Goal: Task Accomplishment & Management: Manage account settings

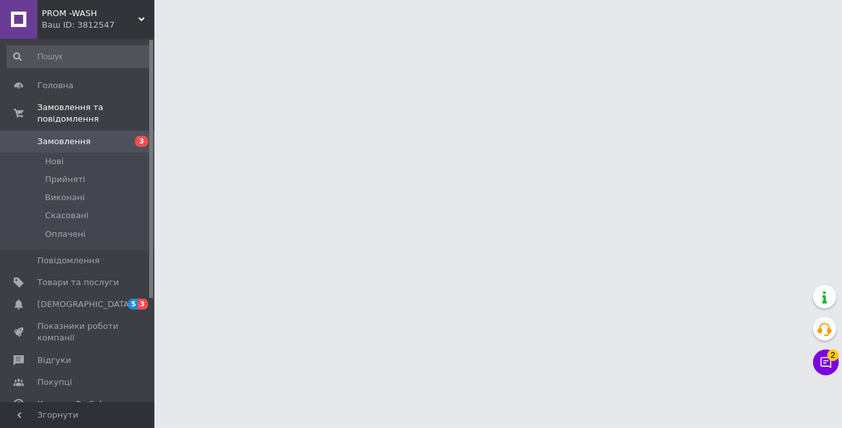
click at [165, 32] on html "PROM -WASH Ваш ID: 3812547 Сайт PROM -WASH Кабінет покупця Перевірити стан сист…" at bounding box center [421, 16] width 842 height 32
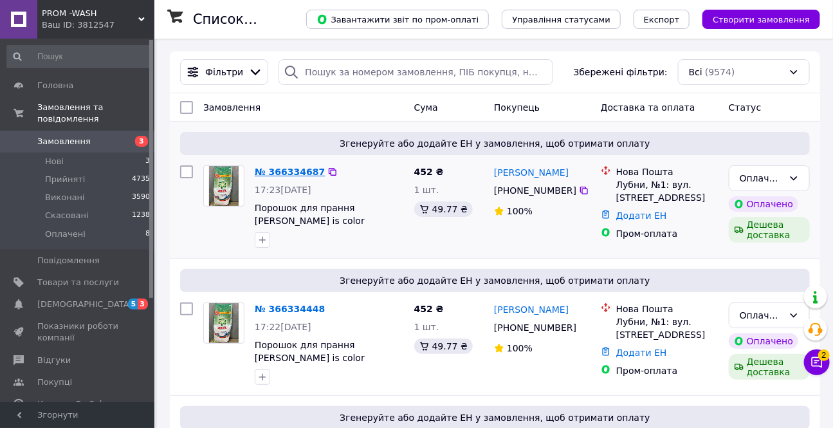
click at [280, 176] on link "№ 366334687" at bounding box center [290, 172] width 70 height 10
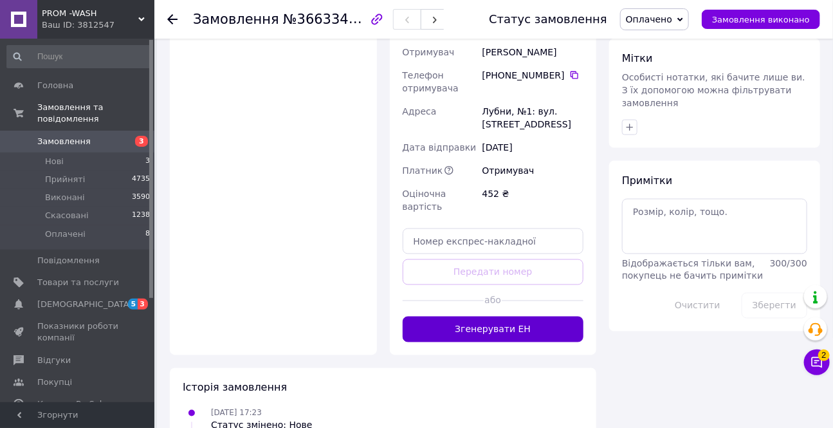
click at [458, 316] on button "Згенерувати ЕН" at bounding box center [492, 329] width 181 height 26
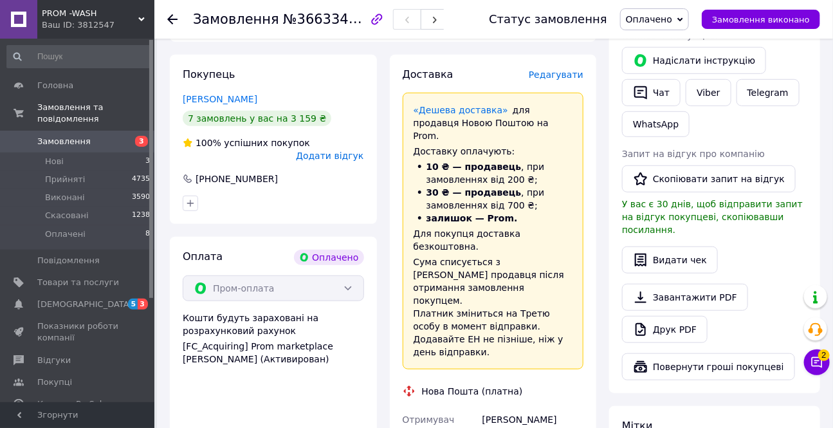
scroll to position [116, 0]
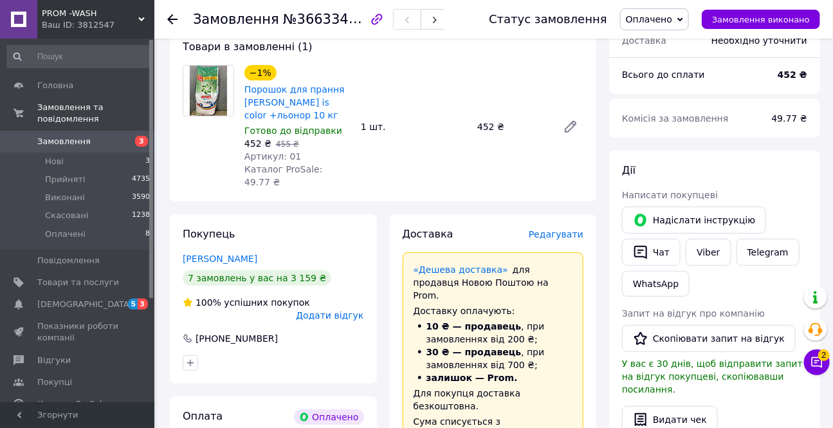
click at [669, 19] on span "Оплачено" at bounding box center [649, 19] width 46 height 10
click at [662, 46] on li "Прийнято" at bounding box center [654, 44] width 68 height 19
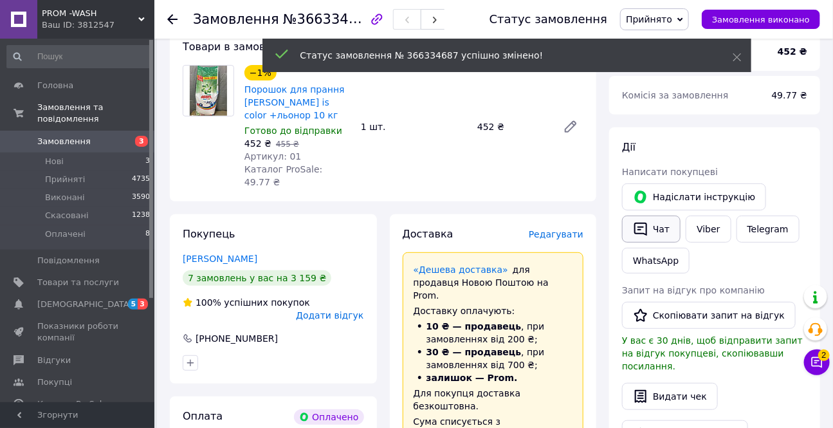
click at [649, 231] on button "Чат" at bounding box center [651, 228] width 59 height 27
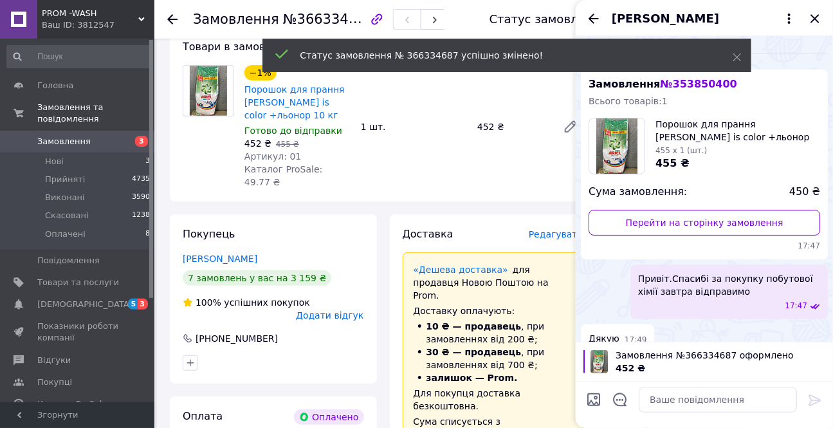
scroll to position [155, 0]
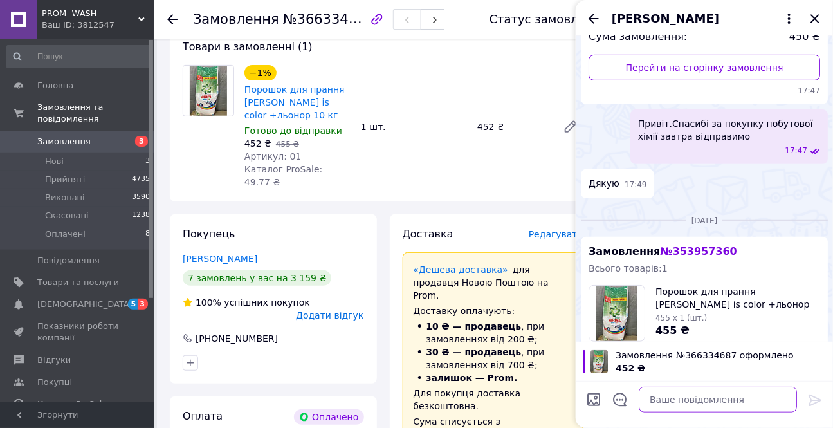
paste textarea "365587563"
type textarea "3"
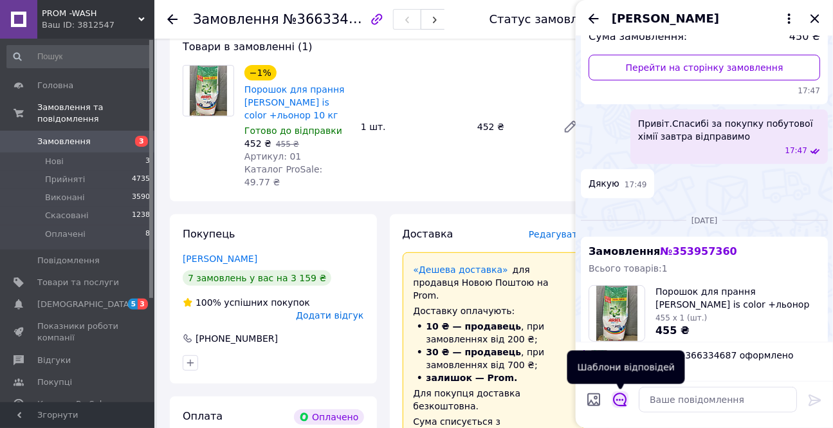
click at [619, 401] on icon "Відкрити шаблони відповідей" at bounding box center [620, 399] width 14 height 14
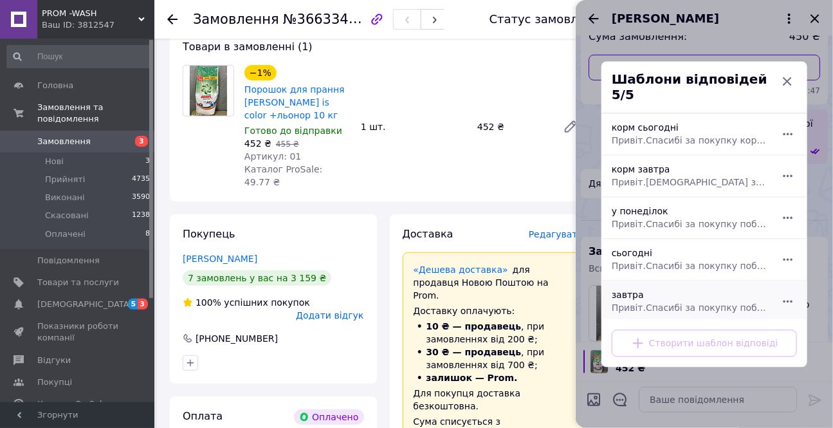
click at [632, 290] on div "[DEMOGRAPHIC_DATA] Привіт.[DEMOGRAPHIC_DATA] за покупку побутової хімії завтра …" at bounding box center [689, 301] width 167 height 36
type textarea "Привіт.Спасибі за покупку побутової хімії завтра відправимо"
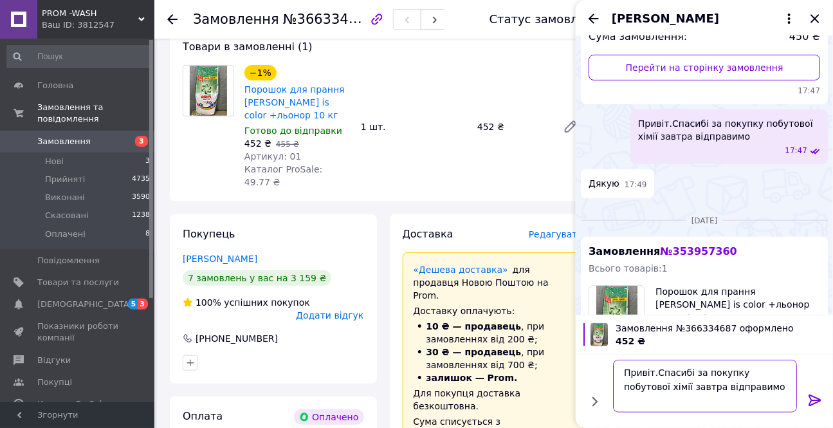
drag, startPoint x: 621, startPoint y: 367, endPoint x: 707, endPoint y: 392, distance: 89.6
click at [728, 396] on textarea "Привіт.Спасибі за покупку побутової хімії завтра відправимо" at bounding box center [705, 385] width 184 height 53
click at [814, 397] on icon at bounding box center [814, 399] width 15 height 15
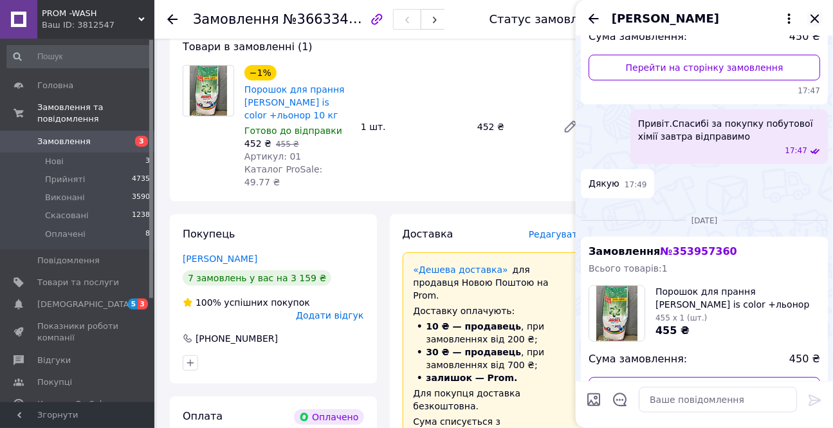
click at [820, 16] on icon "Закрити" at bounding box center [814, 18] width 15 height 15
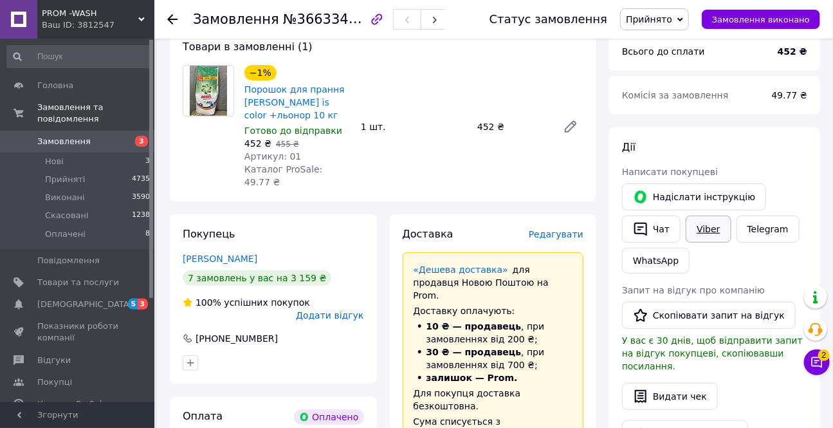
click at [695, 239] on link "Viber" at bounding box center [707, 228] width 45 height 27
click at [610, 418] on div "[PERSON_NAME] покупцеві   [PERSON_NAME] інструкцію   Чат Viber Telegram WhatsAp…" at bounding box center [714, 328] width 211 height 402
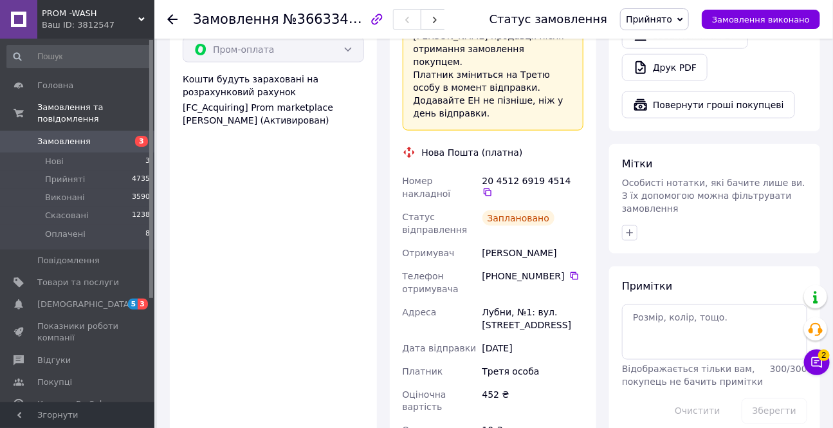
scroll to position [526, 0]
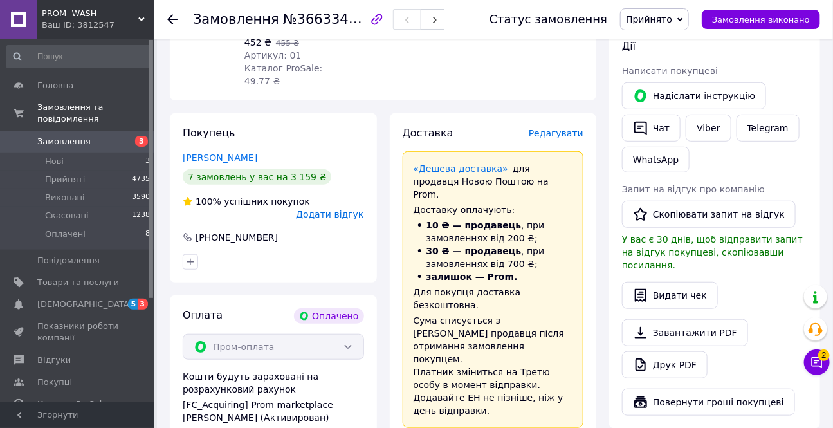
scroll to position [233, 0]
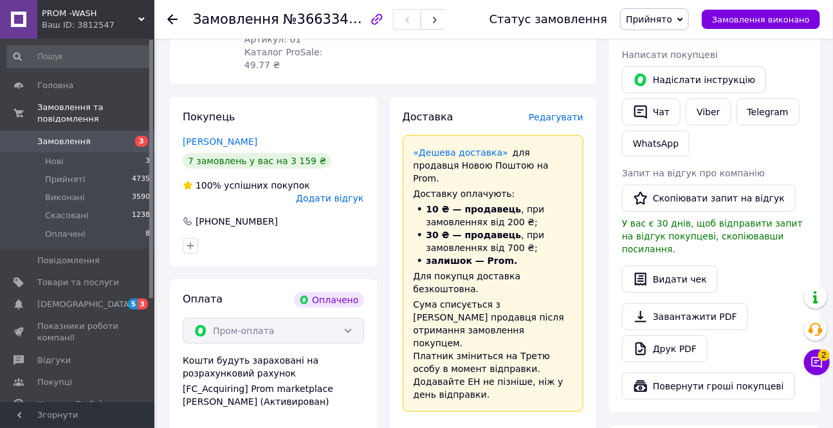
click at [170, 19] on use at bounding box center [172, 19] width 10 height 10
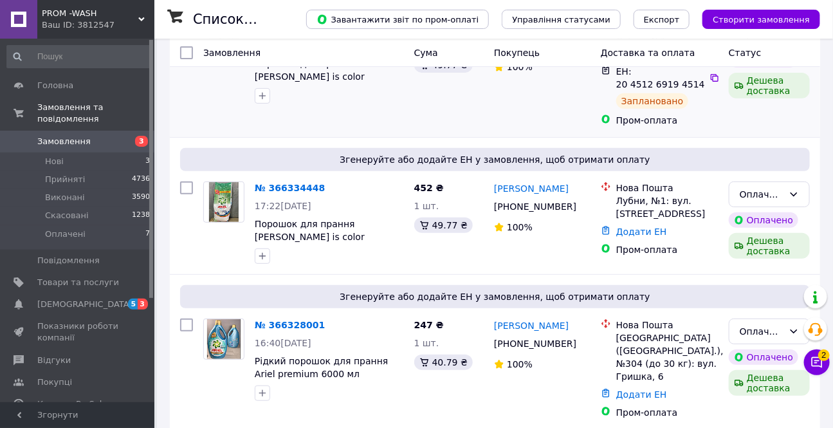
scroll to position [175, 0]
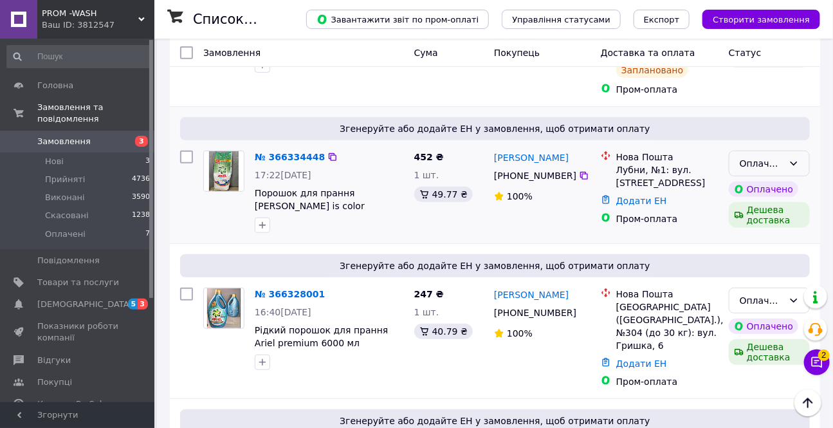
click at [773, 164] on div "Оплачено" at bounding box center [761, 163] width 44 height 14
drag, startPoint x: 764, startPoint y: 190, endPoint x: 739, endPoint y: 201, distance: 26.8
click at [763, 190] on li "Прийнято" at bounding box center [769, 190] width 80 height 23
click at [286, 293] on link "№ 366328001" at bounding box center [290, 294] width 70 height 10
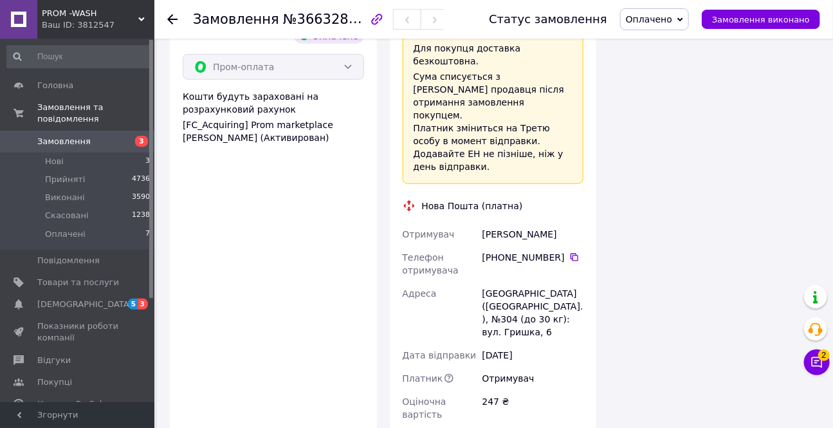
scroll to position [526, 0]
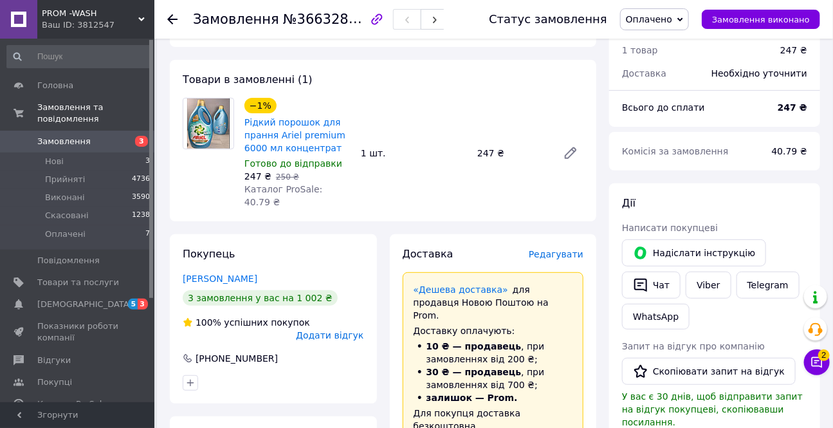
scroll to position [82, 0]
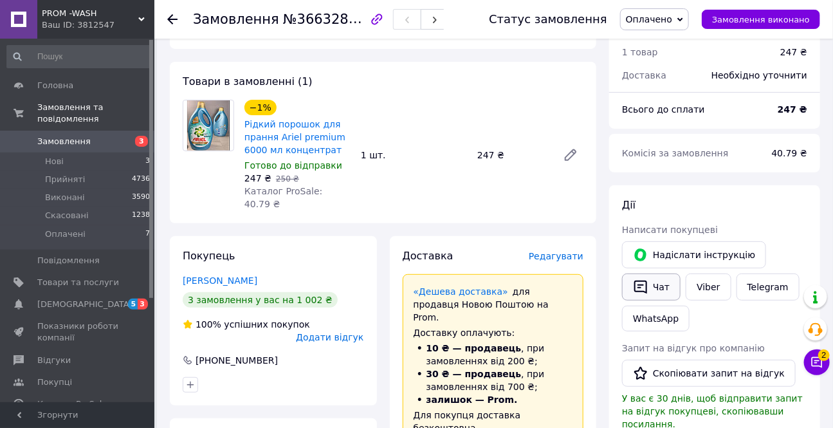
click at [655, 289] on button "Чат" at bounding box center [651, 286] width 59 height 27
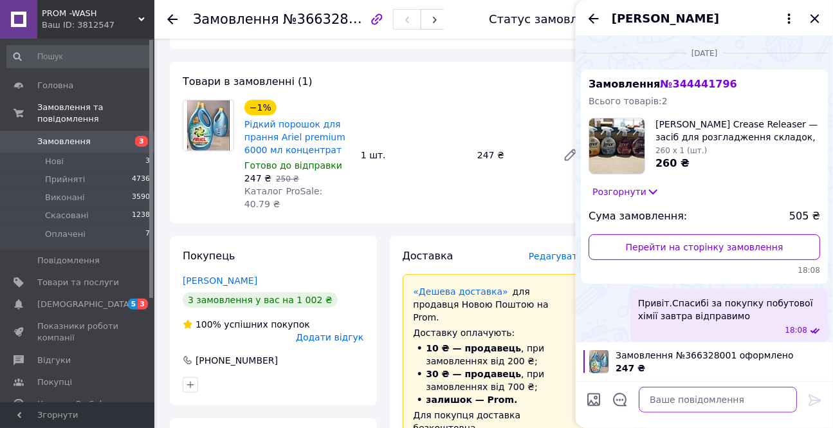
paste textarea "Привіт.Спасибі за покупку побутової хімії завтра відправимо"
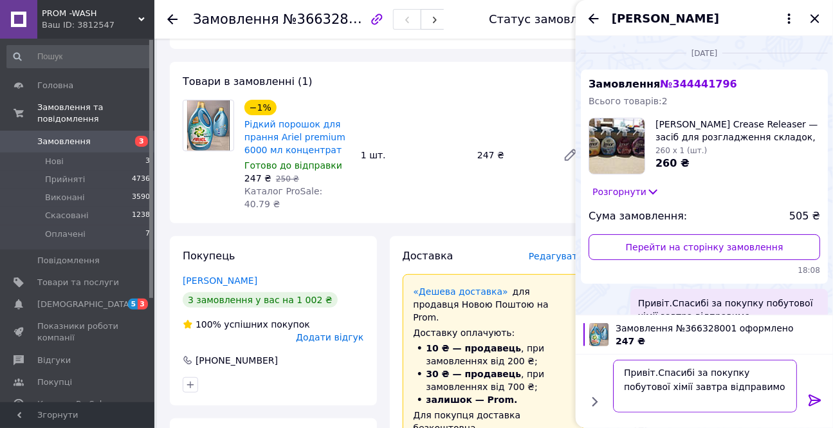
type textarea "Привіт.Спасибі за покупку побутової хімії завтра відправимо"
click at [812, 395] on icon at bounding box center [814, 400] width 12 height 12
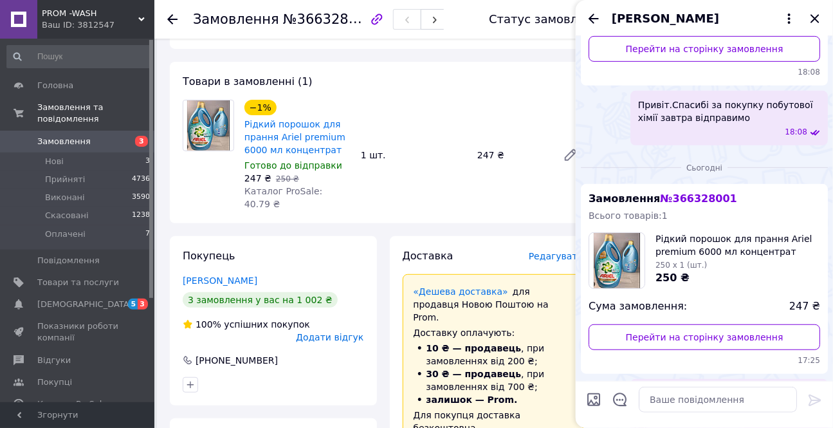
scroll to position [256, 0]
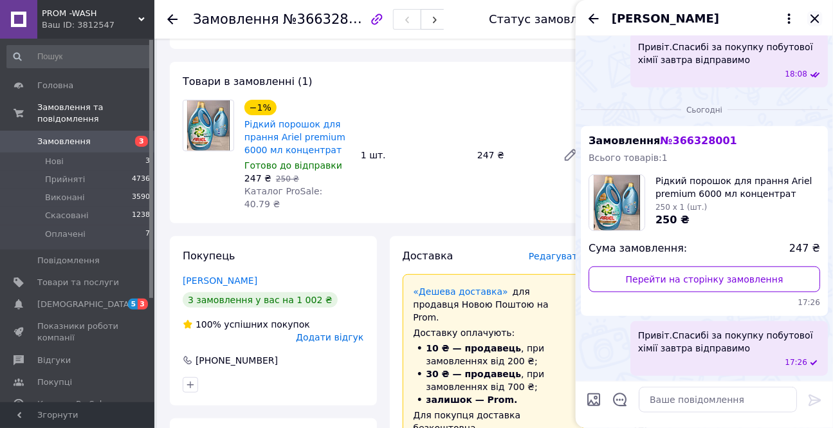
click at [814, 15] on icon "Закрити" at bounding box center [814, 18] width 15 height 15
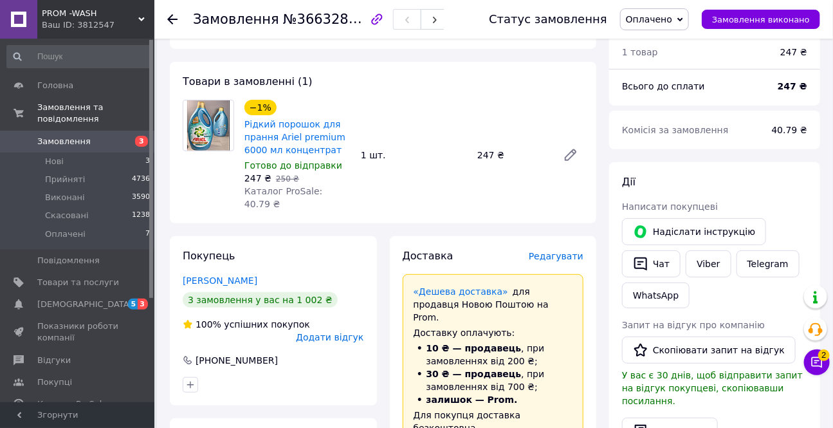
click at [655, 20] on span "Оплачено" at bounding box center [649, 19] width 46 height 10
click at [665, 41] on li "Прийнято" at bounding box center [654, 44] width 68 height 19
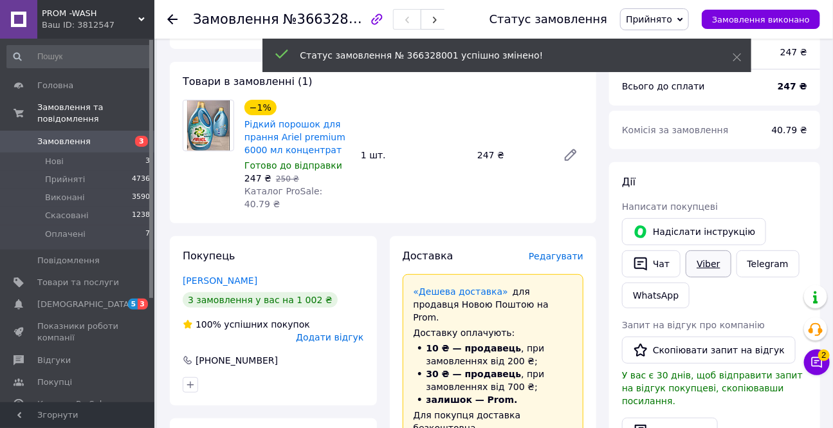
click at [702, 264] on link "Viber" at bounding box center [707, 263] width 45 height 27
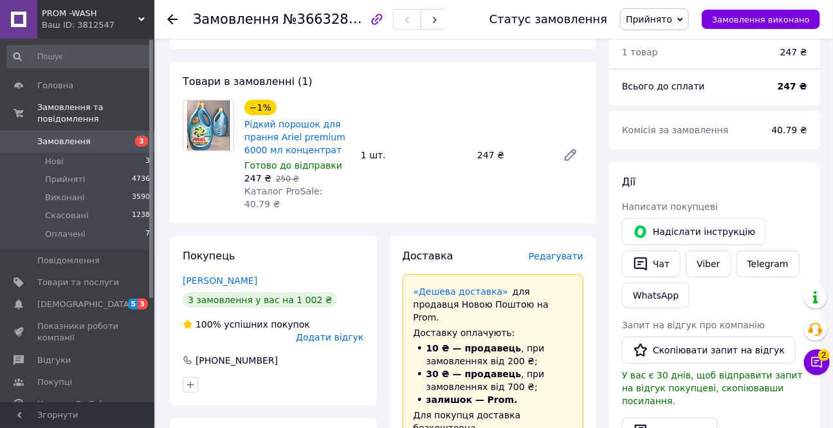
click at [768, 417] on div "Видати чек" at bounding box center [714, 430] width 185 height 27
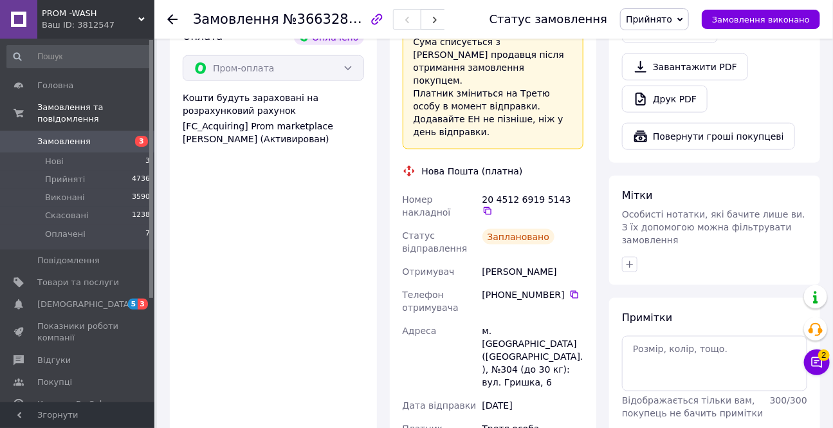
scroll to position [608, 0]
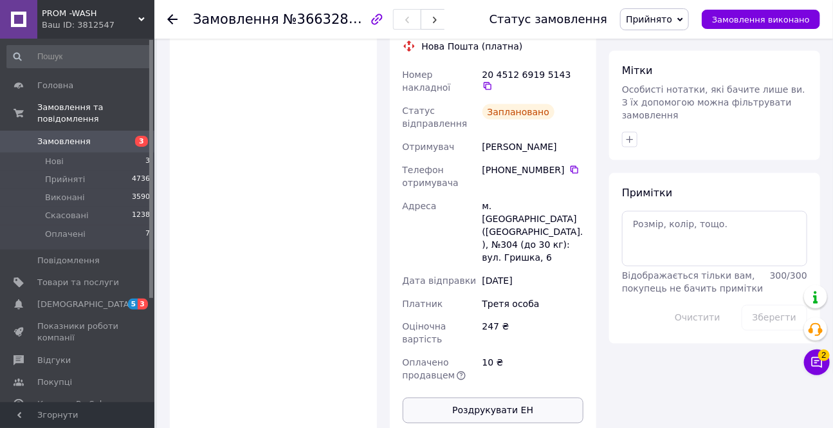
click at [511, 397] on button "Роздрукувати ЕН" at bounding box center [492, 410] width 181 height 26
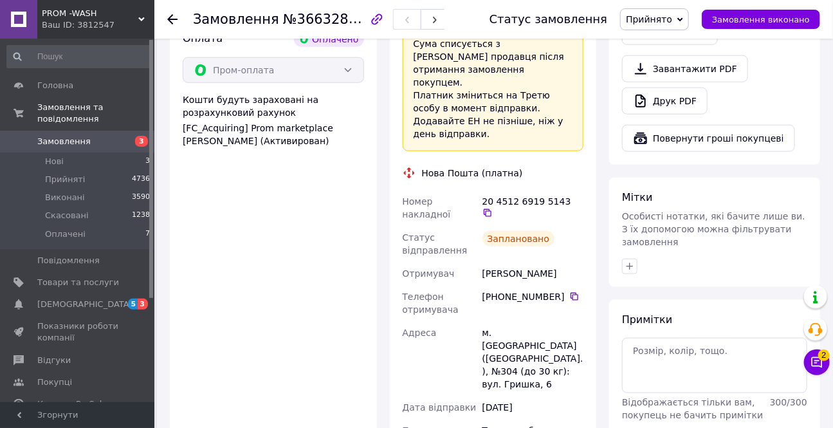
scroll to position [257, 0]
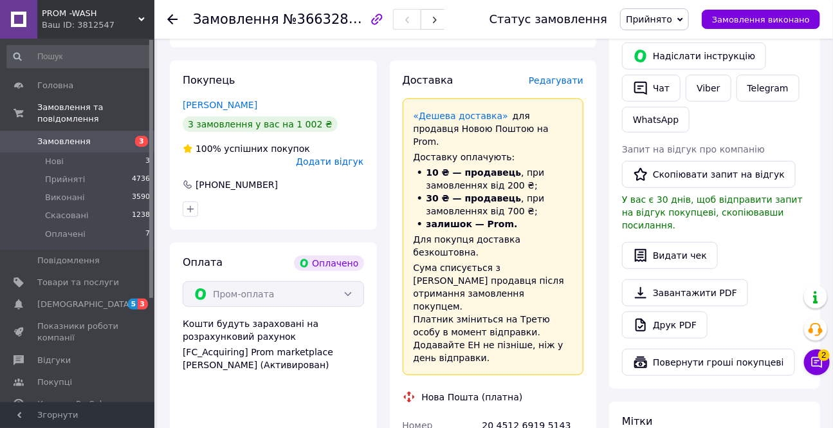
click at [167, 19] on icon at bounding box center [172, 19] width 10 height 10
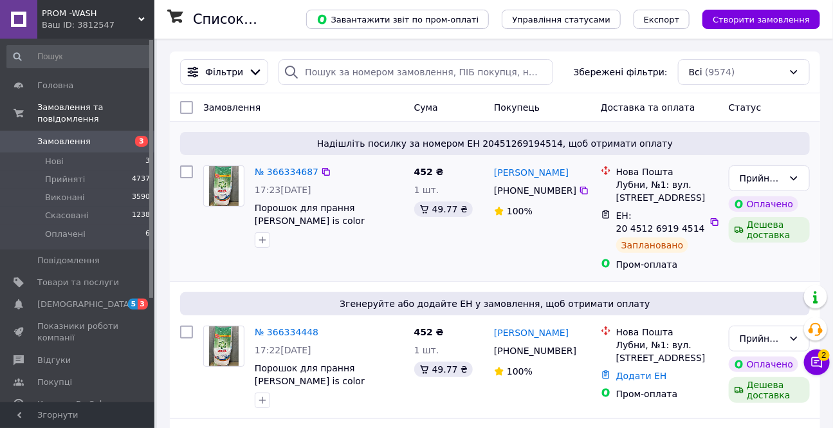
scroll to position [58, 0]
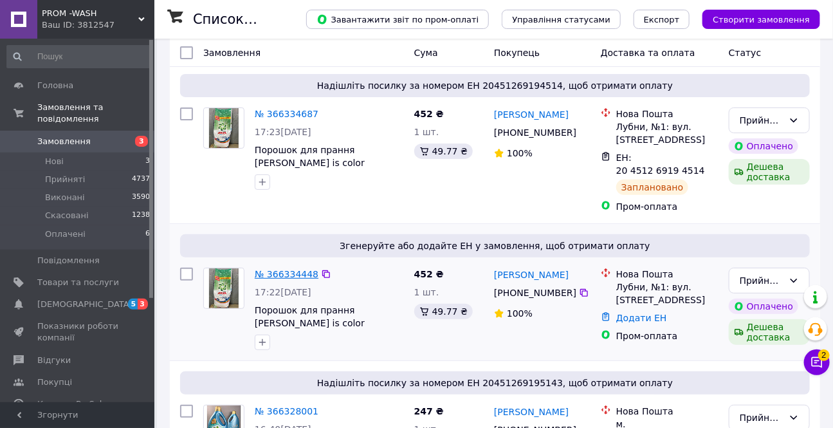
click at [296, 275] on link "№ 366334448" at bounding box center [287, 274] width 64 height 10
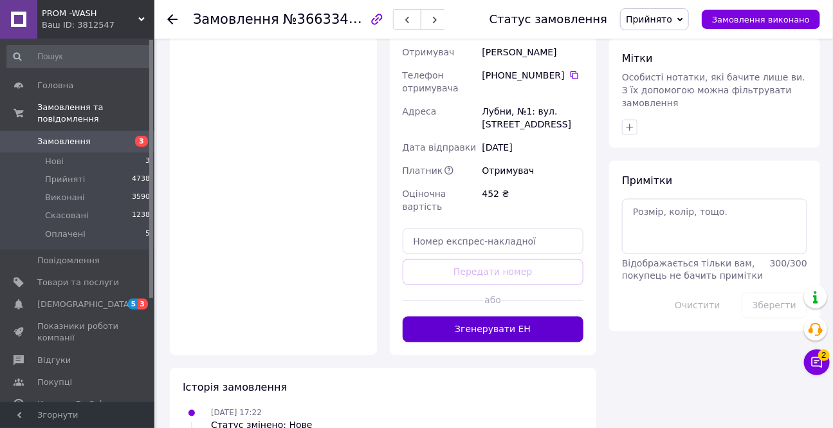
click at [462, 316] on button "Згенерувати ЕН" at bounding box center [492, 329] width 181 height 26
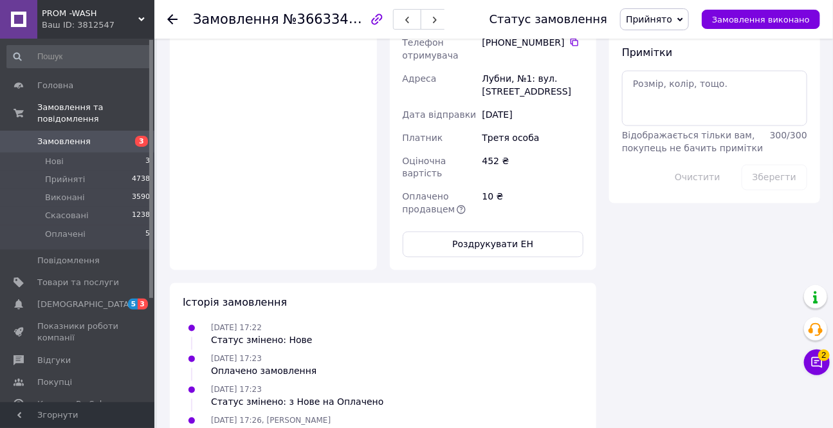
scroll to position [759, 0]
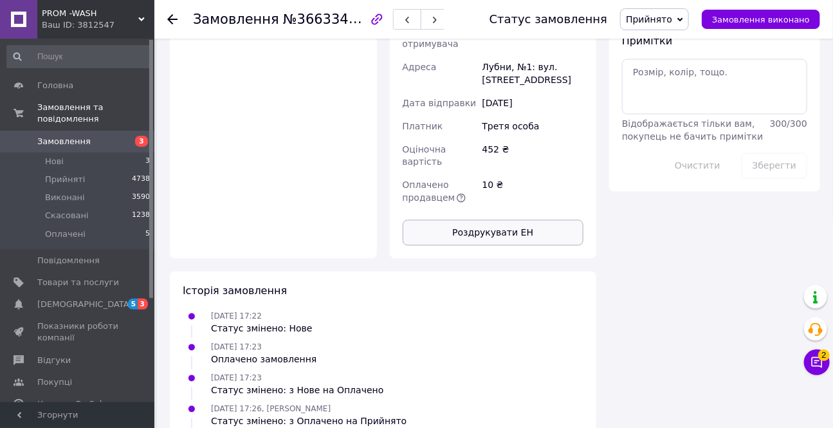
click at [489, 220] on button "Роздрукувати ЕН" at bounding box center [492, 233] width 181 height 26
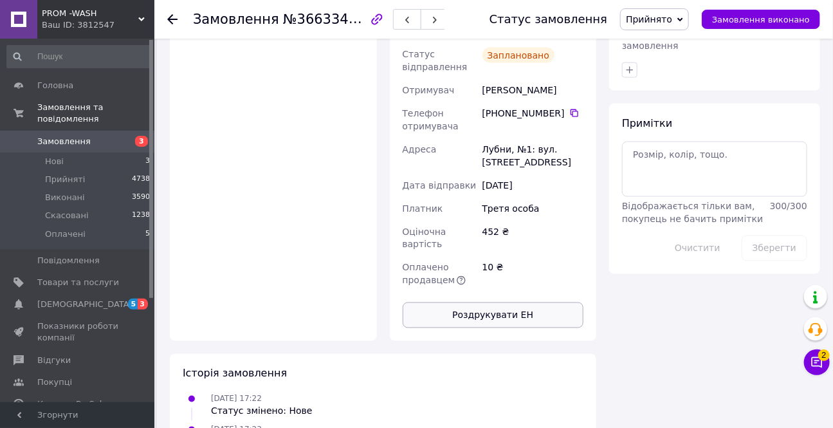
scroll to position [409, 0]
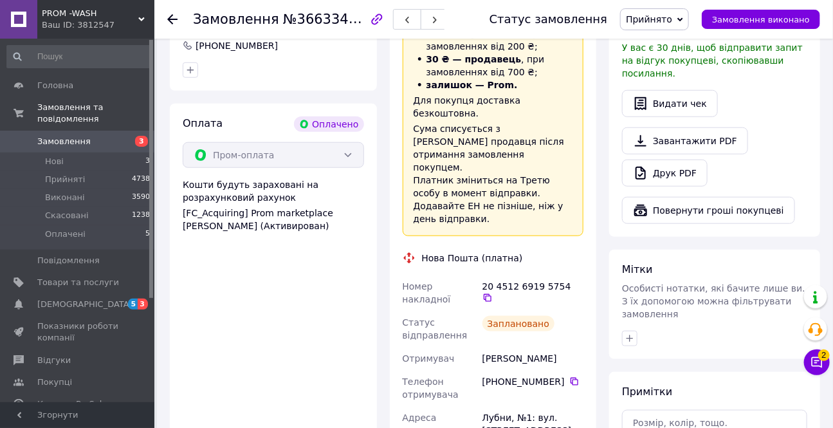
click at [170, 18] on use at bounding box center [172, 19] width 10 height 10
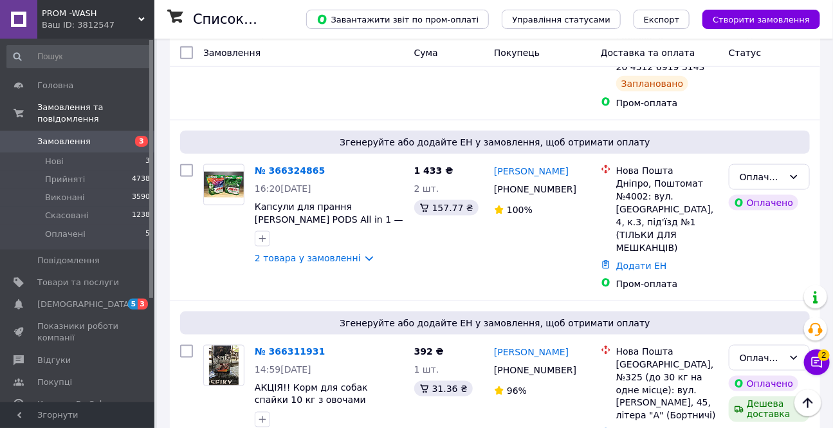
scroll to position [526, 0]
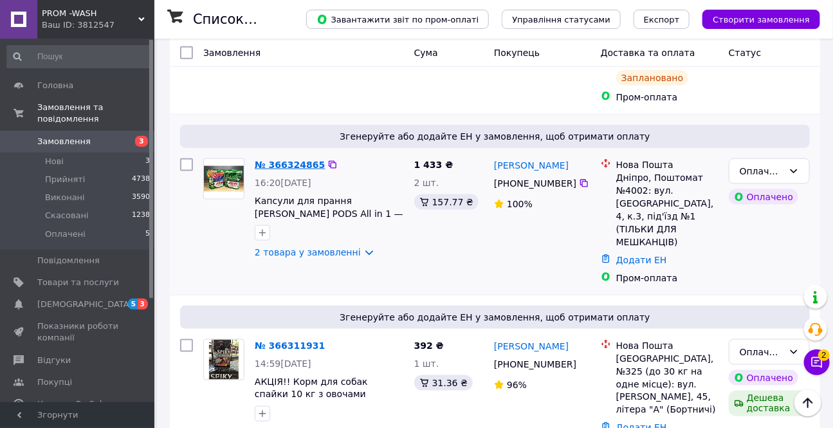
click at [276, 159] on link "№ 366324865" at bounding box center [290, 164] width 70 height 10
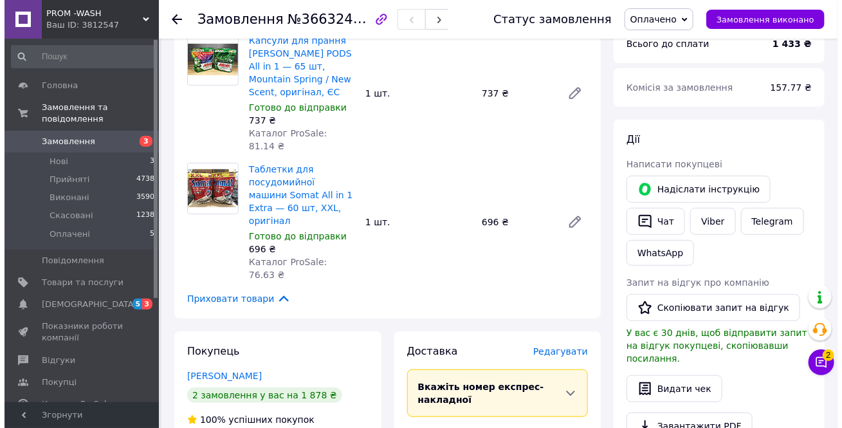
scroll to position [116, 0]
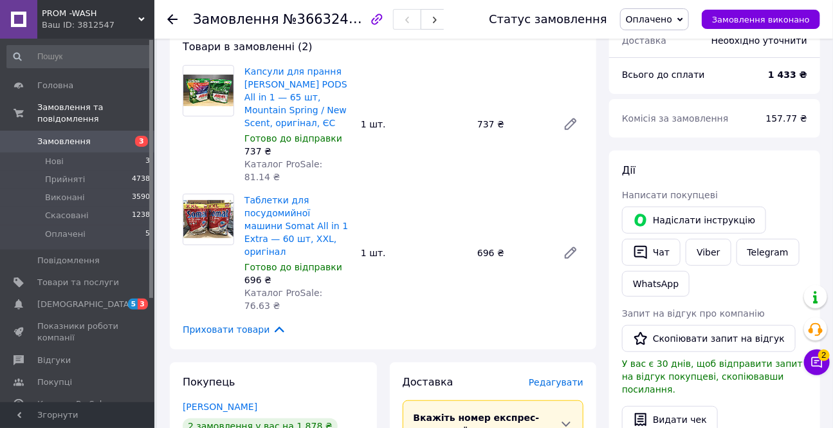
click at [554, 377] on span "Редагувати" at bounding box center [556, 382] width 55 height 10
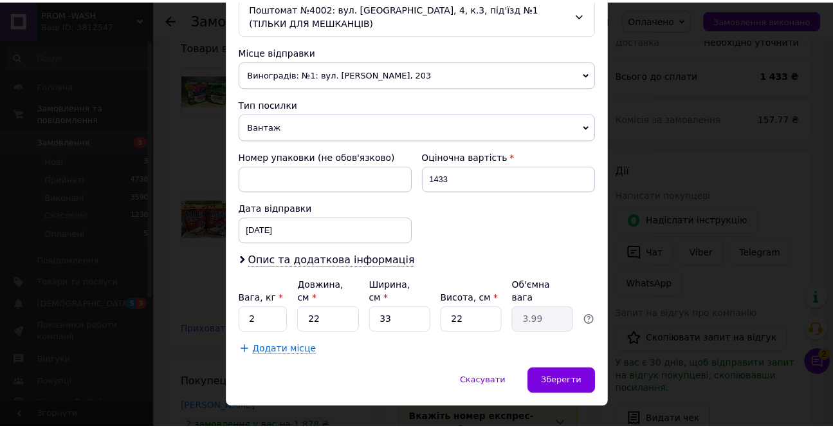
scroll to position [438, 0]
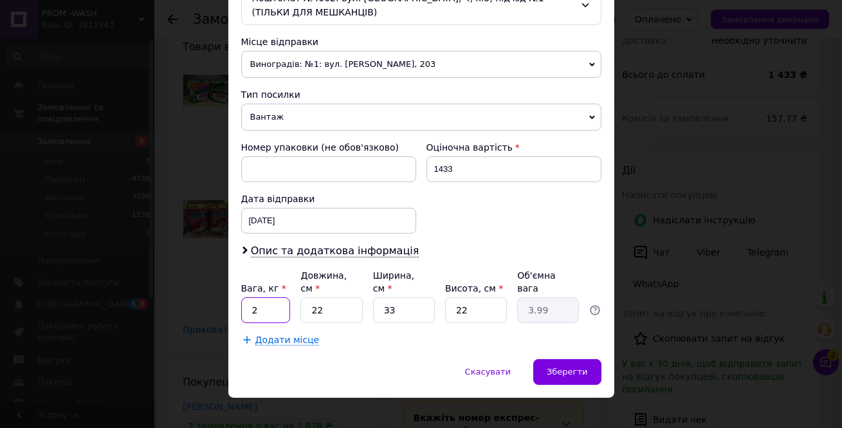
click at [265, 303] on input "2" at bounding box center [266, 310] width 50 height 26
type input "1"
click at [568, 366] on span "Зберегти" at bounding box center [567, 371] width 41 height 10
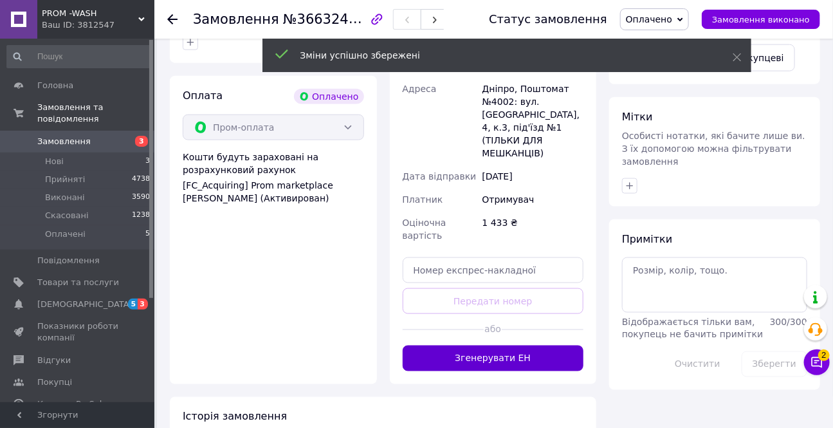
click at [518, 345] on button "Згенерувати ЕН" at bounding box center [492, 358] width 181 height 26
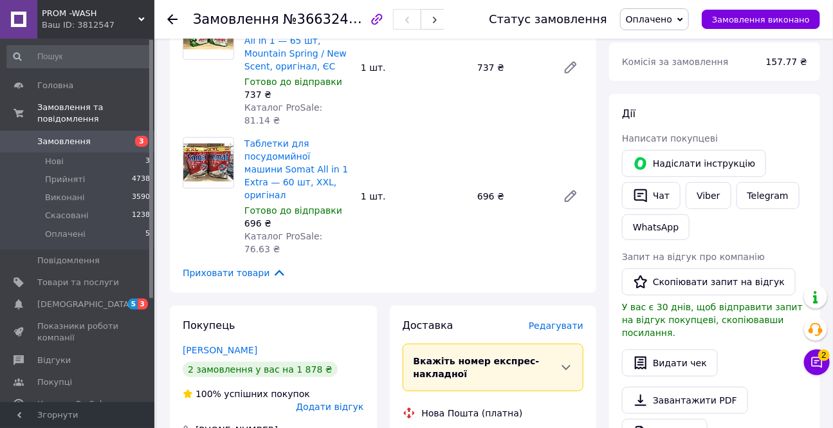
scroll to position [0, 0]
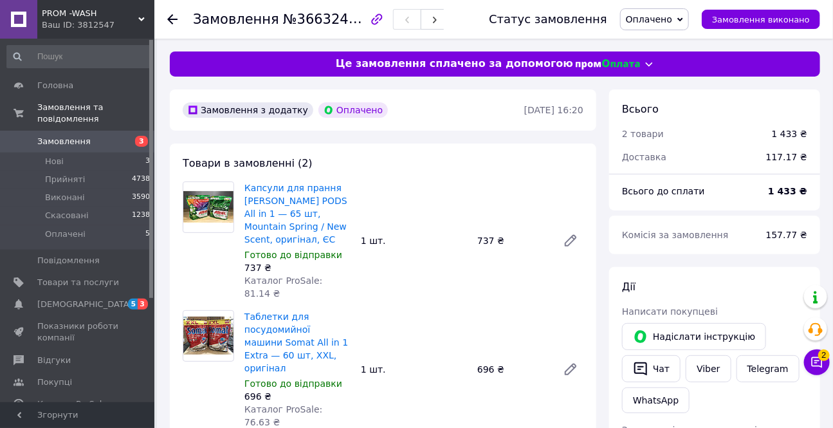
click at [672, 20] on span "Оплачено" at bounding box center [649, 19] width 46 height 10
click at [667, 45] on li "Прийнято" at bounding box center [654, 44] width 68 height 19
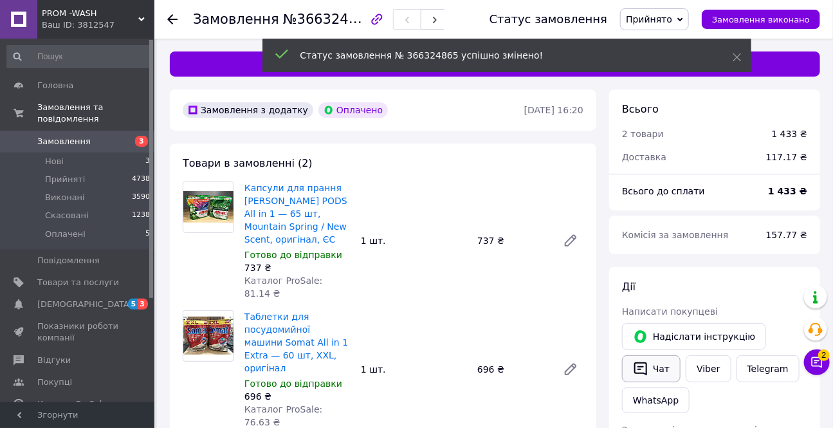
click at [649, 366] on button "Чат" at bounding box center [651, 368] width 59 height 27
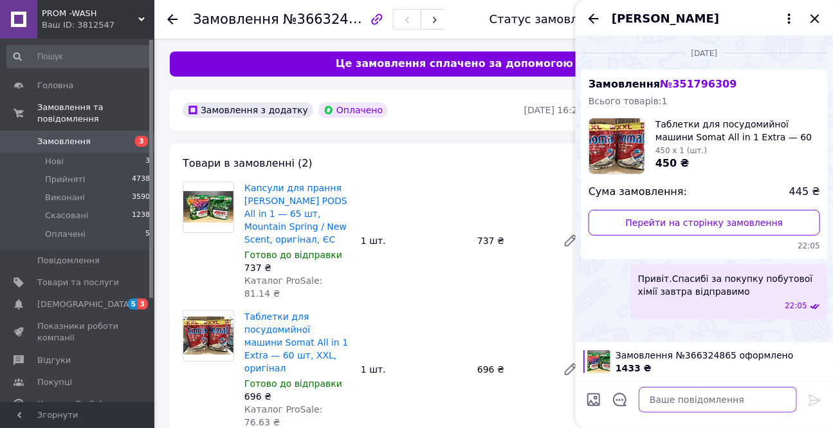
paste textarea "Привіт.Спасибі за покупку побутової хімії завтра відправимо"
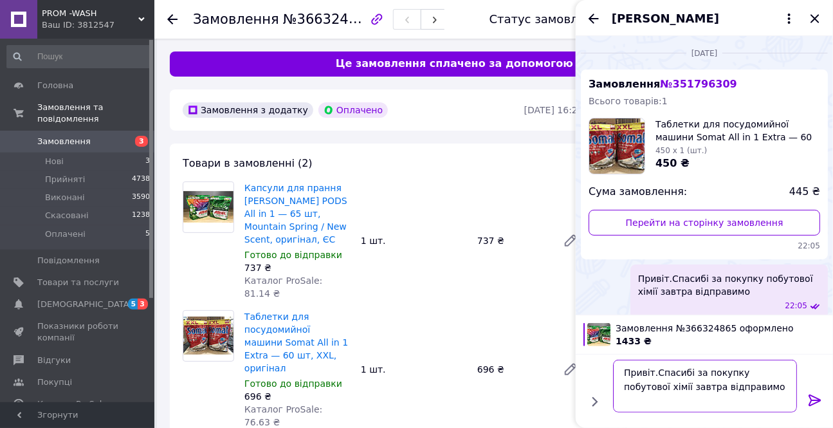
type textarea "Привіт.Спасибі за покупку побутової хімії завтра відправимо"
click at [813, 399] on icon at bounding box center [814, 400] width 12 height 12
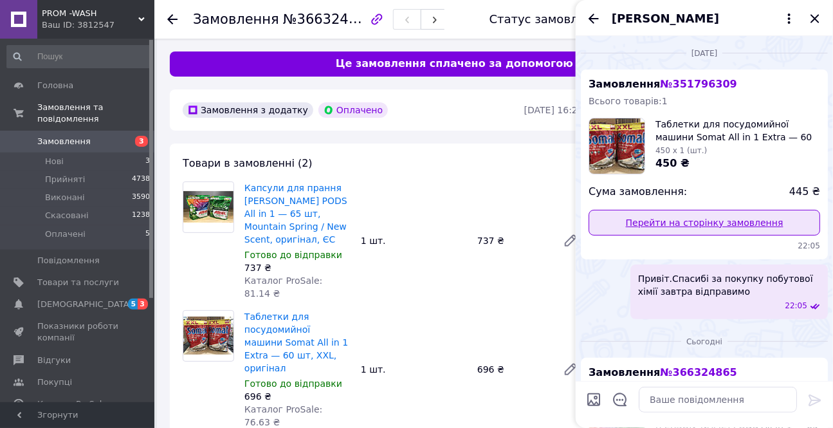
click at [709, 225] on link "Перейти на сторінку замовлення" at bounding box center [703, 223] width 231 height 26
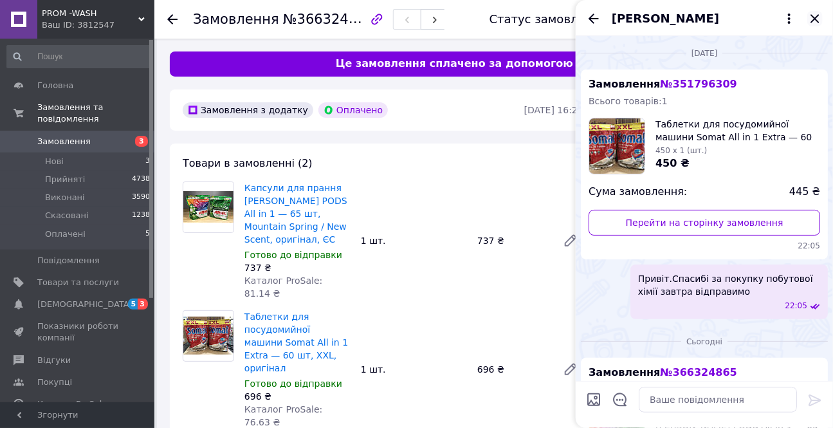
click at [812, 17] on icon "Закрити" at bounding box center [814, 18] width 8 height 8
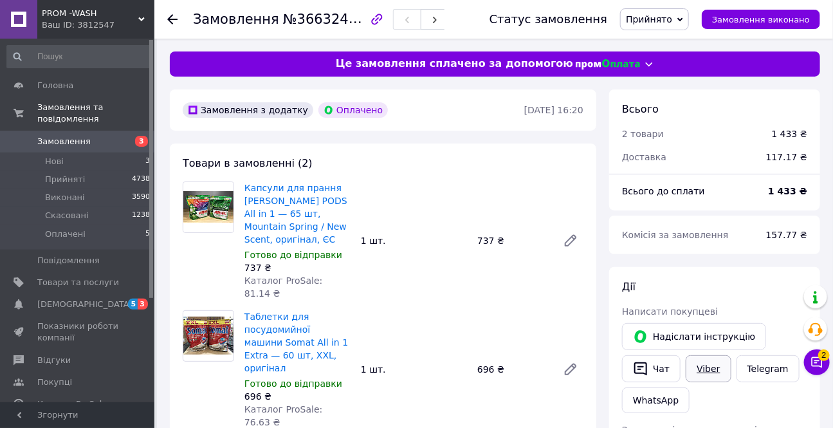
click at [715, 369] on link "Viber" at bounding box center [707, 368] width 45 height 27
click at [723, 424] on span "Запит на відгук про компанію" at bounding box center [693, 429] width 143 height 10
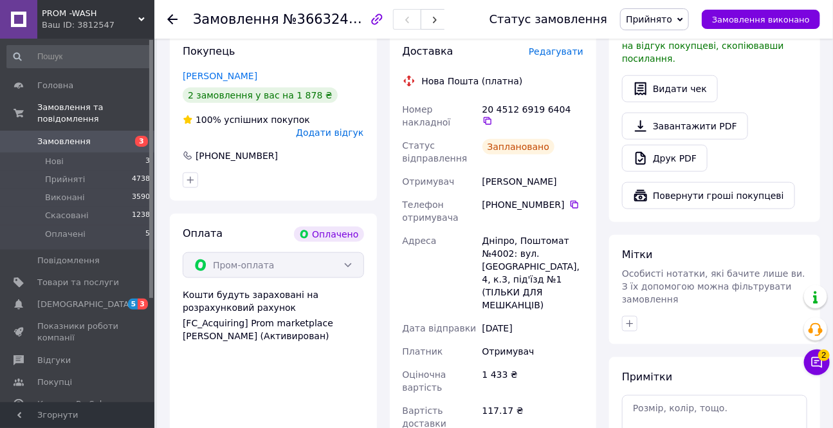
scroll to position [467, 0]
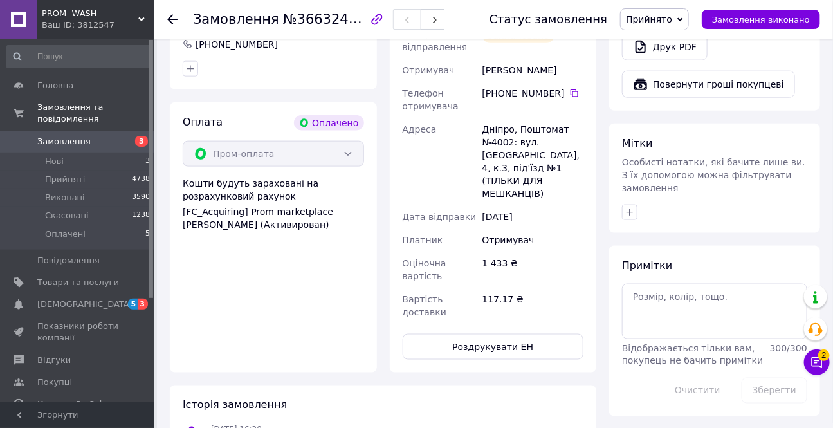
scroll to position [584, 0]
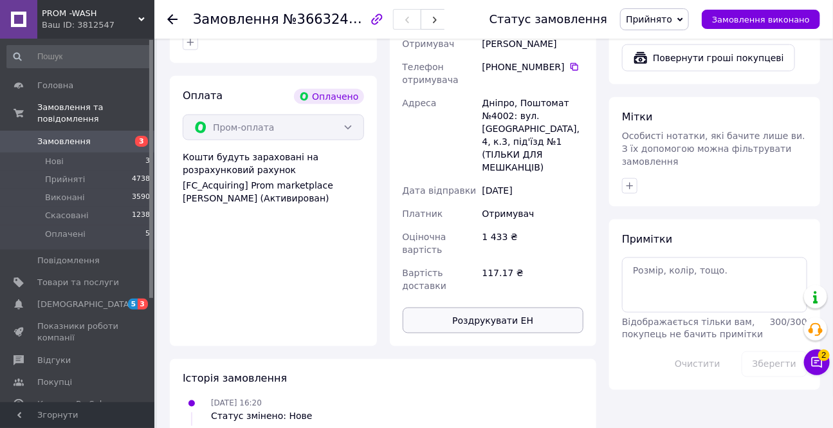
click at [503, 307] on button "Роздрукувати ЕН" at bounding box center [492, 320] width 181 height 26
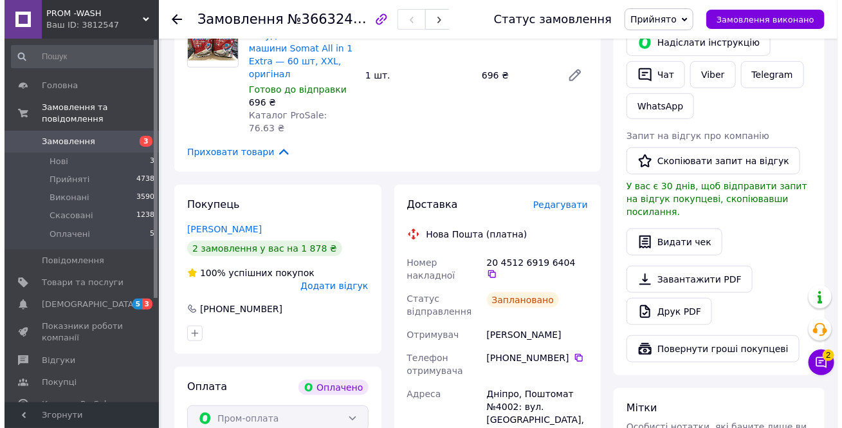
scroll to position [292, 0]
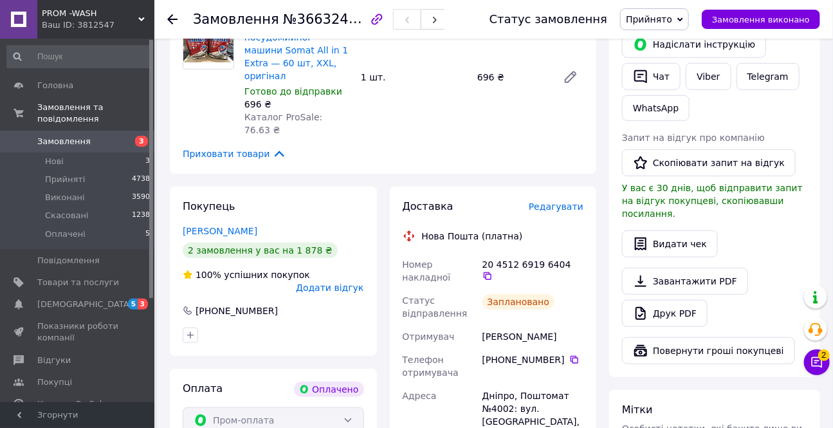
click at [568, 201] on span "Редагувати" at bounding box center [556, 206] width 55 height 10
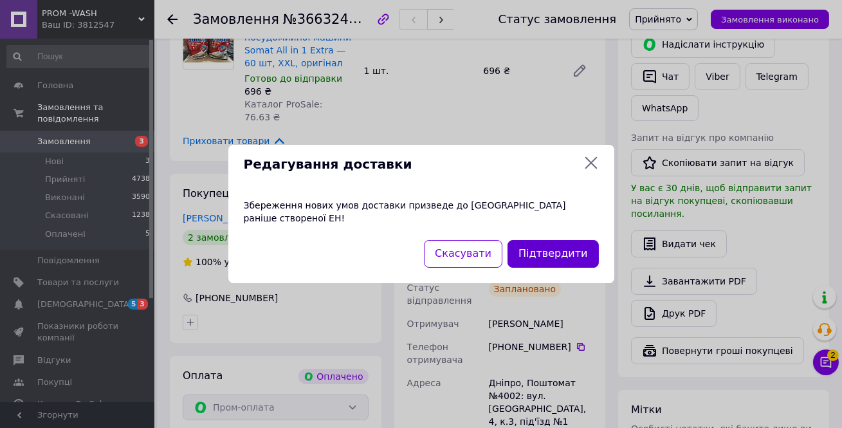
click at [539, 248] on button "Підтвердити" at bounding box center [552, 254] width 91 height 28
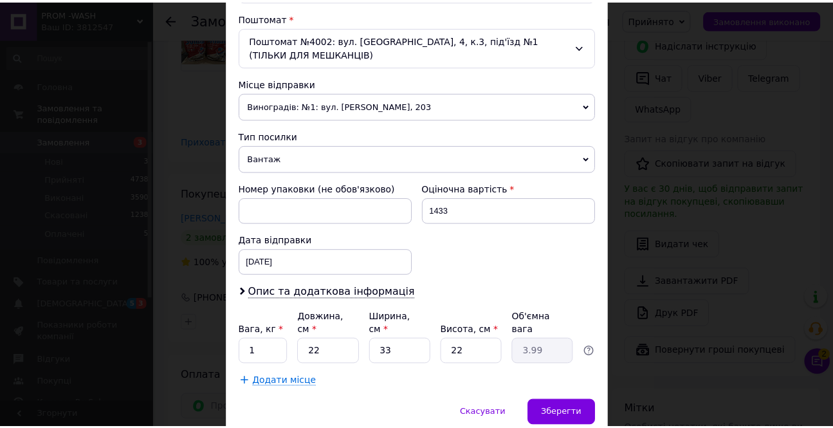
scroll to position [409, 0]
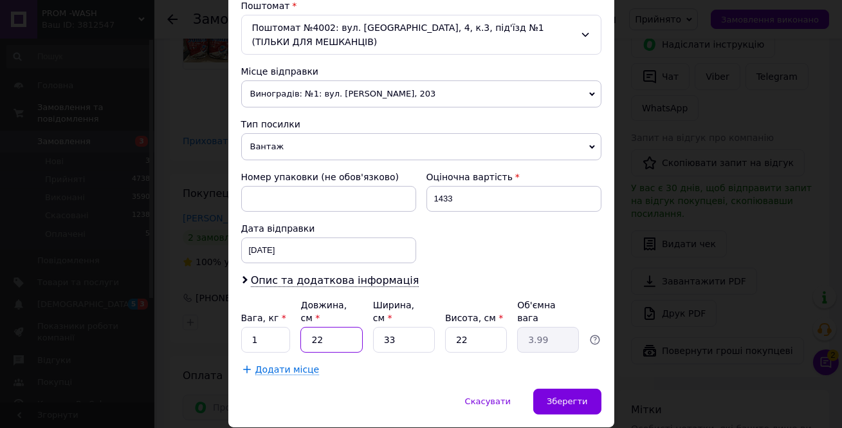
click at [329, 331] on input "22" at bounding box center [331, 340] width 62 height 26
type input "2"
type input "0.36"
type input "2"
click at [386, 327] on input "33" at bounding box center [404, 340] width 62 height 26
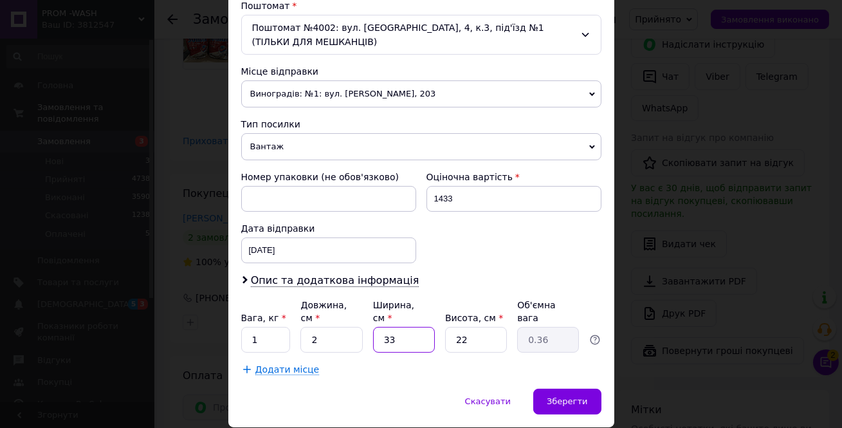
click at [408, 327] on input "33" at bounding box center [404, 340] width 62 height 26
type input "3"
type input "0.1"
type input "3"
click at [570, 396] on span "Зберегти" at bounding box center [567, 401] width 41 height 10
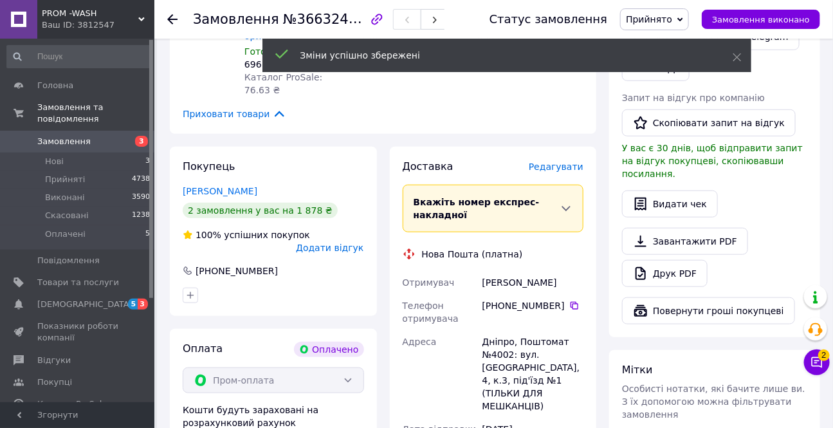
scroll to position [584, 0]
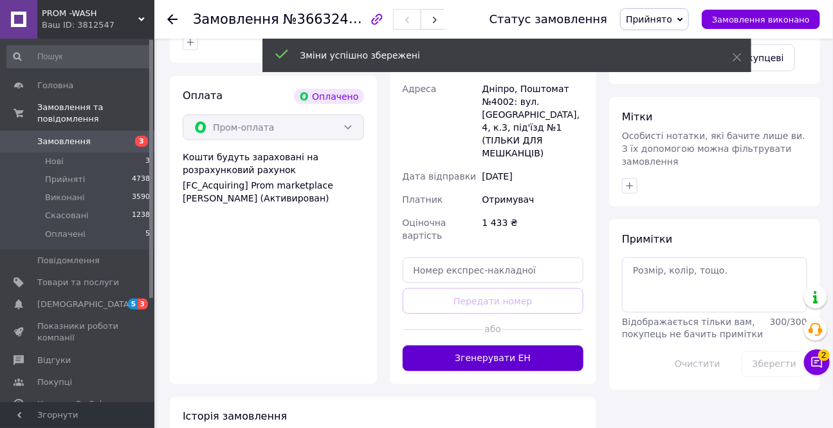
click at [507, 345] on button "Згенерувати ЕН" at bounding box center [492, 358] width 181 height 26
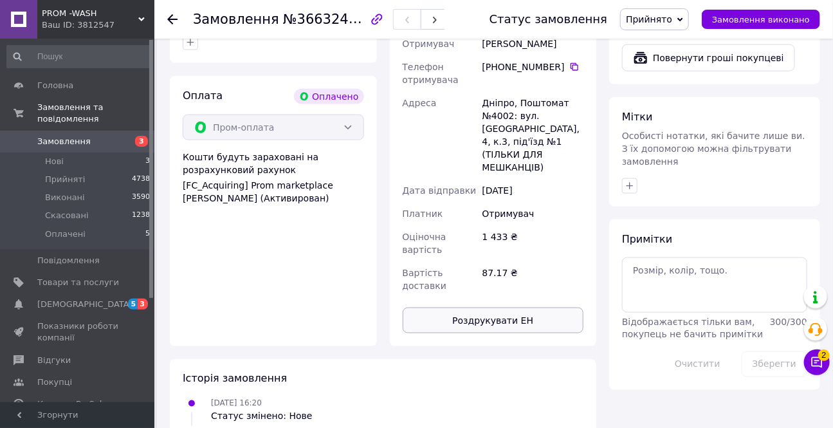
click at [502, 307] on button "Роздрукувати ЕН" at bounding box center [492, 320] width 181 height 26
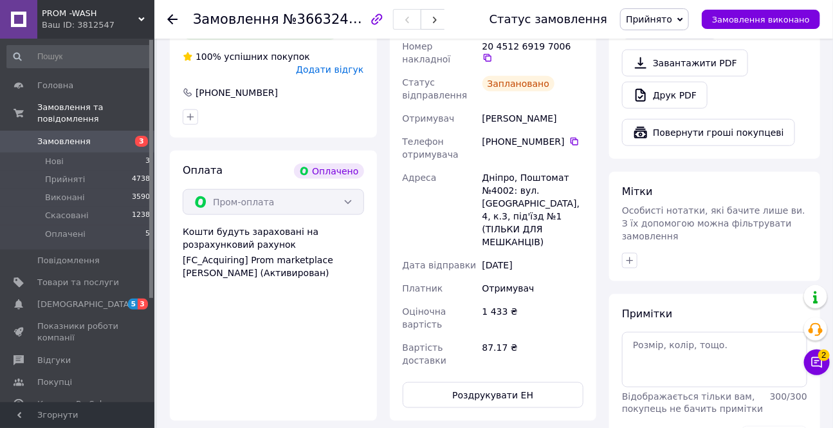
scroll to position [350, 0]
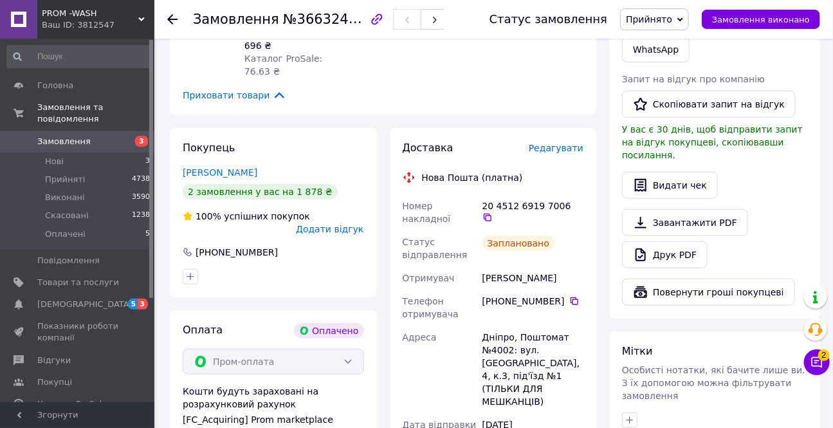
click at [171, 20] on icon at bounding box center [172, 19] width 10 height 10
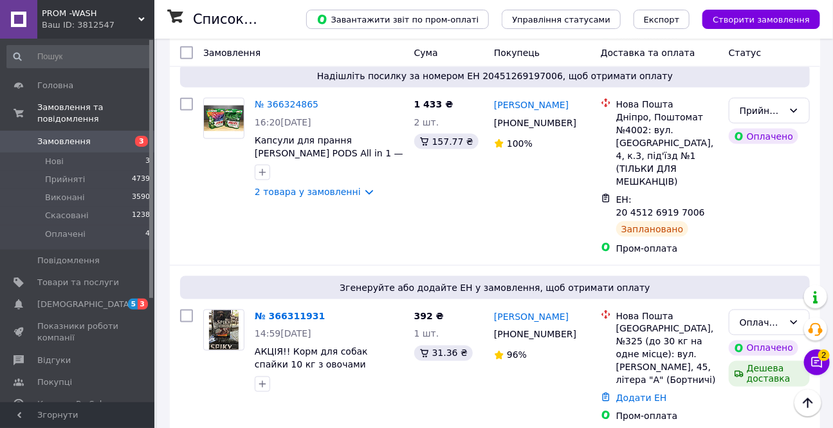
scroll to position [584, 0]
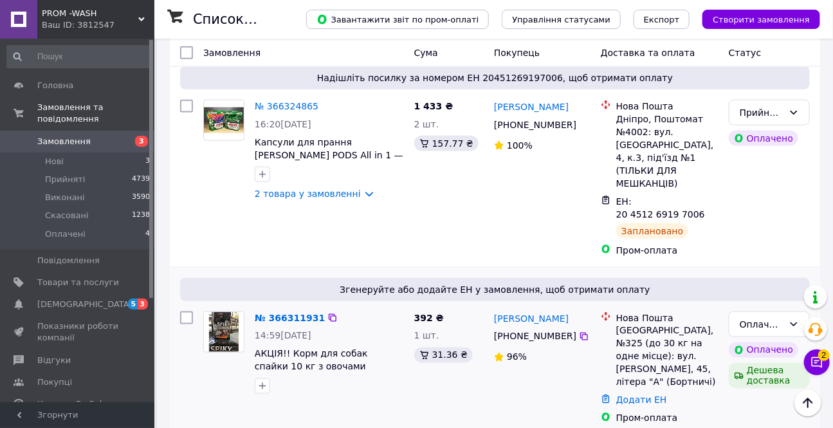
click at [281, 306] on div "№ 366311931 14:59[DATE] АКЦІЯ!! Корм для собак спайки 10 кг з овочами" at bounding box center [328, 352] width 159 height 93
click at [279, 312] on link "№ 366311931" at bounding box center [290, 317] width 70 height 10
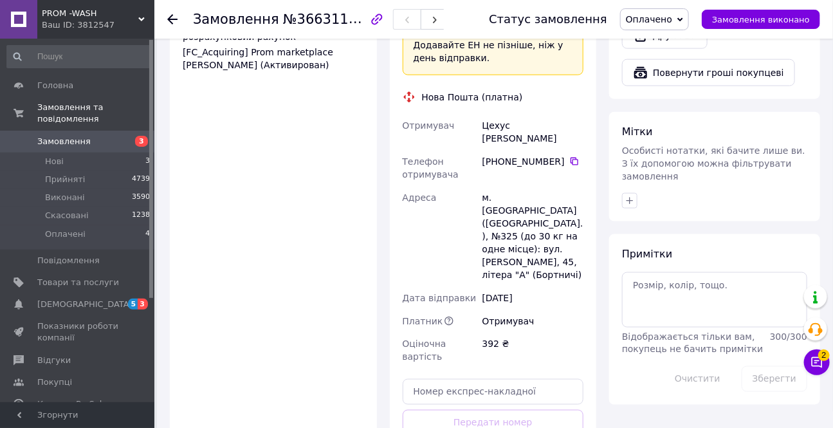
scroll to position [584, 0]
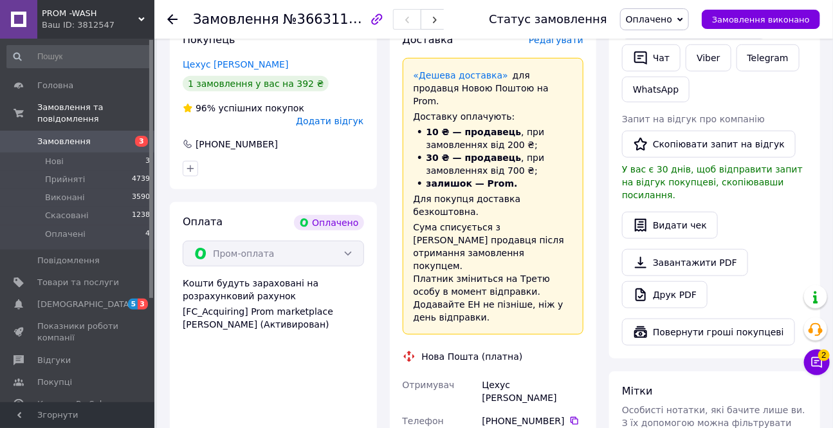
scroll to position [292, 0]
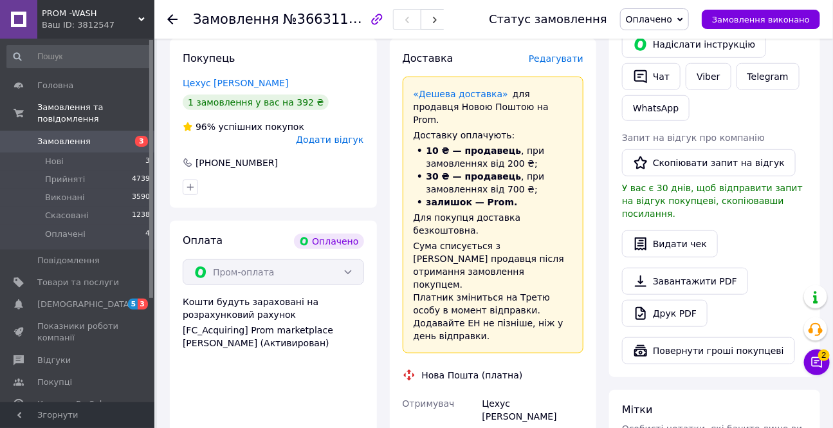
click at [649, 19] on span "Оплачено" at bounding box center [649, 19] width 46 height 10
click at [662, 42] on li "Прийнято" at bounding box center [654, 44] width 68 height 19
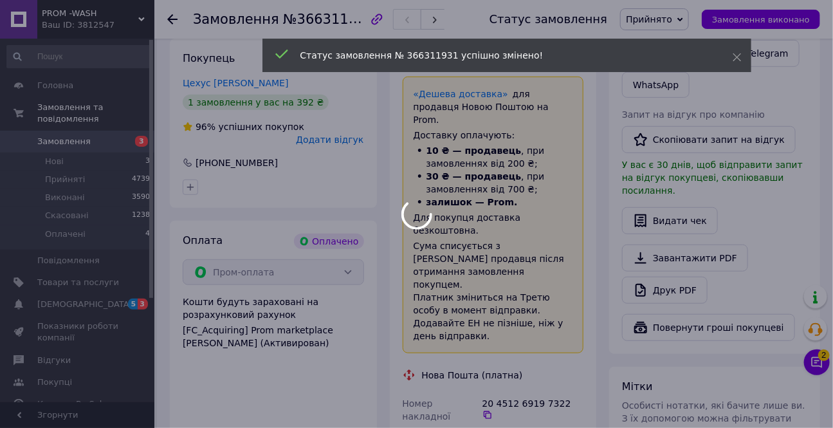
click at [656, 75] on div at bounding box center [416, 214] width 833 height 428
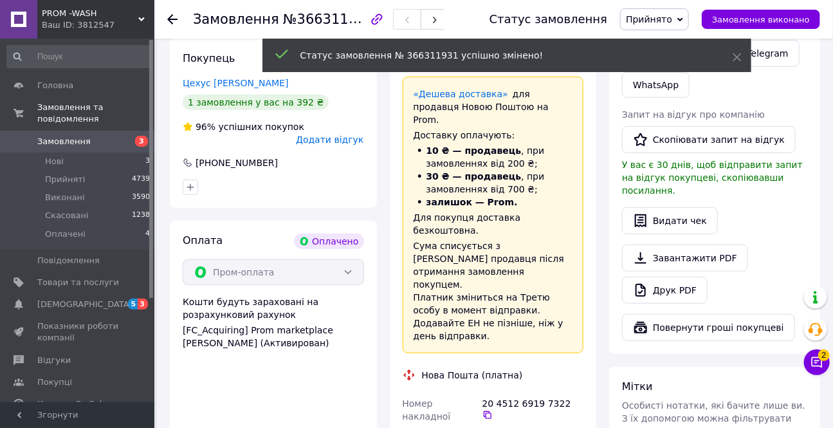
click at [739, 83] on div "Надіслати інструкцію   Чат Viber Telegram WhatsApp" at bounding box center [714, 52] width 190 height 95
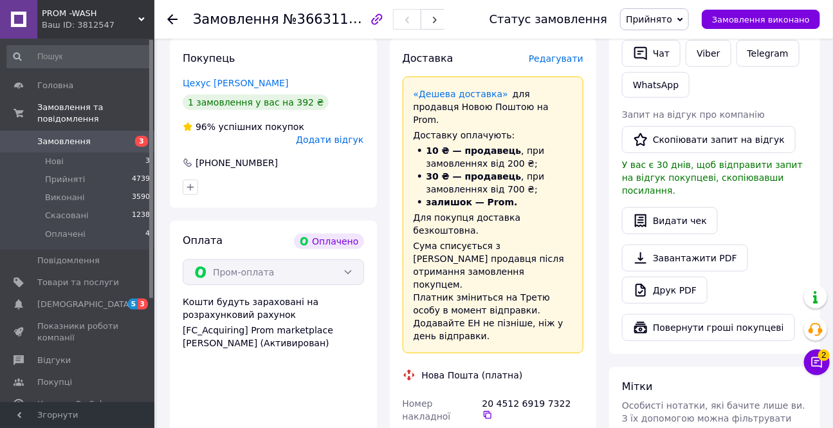
click at [641, 55] on icon "button" at bounding box center [640, 53] width 15 height 15
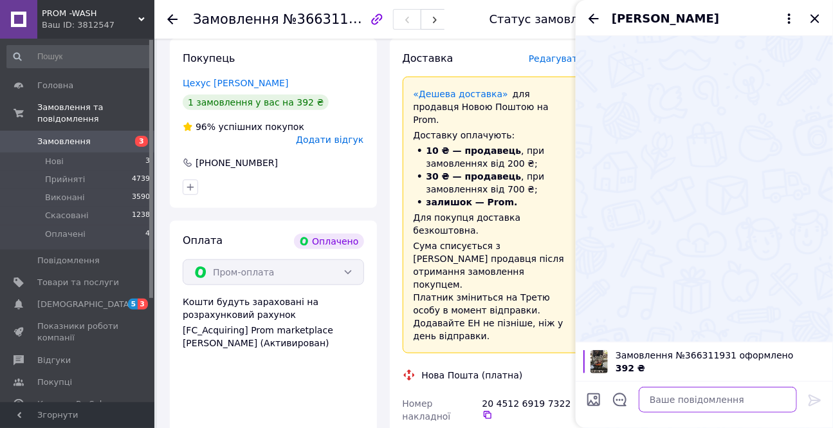
paste textarea "Привіт.Спасибі за покупку побутової хімії завтра відправимо"
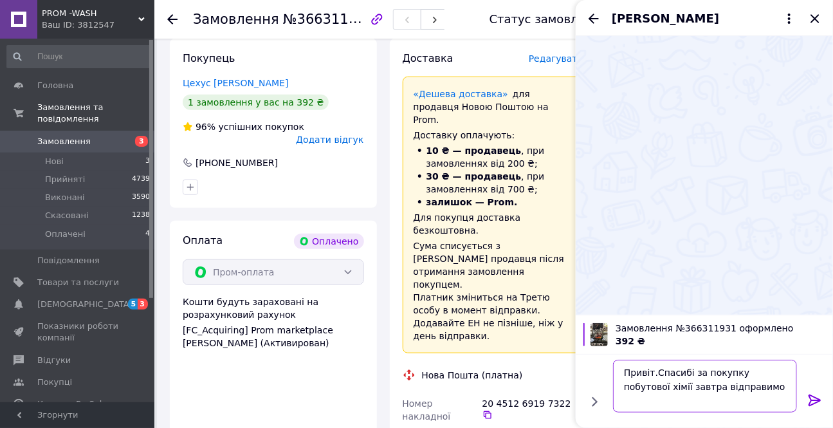
type textarea "Привіт.Спасибі за покупку побутової хімії завтра відправимо"
click at [809, 397] on icon at bounding box center [814, 399] width 15 height 15
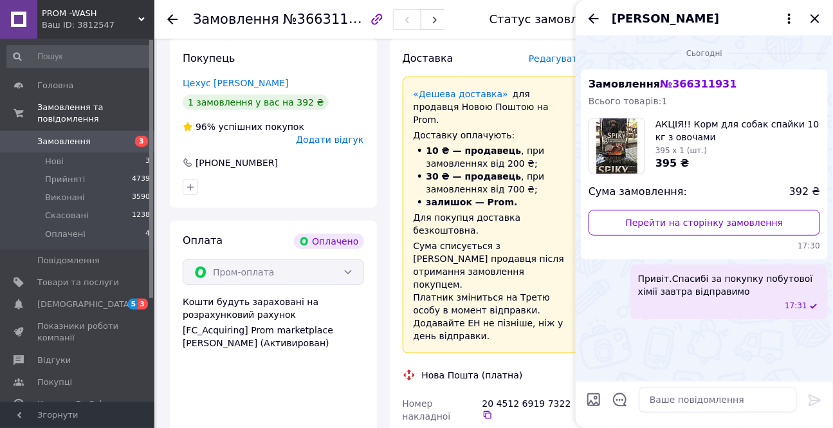
click at [708, 277] on span "Привіт.Спасибі за покупку побутової хімії завтра відправимо" at bounding box center [729, 285] width 182 height 26
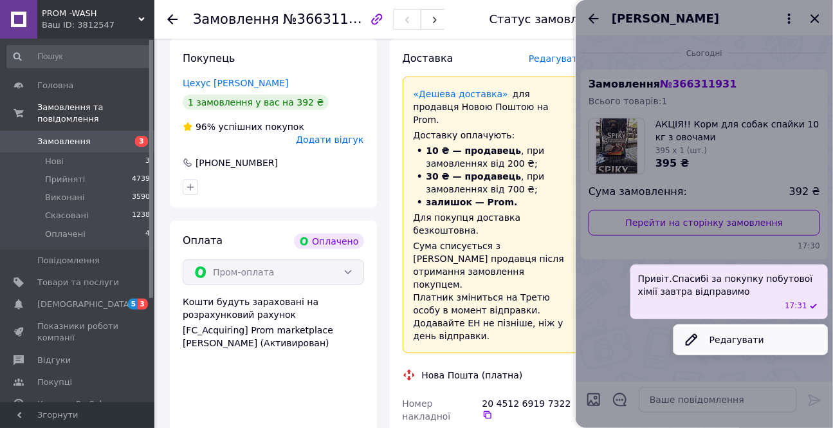
click at [699, 338] on icon at bounding box center [690, 339] width 15 height 15
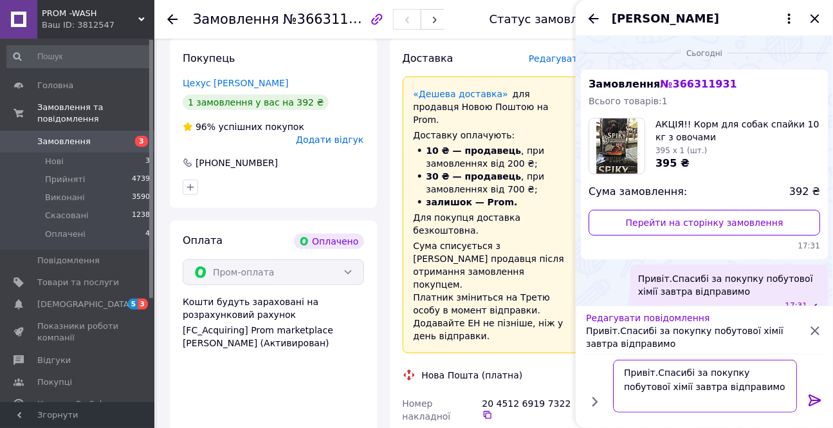
drag, startPoint x: 722, startPoint y: 387, endPoint x: 734, endPoint y: 390, distance: 12.5
click at [727, 388] on textarea "Привіт.Спасибі за покупку побутової хімії завтра відправимо" at bounding box center [705, 385] width 184 height 53
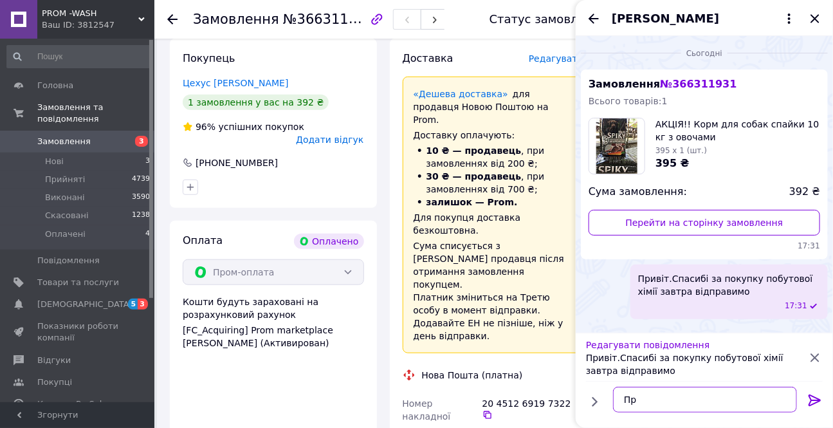
type textarea "П"
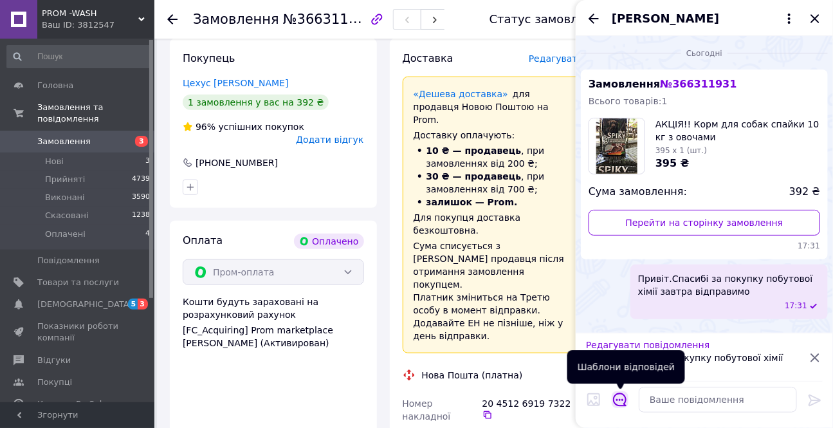
click at [617, 397] on icon "Відкрити шаблони відповідей" at bounding box center [620, 399] width 14 height 14
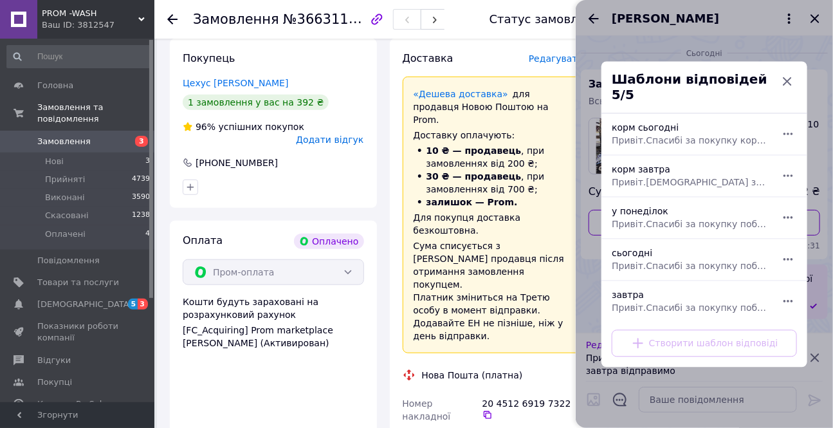
click at [611, 161] on div "корм завтра Привіт.[DEMOGRAPHIC_DATA] за покупку корму завтра відправимо" at bounding box center [689, 176] width 167 height 36
type textarea "Привіт.[DEMOGRAPHIC_DATA] за покупку корму завтра відправимо"
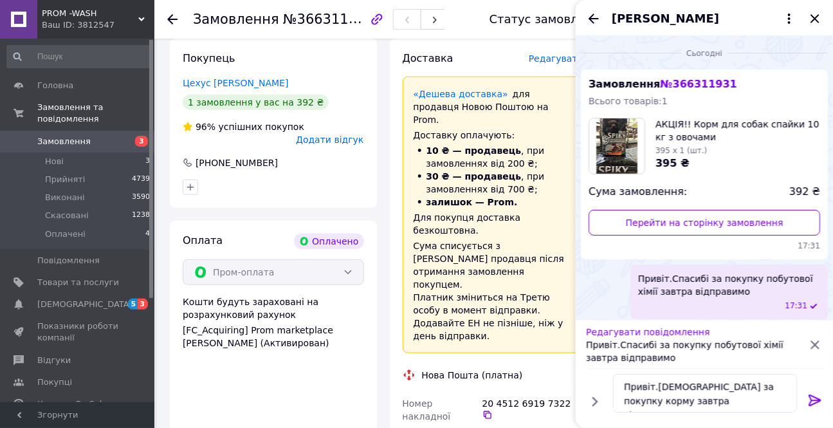
click at [811, 389] on div at bounding box center [815, 402] width 26 height 30
click at [811, 398] on icon at bounding box center [814, 400] width 12 height 12
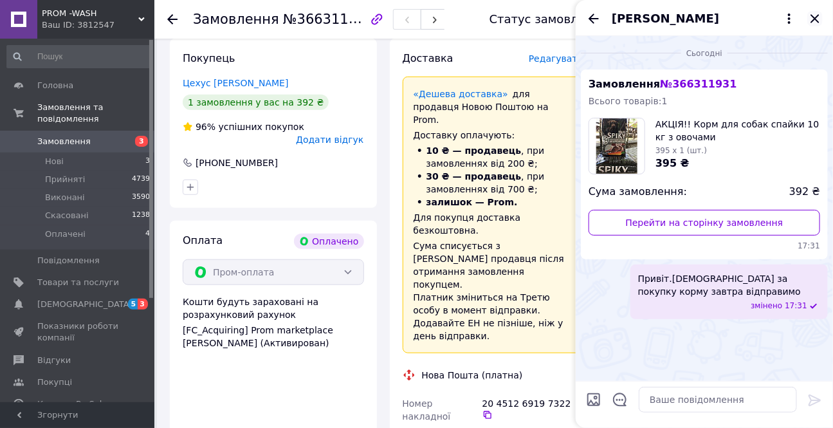
click at [816, 15] on icon "Закрити" at bounding box center [814, 18] width 15 height 15
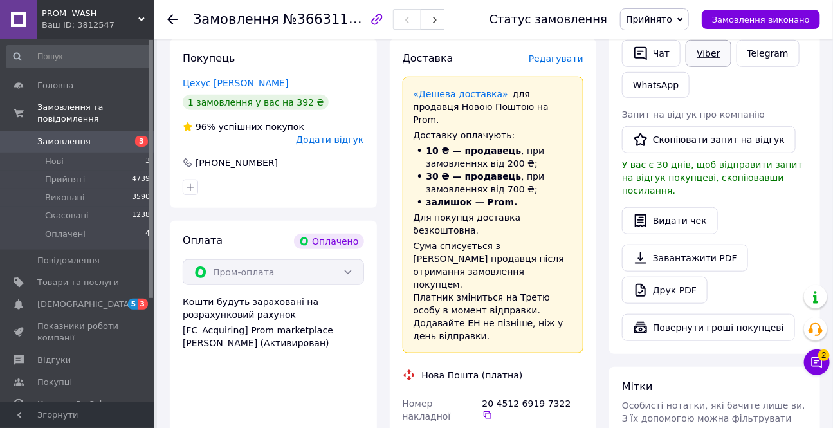
click at [710, 50] on link "Viber" at bounding box center [707, 53] width 45 height 27
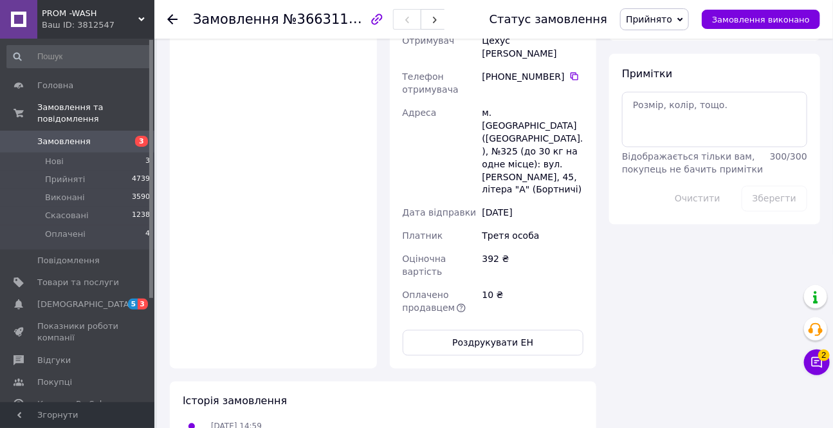
scroll to position [759, 0]
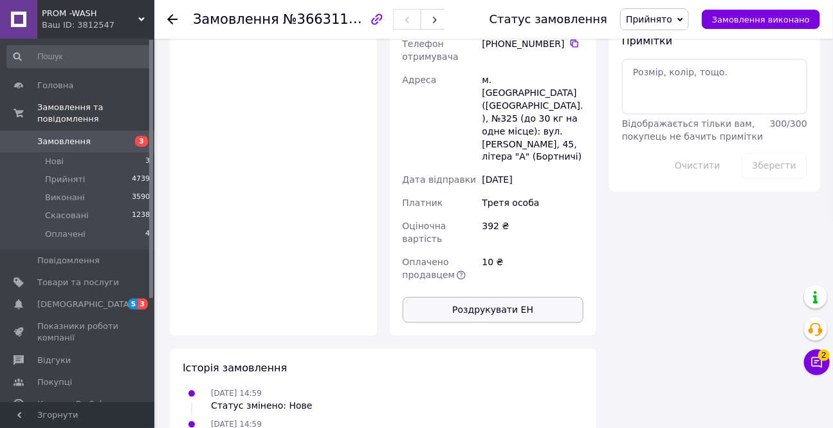
click at [495, 297] on button "Роздрукувати ЕН" at bounding box center [492, 310] width 181 height 26
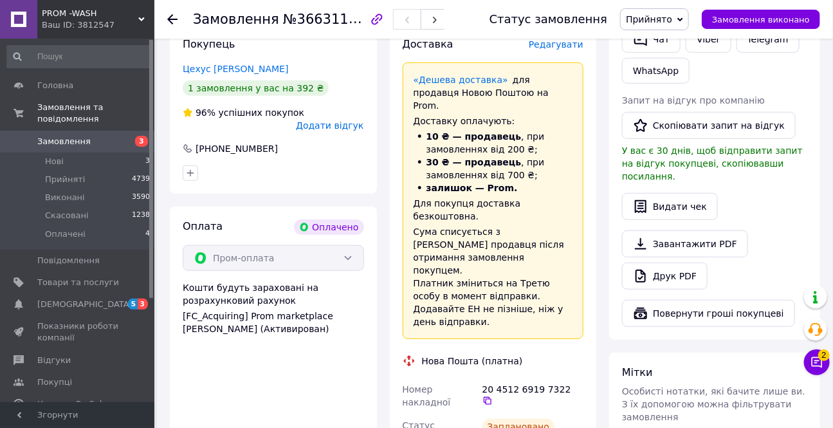
scroll to position [350, 0]
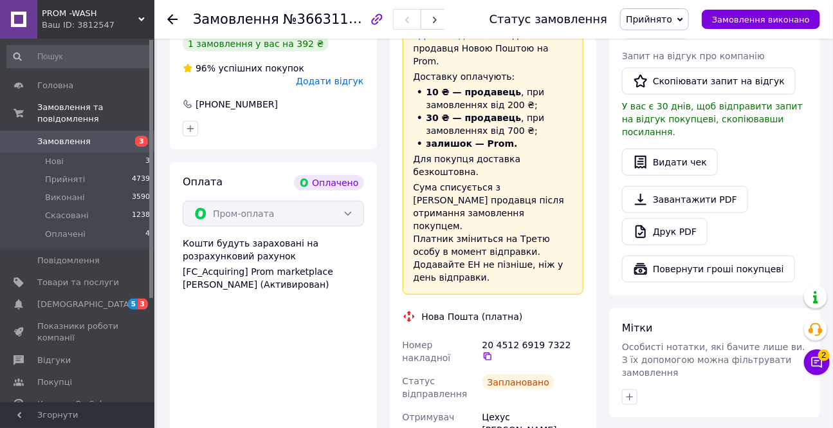
click at [174, 16] on icon at bounding box center [172, 19] width 10 height 10
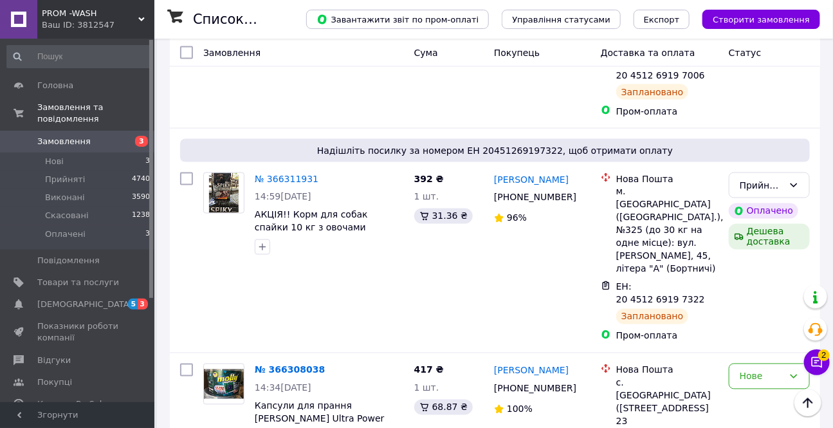
scroll to position [759, 0]
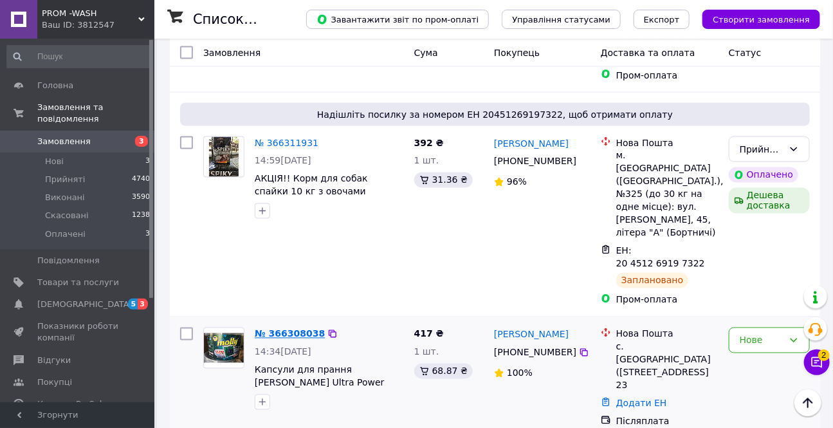
click at [271, 329] on link "№ 366308038" at bounding box center [290, 334] width 70 height 10
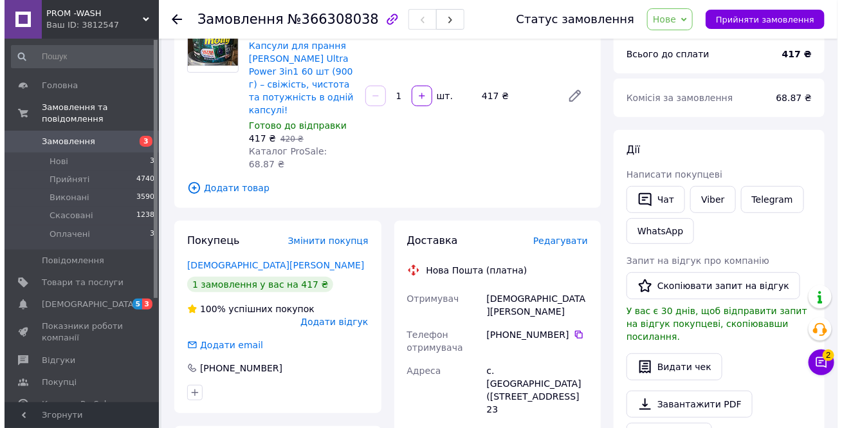
scroll to position [116, 0]
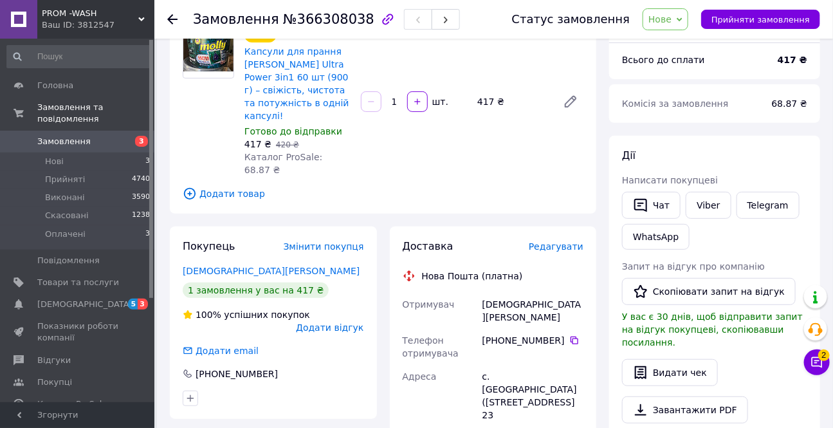
click at [565, 241] on span "Редагувати" at bounding box center [556, 246] width 55 height 10
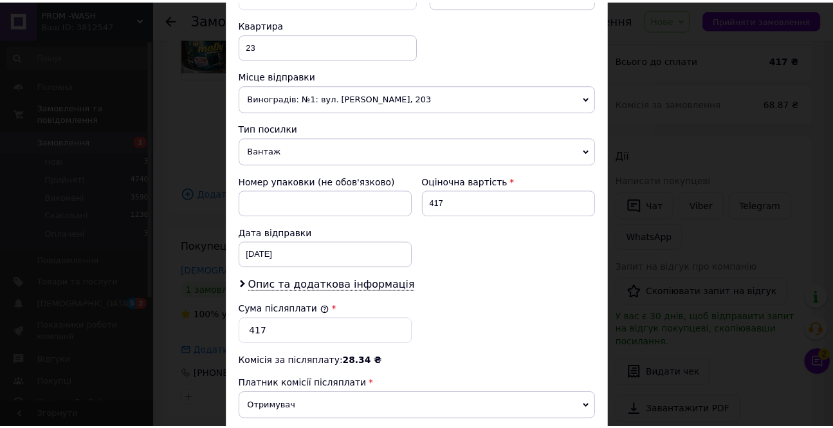
scroll to position [603, 0]
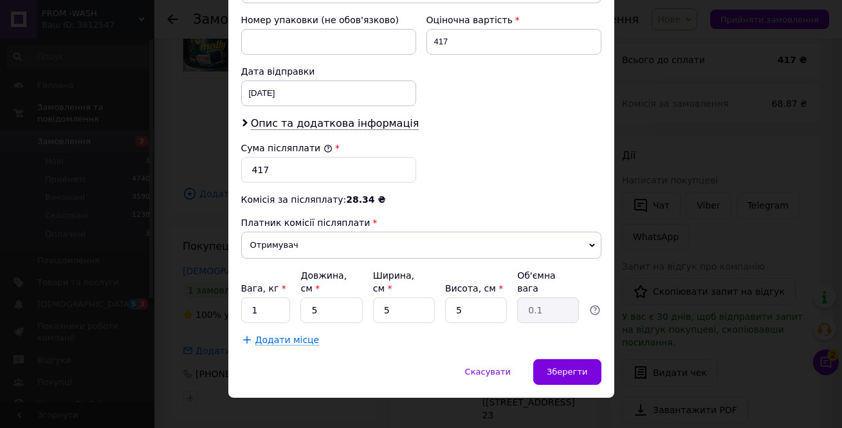
click at [655, 300] on div "× Редагування доставки Спосіб доставки Нова Пошта (платна) Платник Отримувач Ві…" at bounding box center [421, 214] width 842 height 428
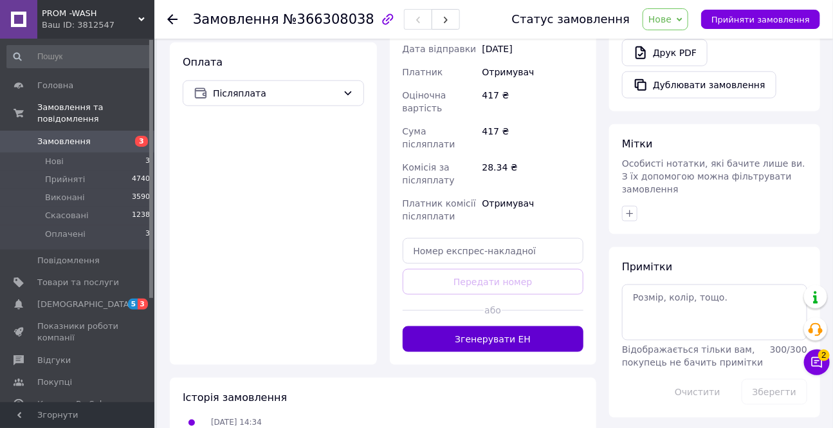
click at [523, 326] on button "Згенерувати ЕН" at bounding box center [492, 339] width 181 height 26
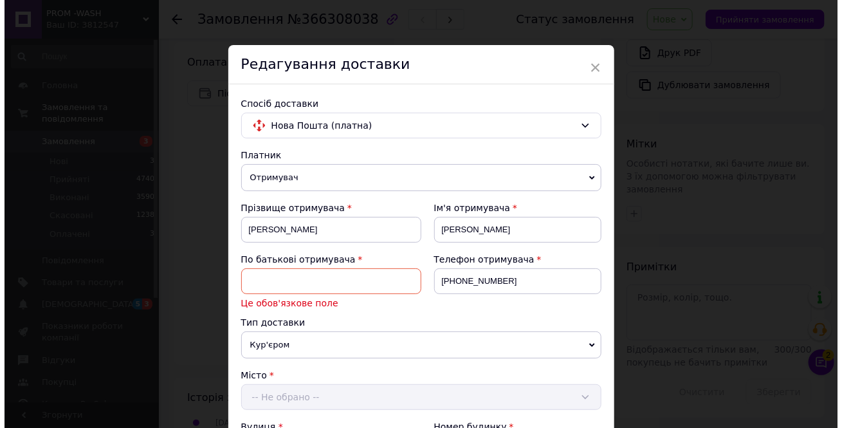
scroll to position [154, 0]
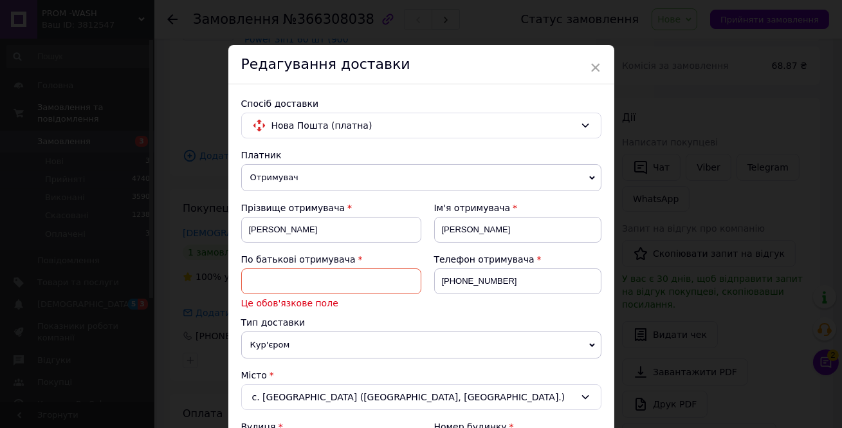
click at [289, 275] on input at bounding box center [331, 281] width 180 height 26
type input "батьківна"
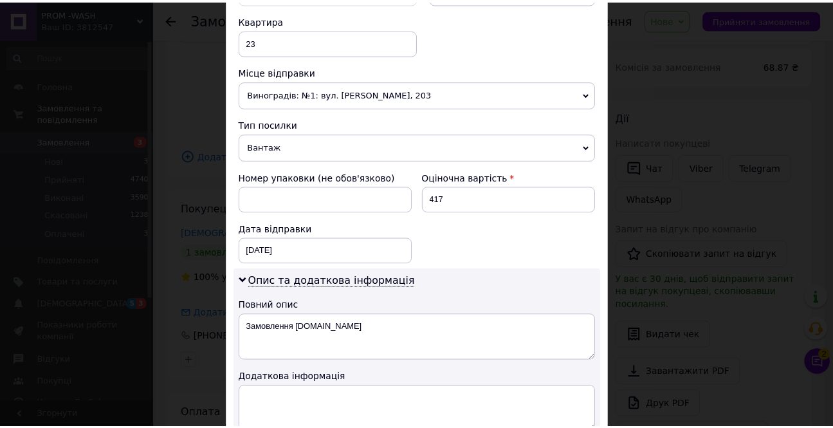
scroll to position [746, 0]
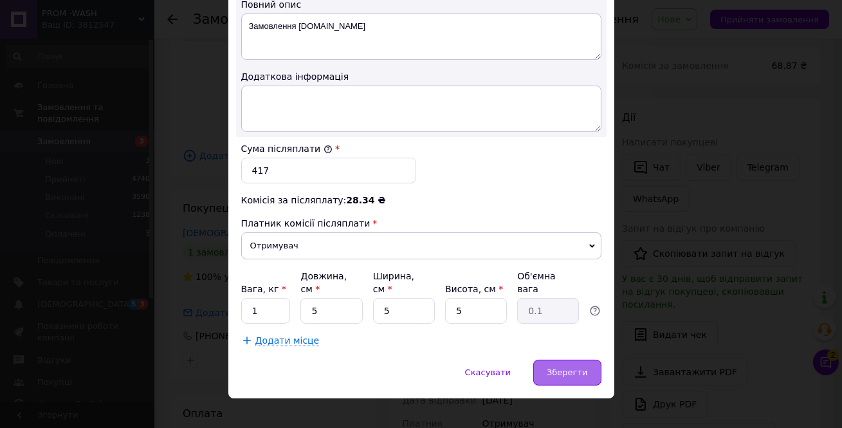
click at [572, 367] on span "Зберегти" at bounding box center [567, 372] width 41 height 10
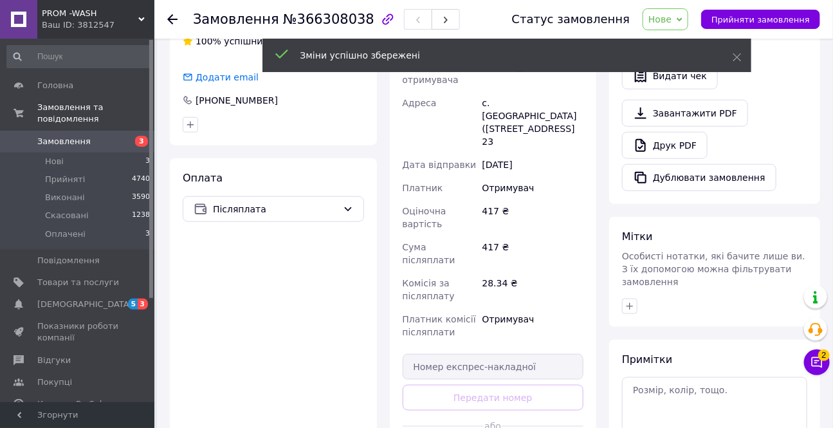
scroll to position [505, 0]
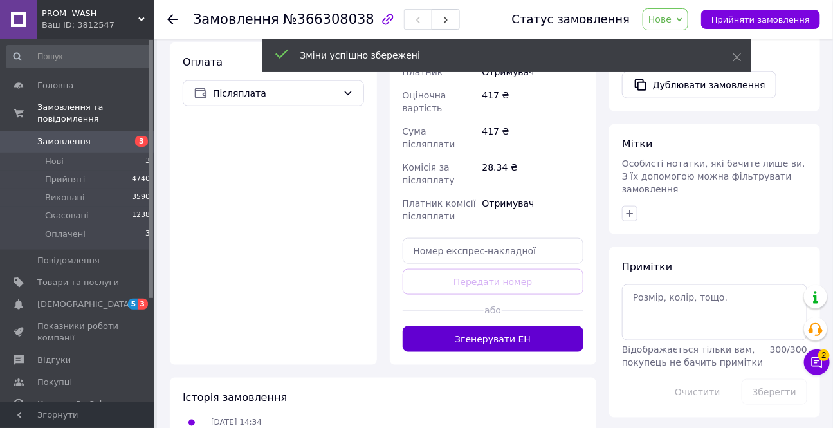
click at [511, 326] on button "Згенерувати ЕН" at bounding box center [492, 339] width 181 height 26
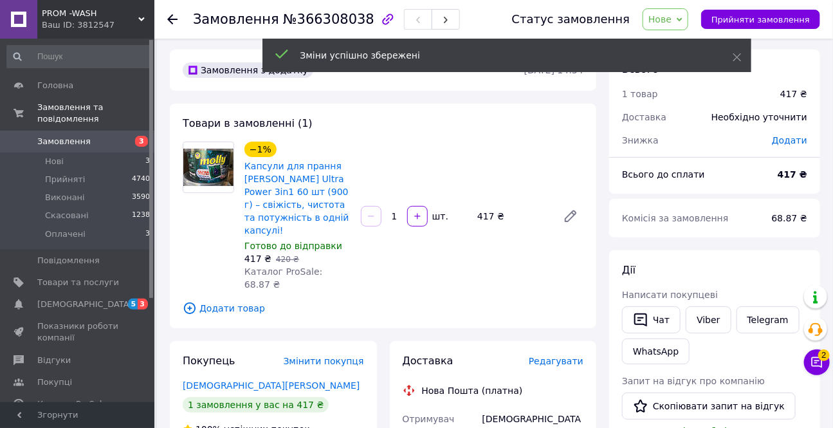
scroll to position [0, 0]
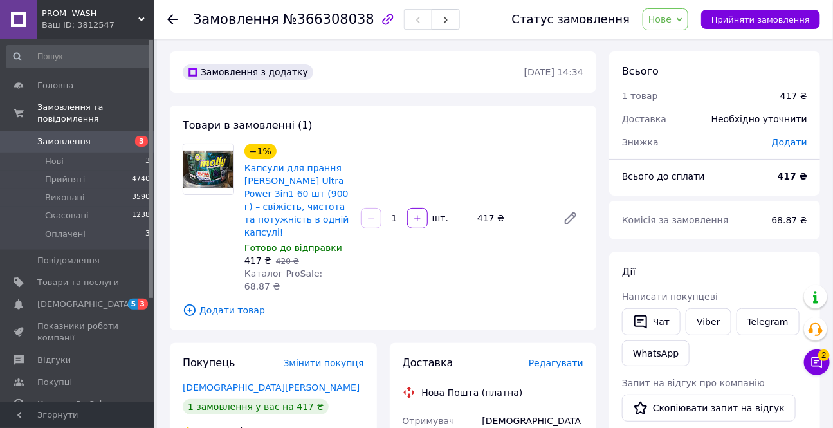
click at [671, 22] on span "Нове" at bounding box center [659, 19] width 23 height 10
click at [683, 45] on li "Прийнято" at bounding box center [672, 44] width 59 height 19
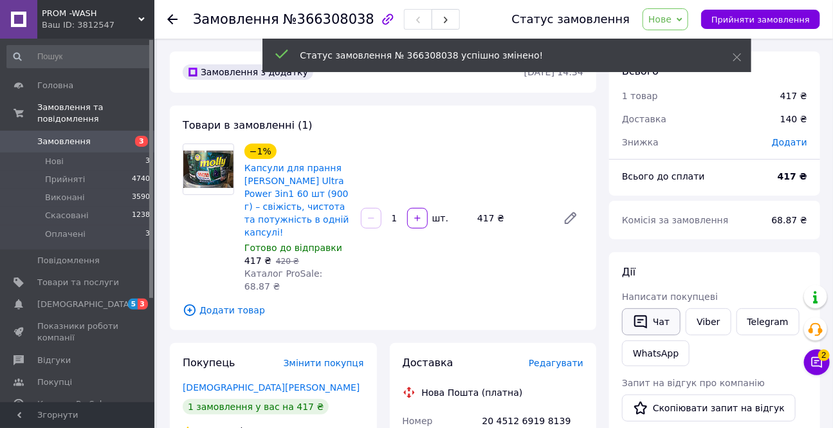
click at [649, 321] on button "Чат" at bounding box center [651, 321] width 59 height 27
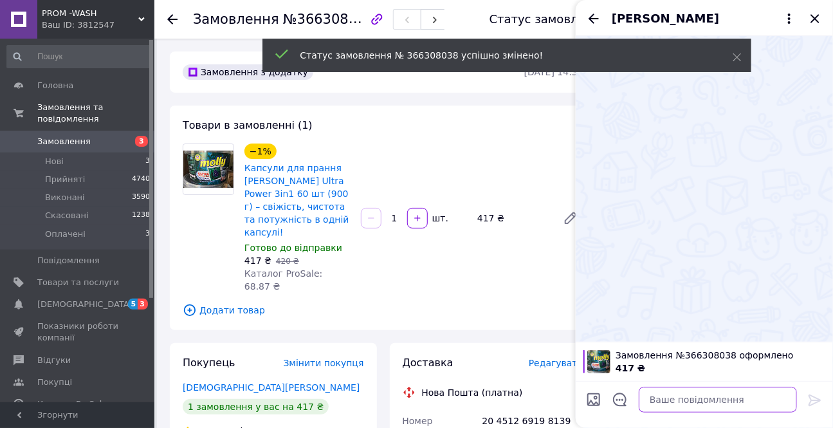
paste textarea "Привіт.Спасибі за покупку побутової хімії завтра відправимо"
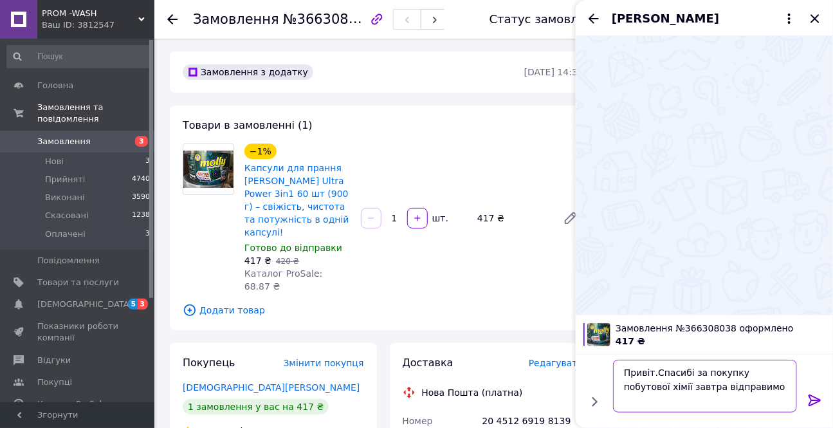
type textarea "Привіт.Спасибі за покупку побутової хімії завтра відправимо"
click at [813, 397] on icon at bounding box center [814, 399] width 15 height 15
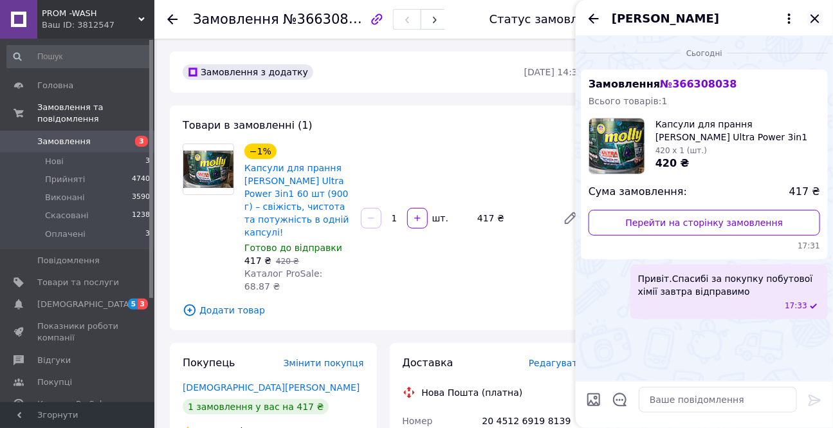
click at [817, 16] on icon "Закрити" at bounding box center [814, 18] width 8 height 8
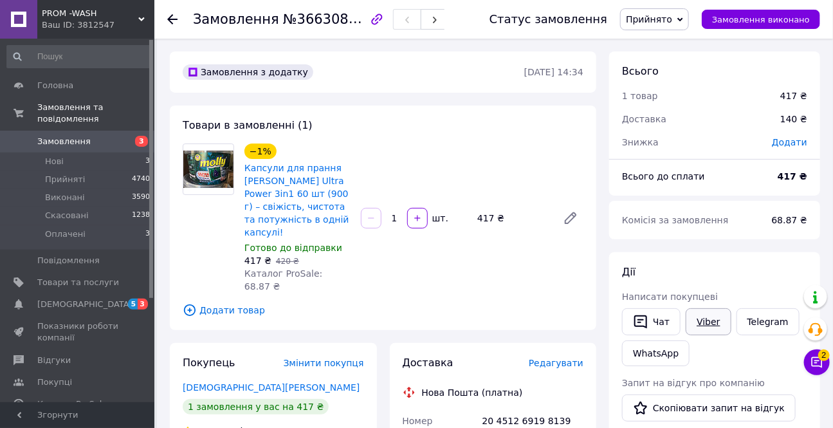
click at [709, 318] on link "Viber" at bounding box center [707, 321] width 45 height 27
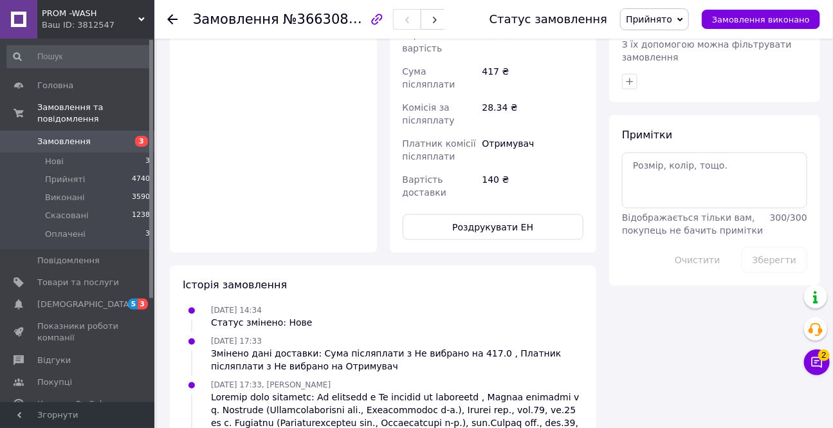
scroll to position [643, 0]
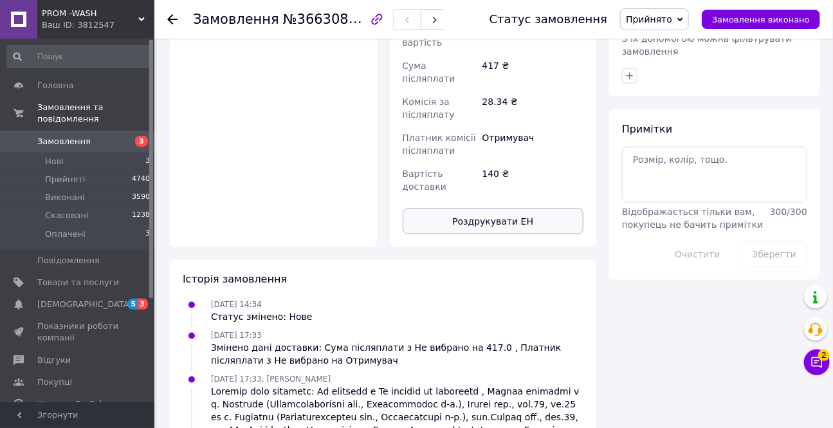
click at [495, 208] on button "Роздрукувати ЕН" at bounding box center [492, 221] width 181 height 26
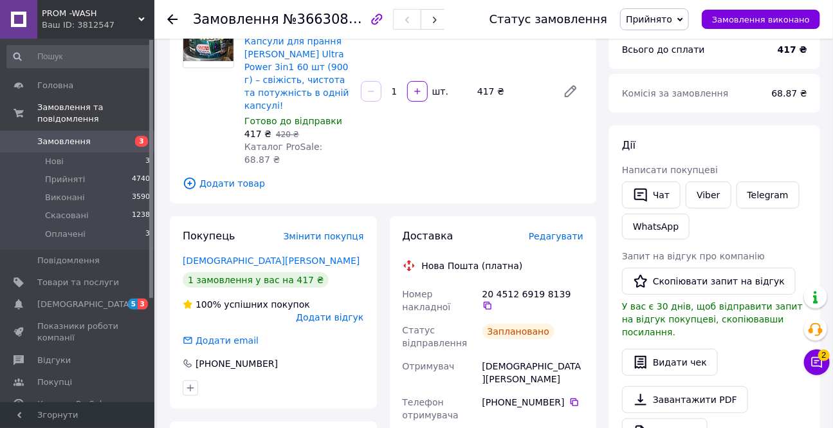
scroll to position [116, 0]
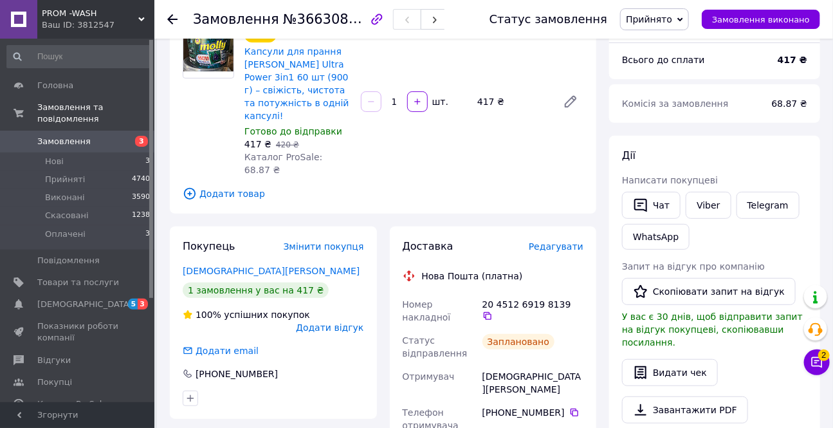
click at [168, 14] on icon at bounding box center [172, 19] width 10 height 10
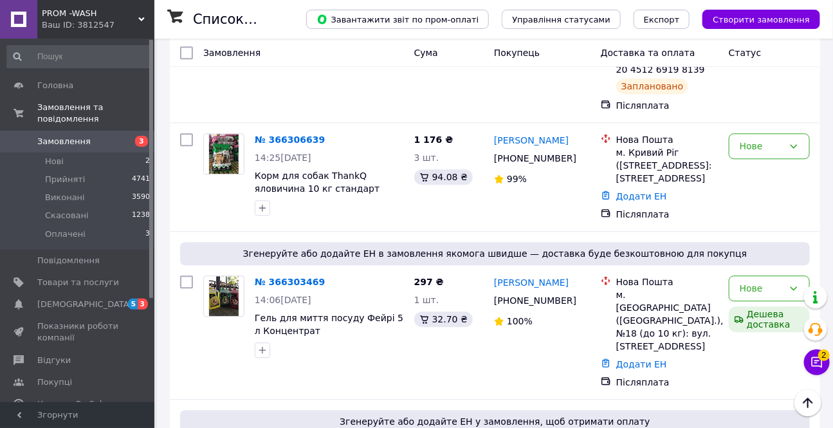
scroll to position [1110, 0]
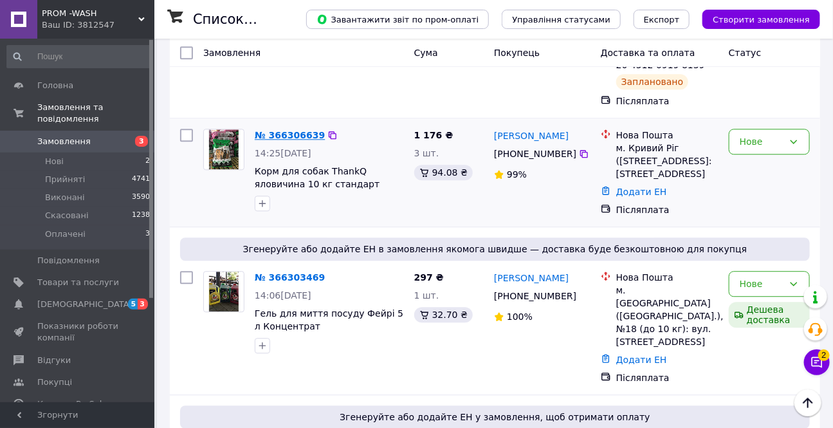
click at [283, 130] on link "№ 366306639" at bounding box center [290, 135] width 70 height 10
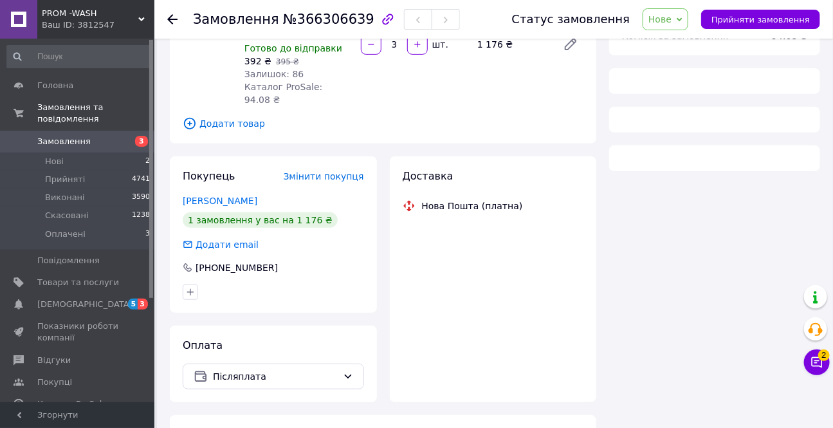
scroll to position [481, 0]
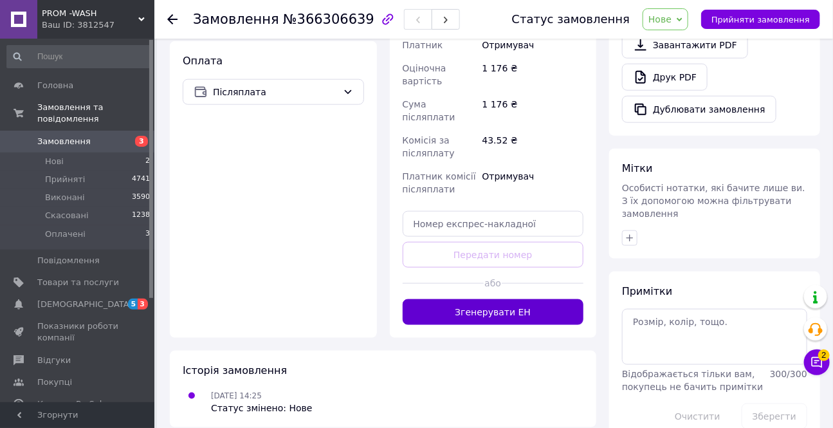
click at [481, 300] on button "Згенерувати ЕН" at bounding box center [492, 312] width 181 height 26
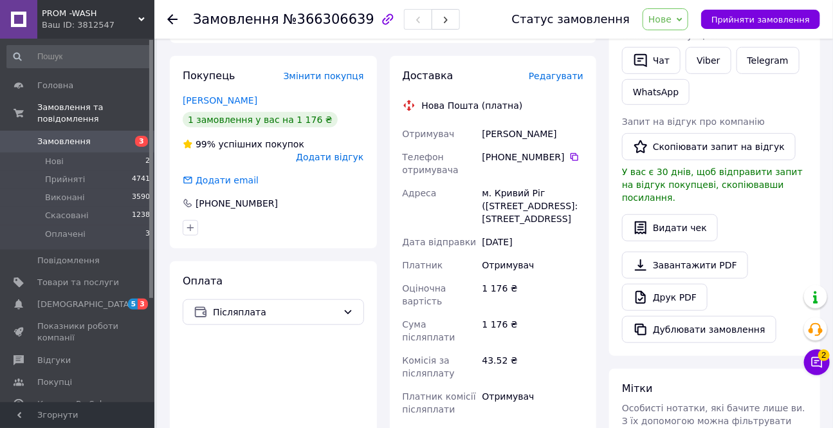
scroll to position [130, 0]
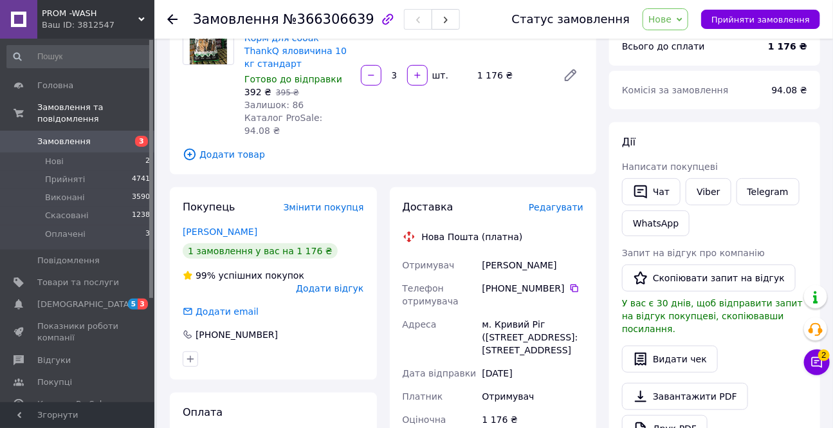
click at [673, 25] on span "Нове" at bounding box center [665, 19] width 46 height 22
click at [674, 47] on li "Прийнято" at bounding box center [672, 44] width 59 height 19
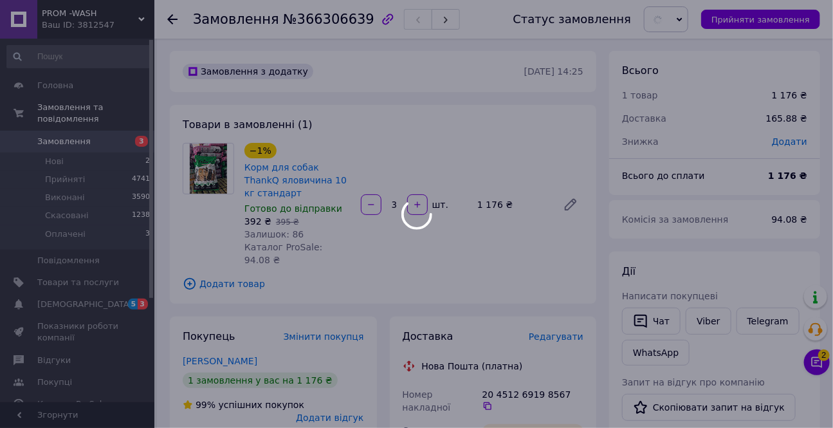
scroll to position [0, 0]
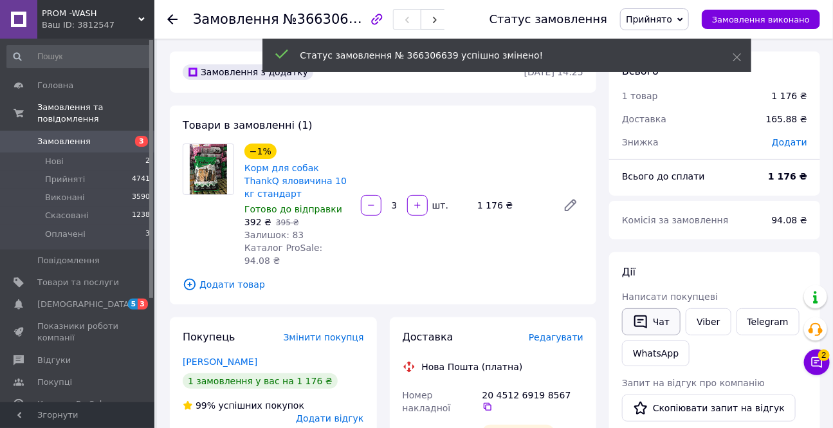
click at [647, 321] on icon "button" at bounding box center [640, 321] width 15 height 15
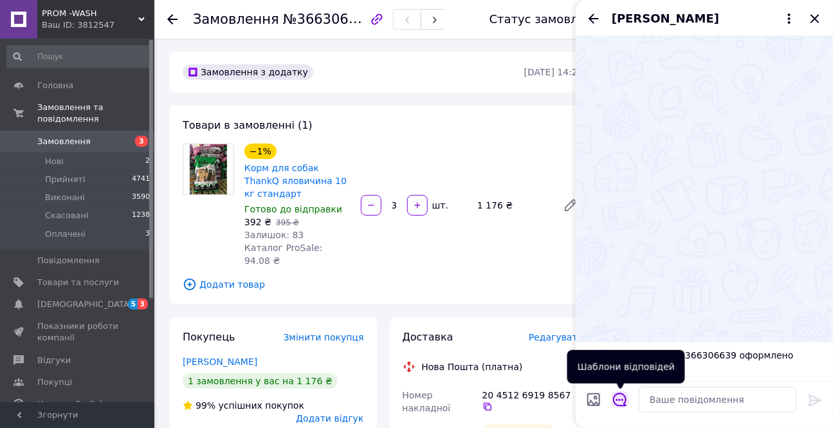
click at [623, 402] on icon "Відкрити шаблони відповідей" at bounding box center [620, 399] width 14 height 14
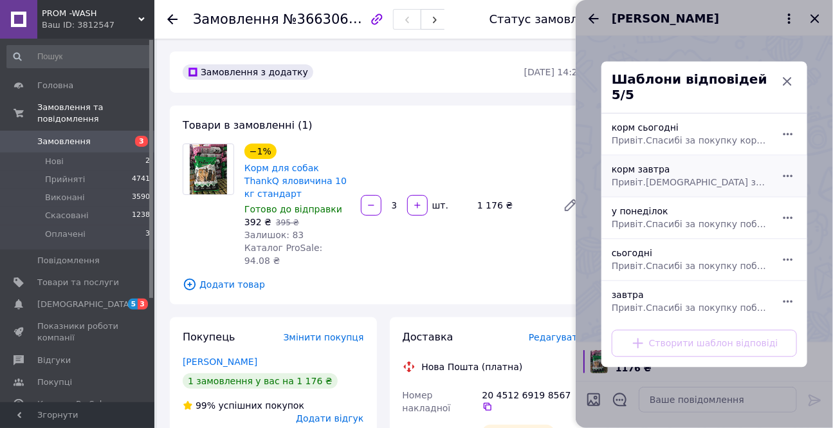
click at [638, 165] on div "корм завтра Привіт.[DEMOGRAPHIC_DATA] за покупку корму завтра відправимо" at bounding box center [689, 176] width 167 height 36
type textarea "Привіт.[DEMOGRAPHIC_DATA] за покупку корму завтра відправимо"
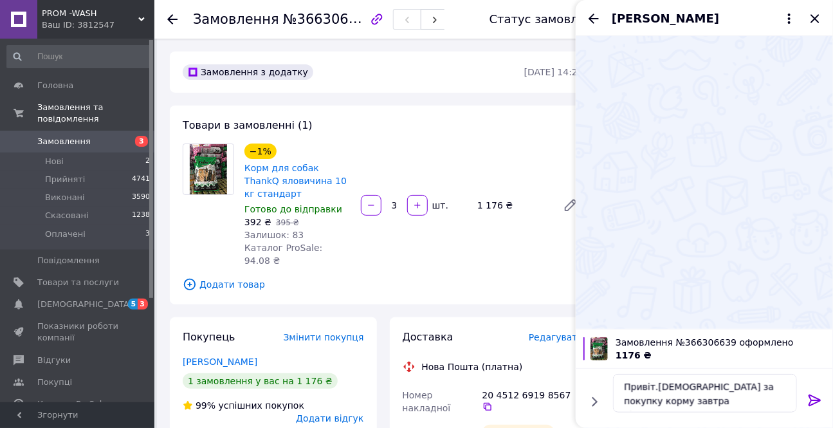
drag, startPoint x: 811, startPoint y: 400, endPoint x: 802, endPoint y: 356, distance: 45.3
click at [811, 399] on icon at bounding box center [814, 399] width 15 height 15
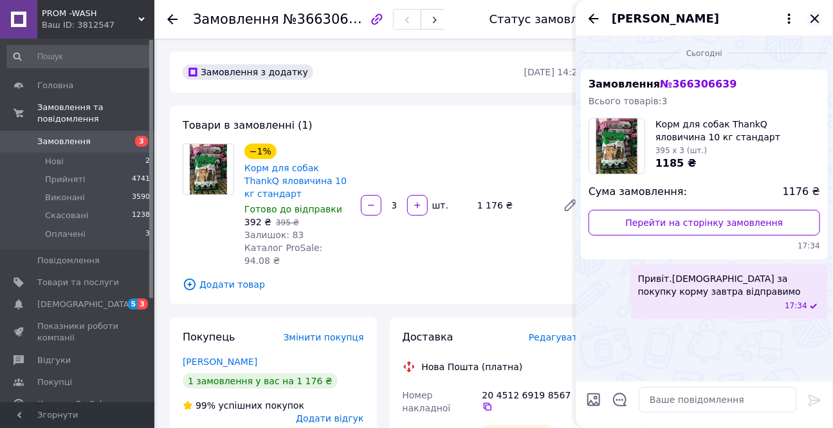
click at [818, 20] on icon "Закрити" at bounding box center [814, 18] width 15 height 15
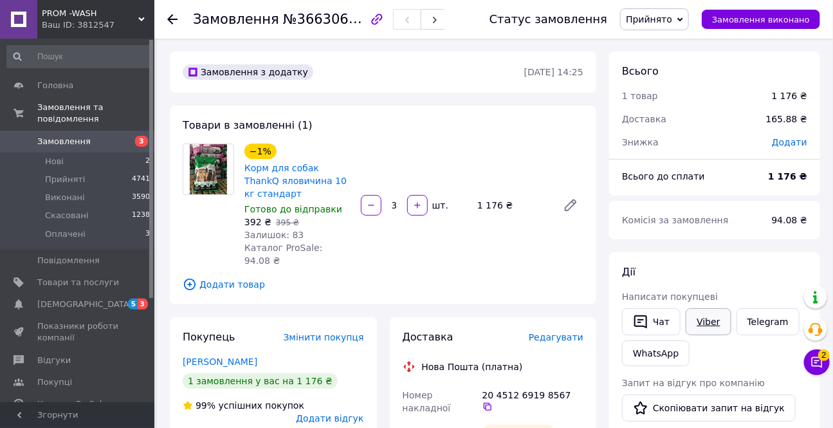
click at [701, 320] on link "Viber" at bounding box center [707, 321] width 45 height 27
click at [806, 413] on div "Запит на відгук про компанію   Скопіювати запит на відгук У вас є 30 днів, щоб …" at bounding box center [714, 420] width 185 height 89
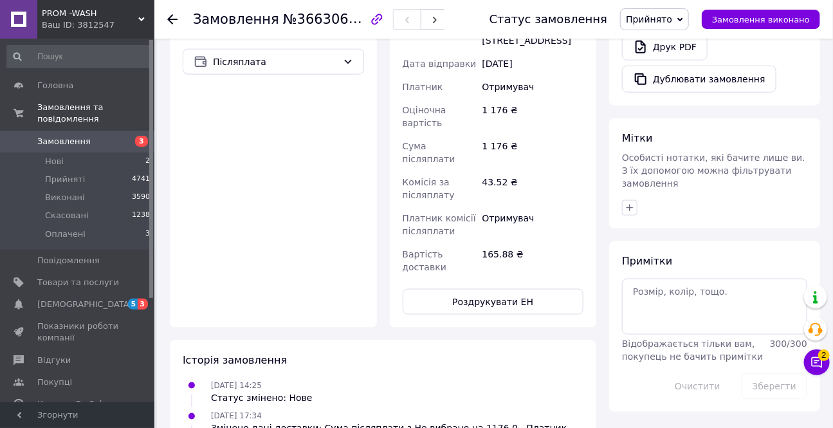
scroll to position [526, 0]
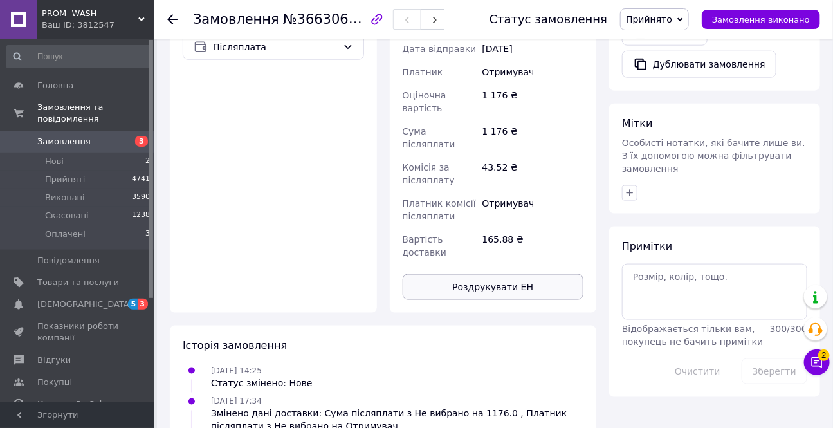
click at [505, 274] on button "Роздрукувати ЕН" at bounding box center [492, 287] width 181 height 26
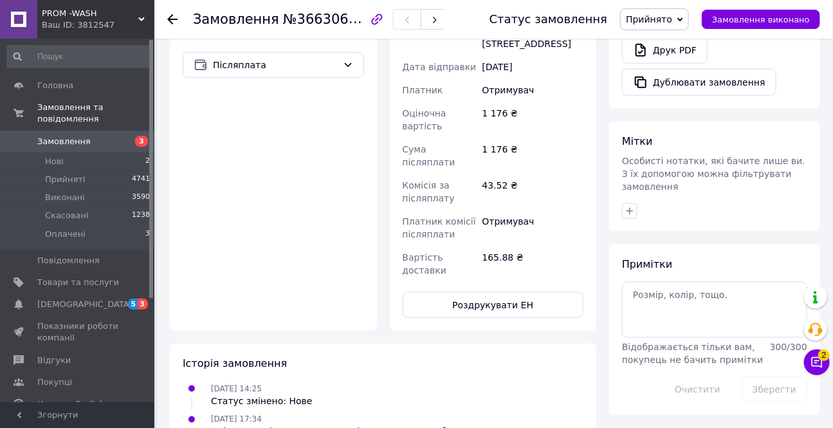
scroll to position [175, 0]
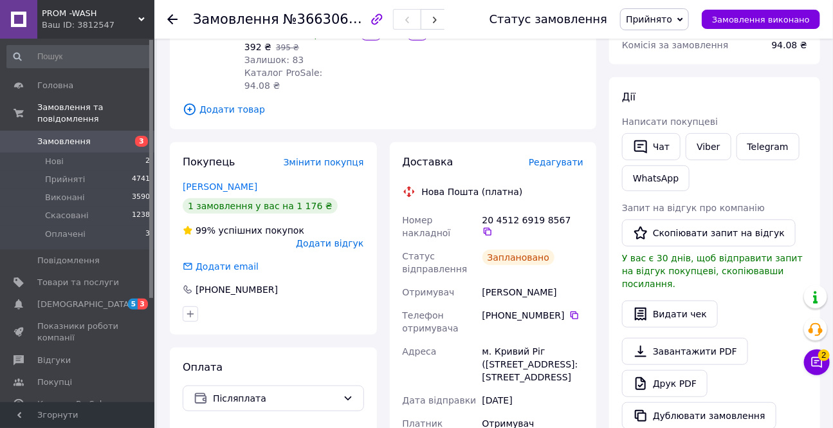
click at [174, 18] on icon at bounding box center [172, 19] width 10 height 10
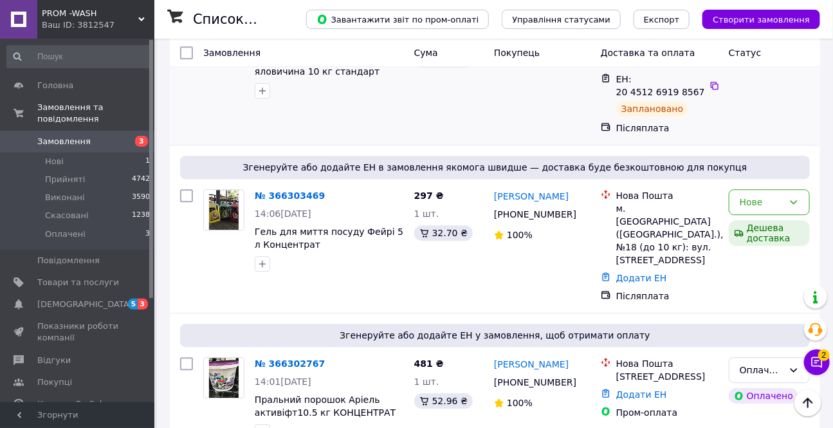
scroll to position [1227, 0]
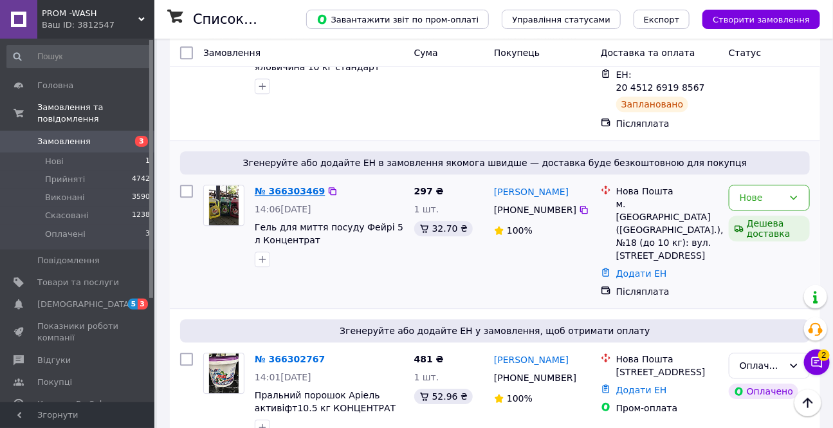
click at [270, 186] on link "№ 366303469" at bounding box center [290, 191] width 70 height 10
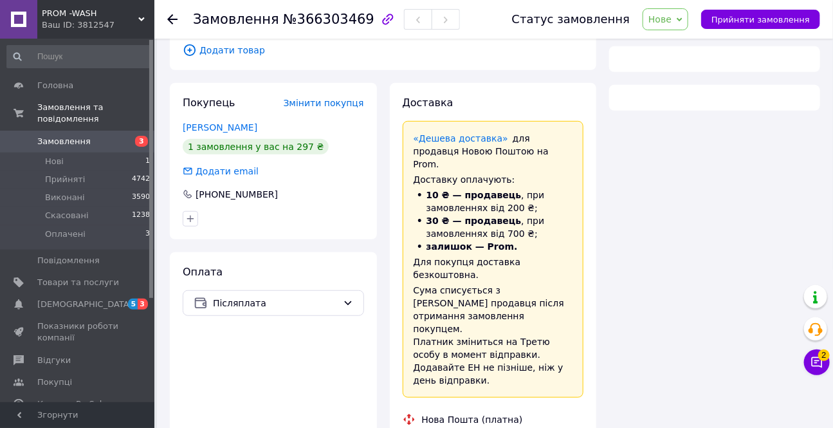
scroll to position [676, 0]
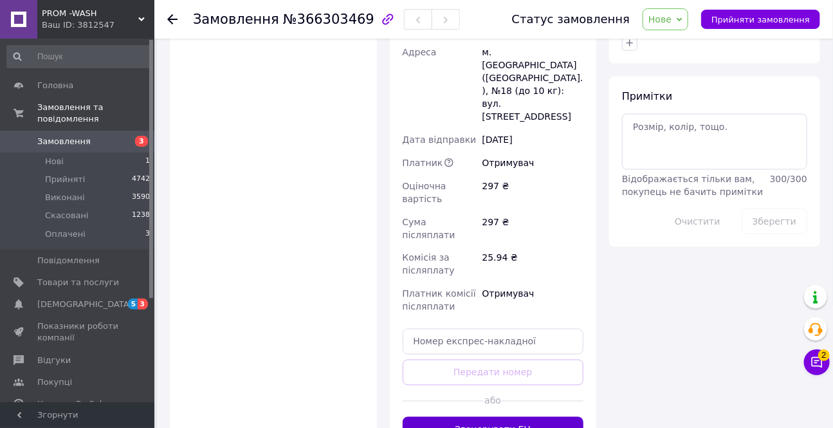
click at [488, 417] on button "Згенерувати ЕН" at bounding box center [492, 430] width 181 height 26
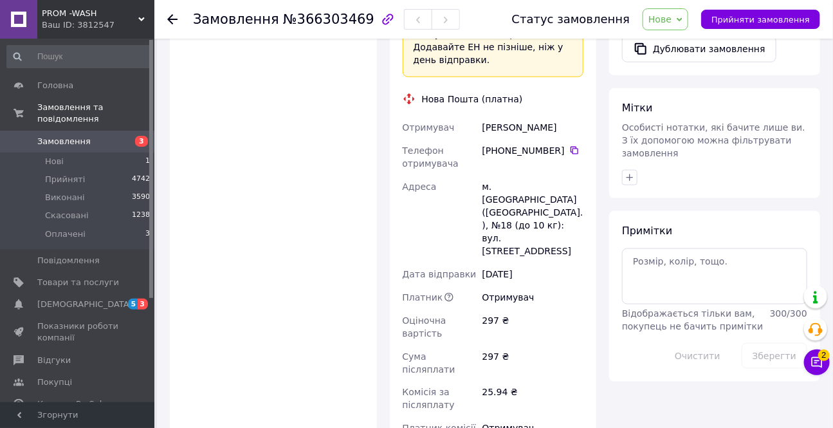
scroll to position [267, 0]
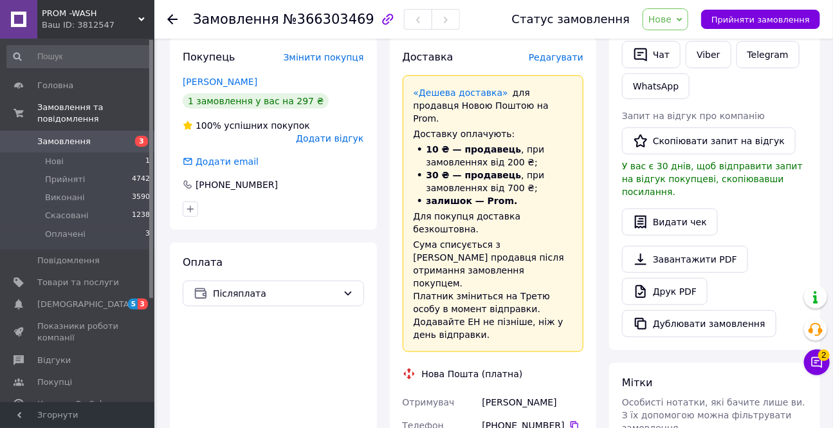
click at [671, 19] on span "Нове" at bounding box center [659, 19] width 23 height 10
click at [678, 43] on li "Прийнято" at bounding box center [672, 44] width 59 height 19
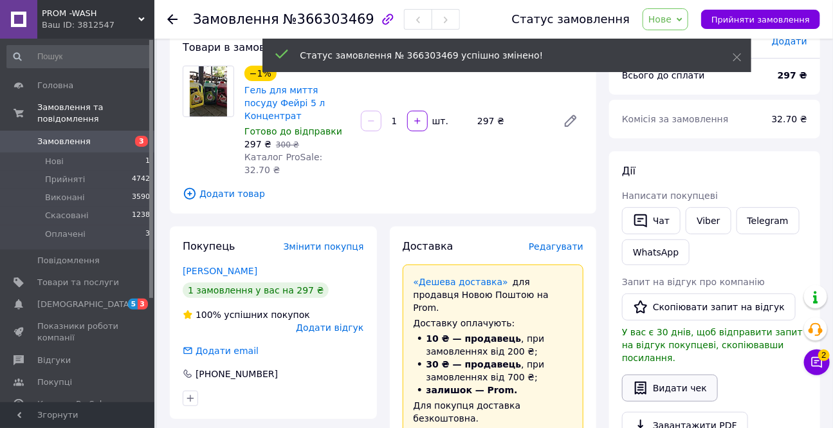
scroll to position [33, 0]
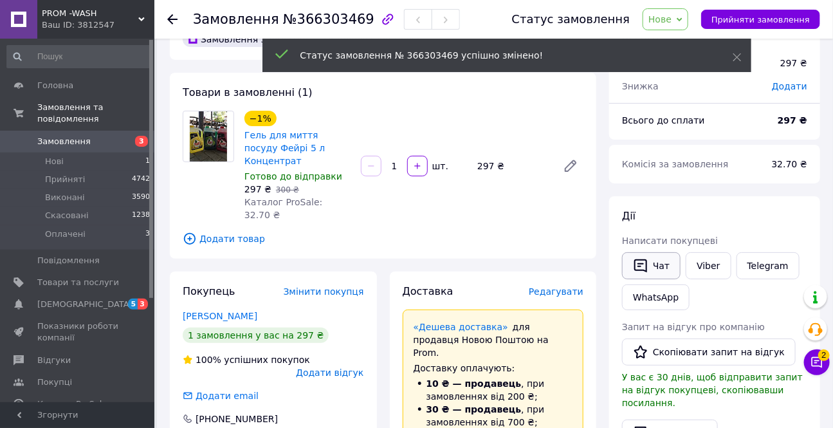
click at [649, 266] on button "Чат" at bounding box center [651, 265] width 59 height 27
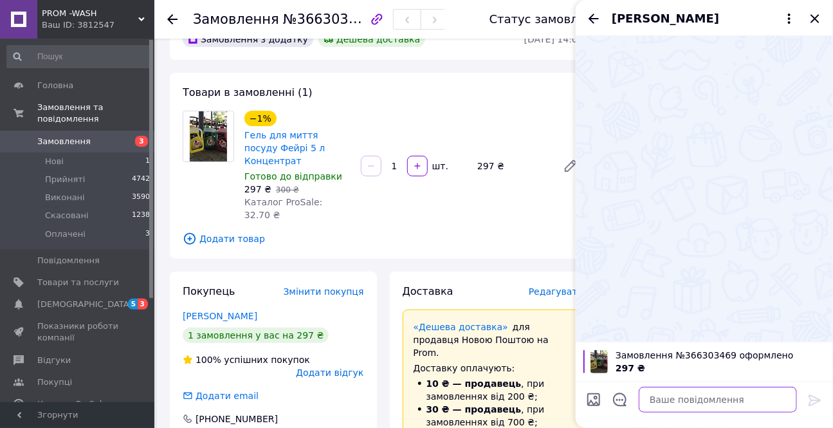
paste textarea "Привіт.Спасибі за покупку побутової хімії завтра відправимо"
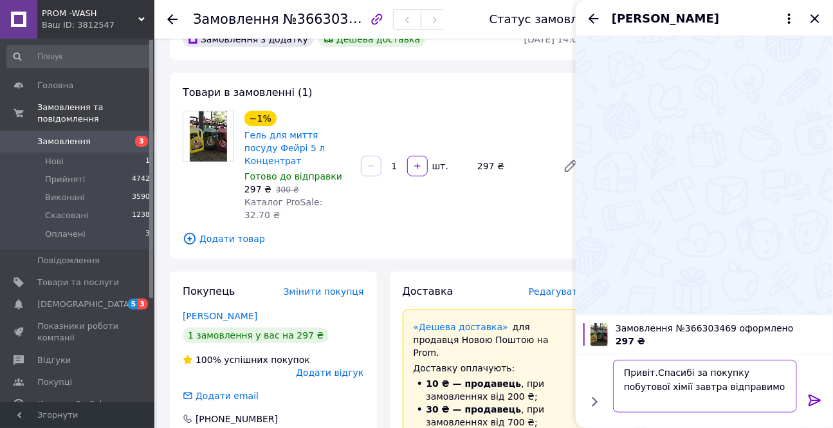
type textarea "Привіт.Спасибі за покупку побутової хімії завтра відправимо"
drag, startPoint x: 813, startPoint y: 401, endPoint x: 810, endPoint y: 378, distance: 22.7
click at [813, 400] on icon at bounding box center [814, 399] width 15 height 15
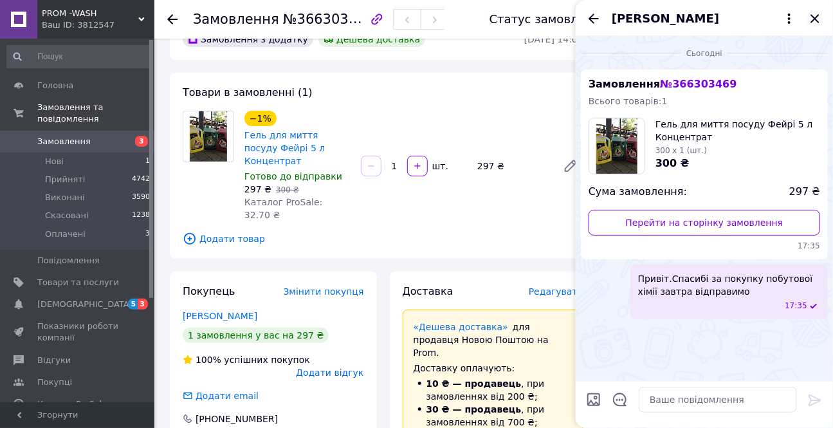
click at [813, 15] on icon "Закрити" at bounding box center [814, 18] width 8 height 8
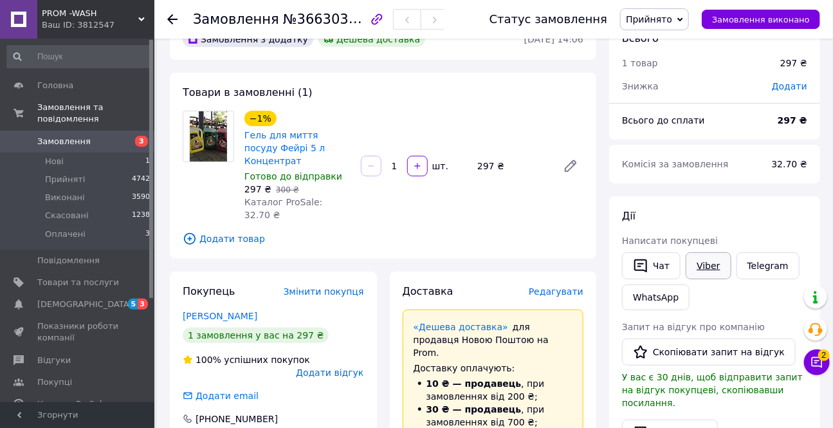
click at [710, 268] on link "Viber" at bounding box center [707, 265] width 45 height 27
click at [617, 426] on div "[PERSON_NAME] покупцеві   Чат Viber Telegram WhatsApp Запит на відгук про компа…" at bounding box center [714, 378] width 211 height 365
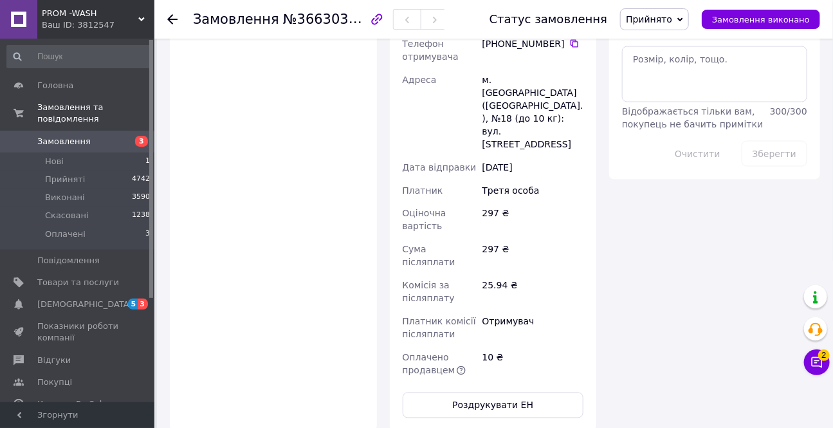
scroll to position [734, 0]
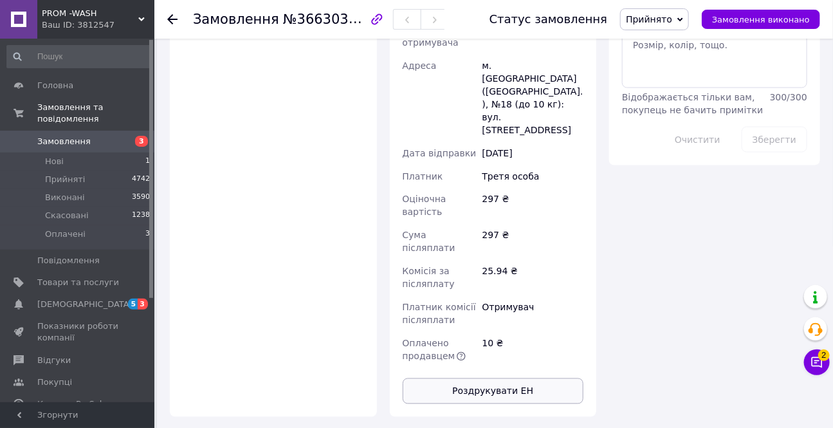
click at [487, 378] on button "Роздрукувати ЕН" at bounding box center [492, 391] width 181 height 26
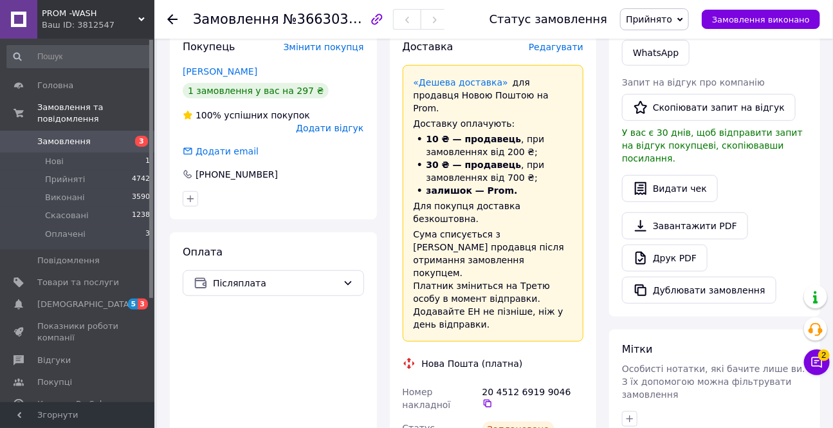
scroll to position [267, 0]
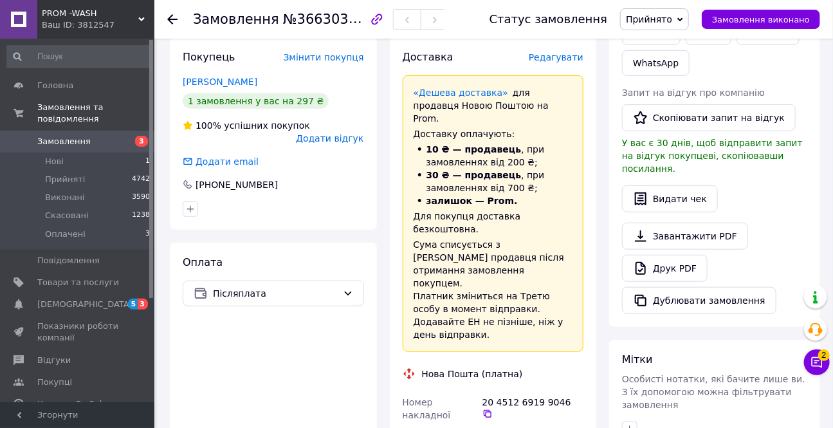
click at [174, 19] on use at bounding box center [172, 19] width 10 height 10
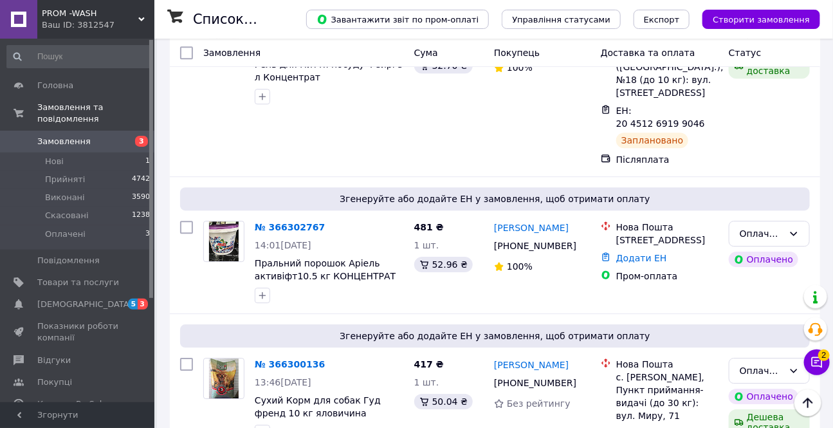
scroll to position [1402, 0]
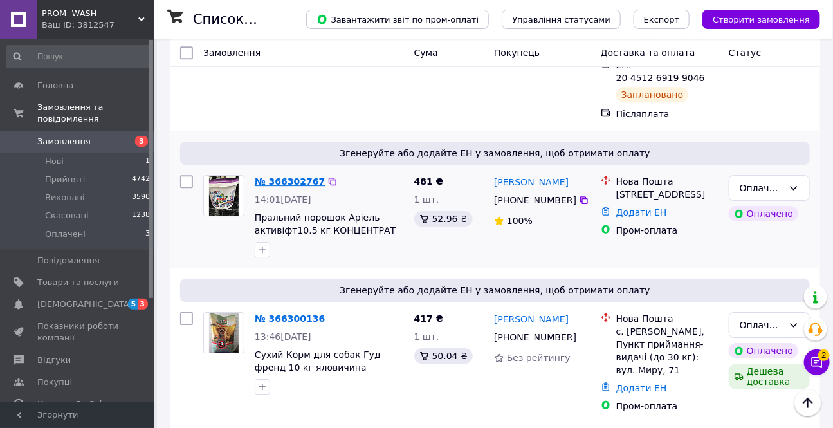
click at [262, 176] on link "№ 366302767" at bounding box center [290, 181] width 70 height 10
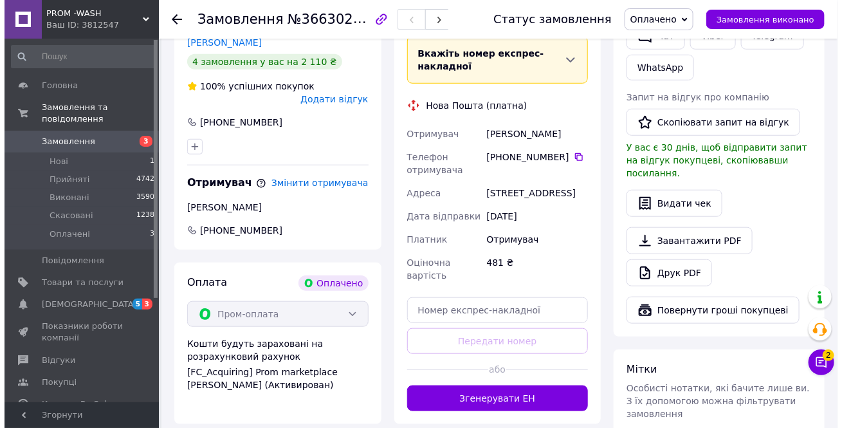
scroll to position [123, 0]
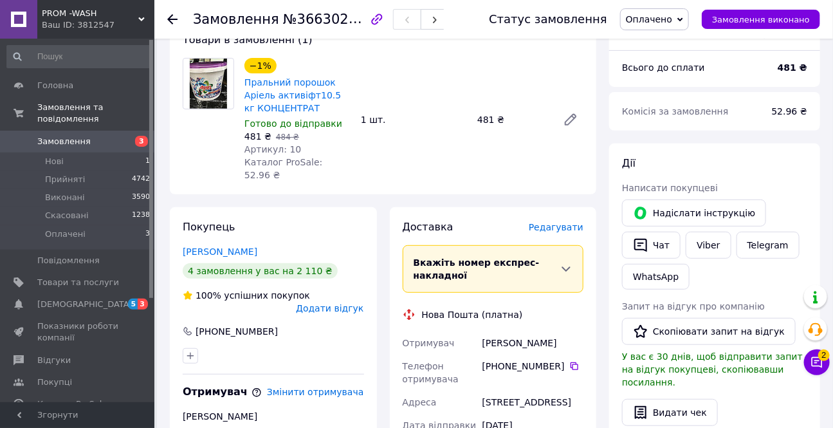
click at [566, 222] on span "Редагувати" at bounding box center [556, 227] width 55 height 10
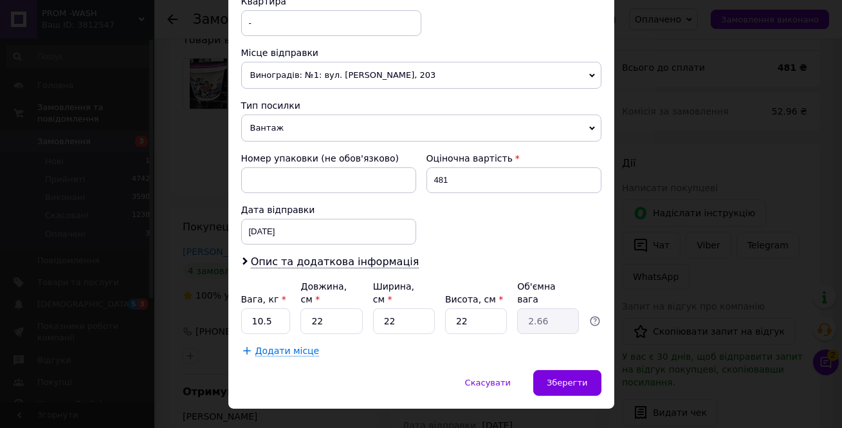
scroll to position [476, 0]
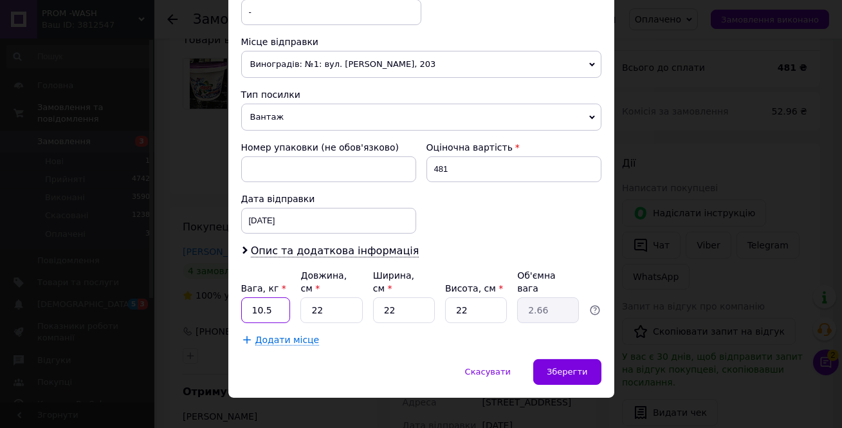
click at [282, 302] on input "10.5" at bounding box center [266, 310] width 50 height 26
type input "10"
click at [575, 366] on span "Зберегти" at bounding box center [567, 371] width 41 height 10
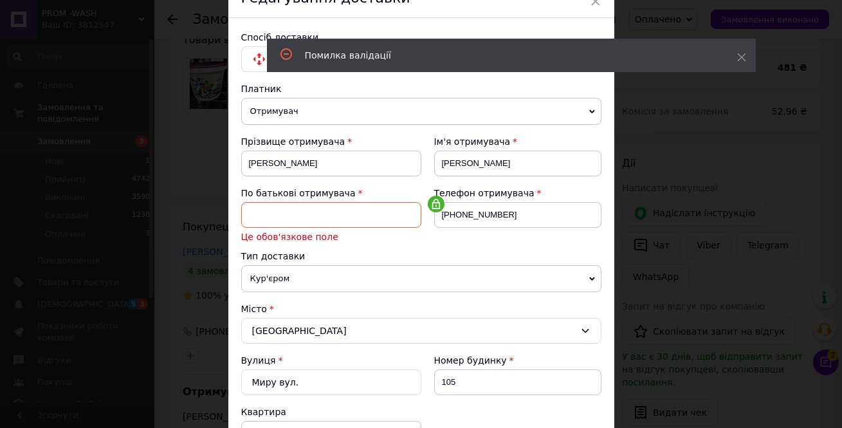
click at [358, 212] on input at bounding box center [331, 215] width 180 height 26
type input "батьківна"
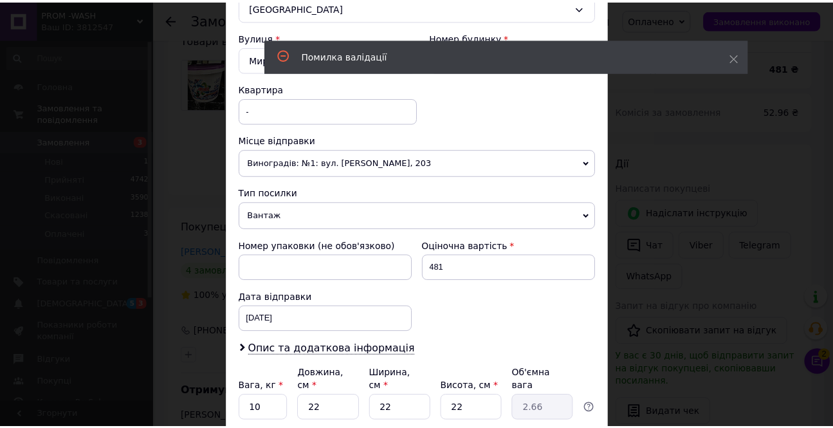
scroll to position [476, 0]
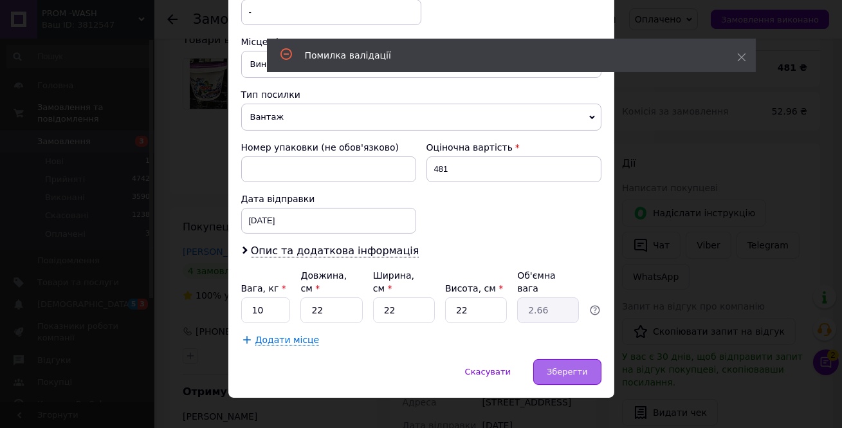
click at [588, 359] on div "Зберегти" at bounding box center [567, 372] width 68 height 26
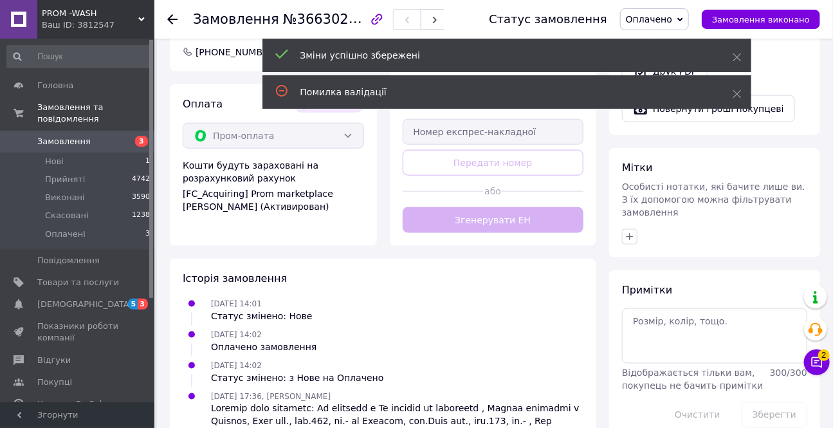
scroll to position [533, 0]
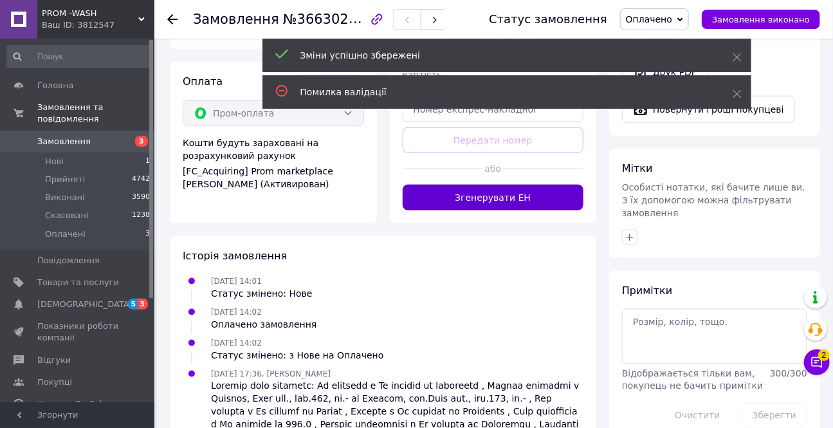
click at [516, 193] on button "Згенерувати ЕН" at bounding box center [492, 198] width 181 height 26
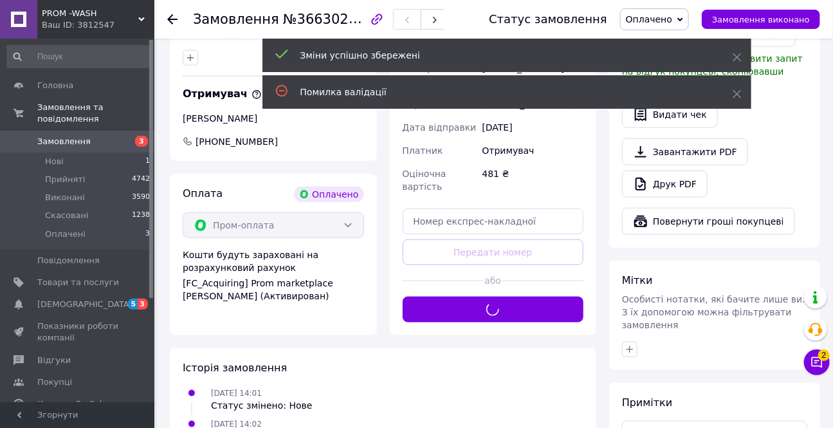
scroll to position [182, 0]
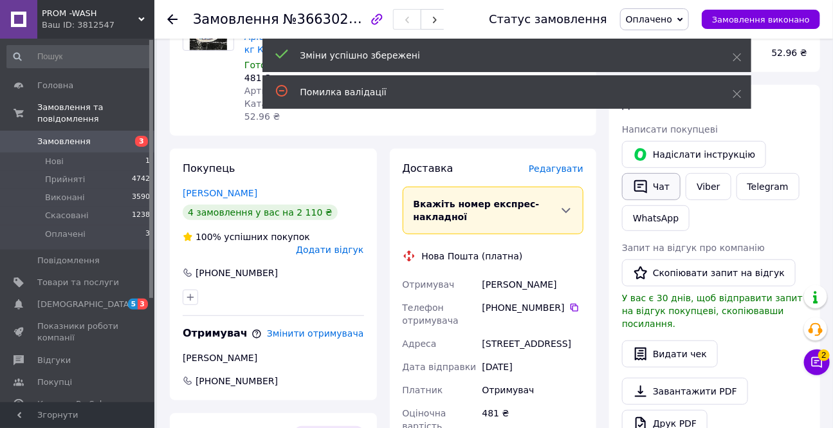
click at [655, 182] on button "Чат" at bounding box center [651, 186] width 59 height 27
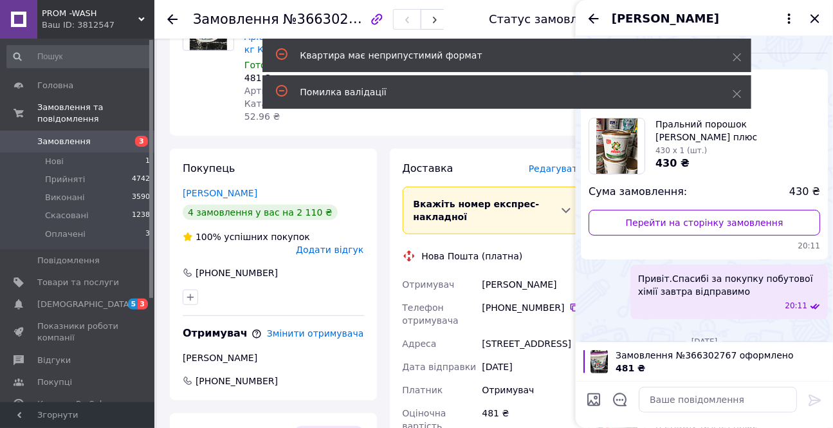
scroll to position [155, 0]
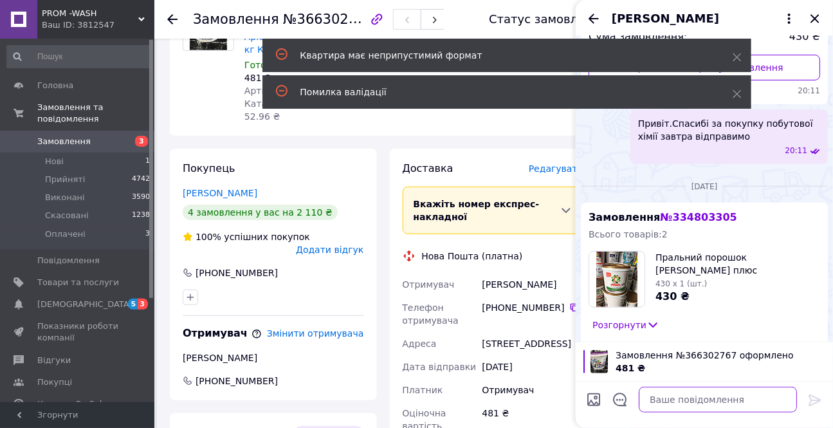
paste textarea "Привіт.Спасибі за покупку побутової хімії завтра відправимо"
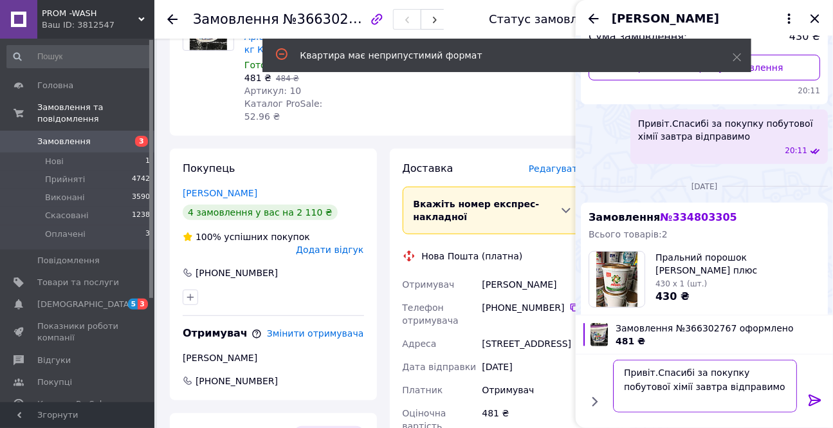
type textarea "Привіт.Спасибі за покупку побутової хімії завтра відправимо"
click at [812, 396] on icon at bounding box center [814, 399] width 15 height 15
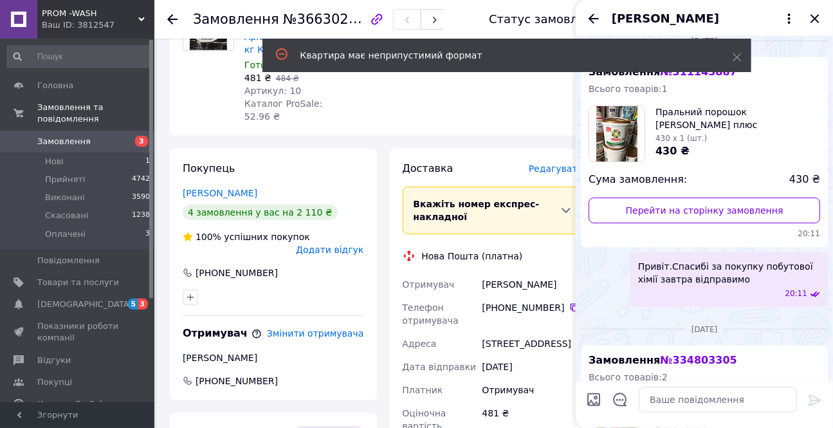
scroll to position [0, 0]
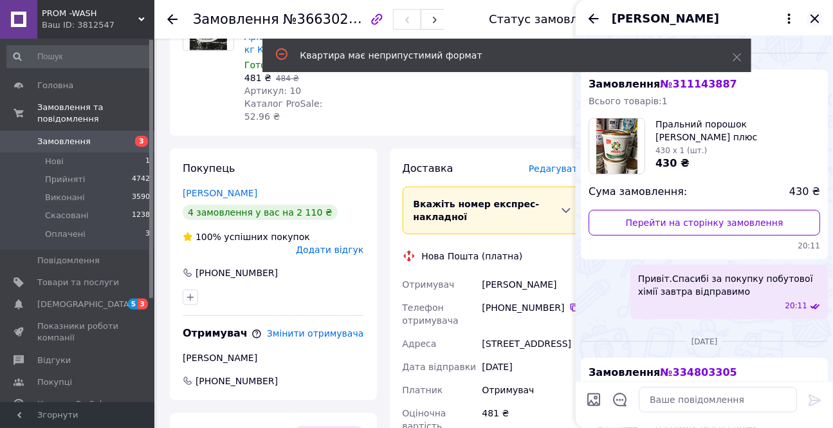
click at [814, 14] on icon "Закрити" at bounding box center [814, 18] width 15 height 15
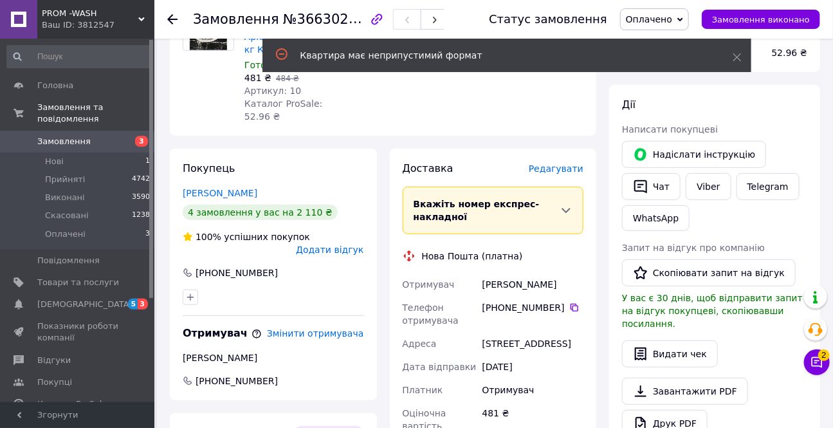
click at [683, 19] on icon at bounding box center [680, 19] width 6 height 4
click at [733, 58] on icon at bounding box center [736, 57] width 9 height 9
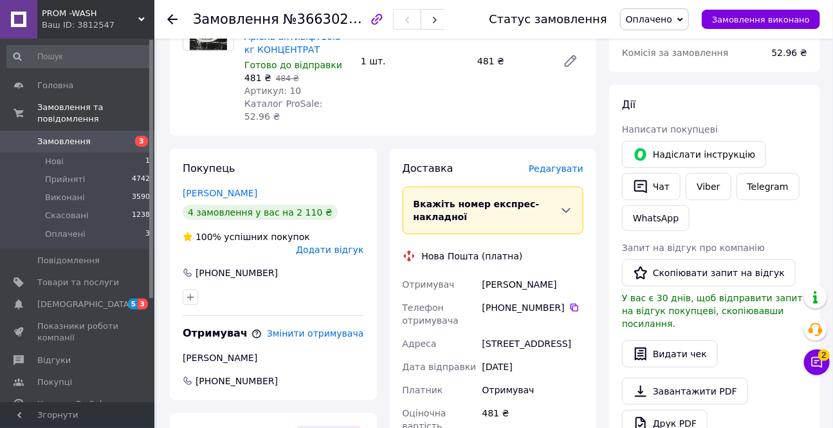
click at [679, 26] on span "Оплачено" at bounding box center [654, 19] width 69 height 22
click at [669, 42] on li "Прийнято" at bounding box center [654, 44] width 68 height 19
click at [711, 186] on link "Viber" at bounding box center [707, 186] width 45 height 27
drag, startPoint x: 786, startPoint y: 417, endPoint x: 773, endPoint y: 414, distance: 13.1
click at [786, 417] on div "Друк PDF" at bounding box center [714, 423] width 185 height 27
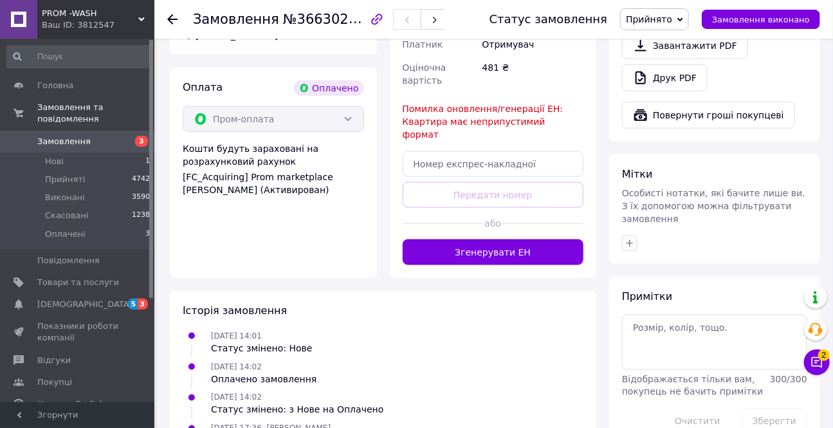
scroll to position [533, 0]
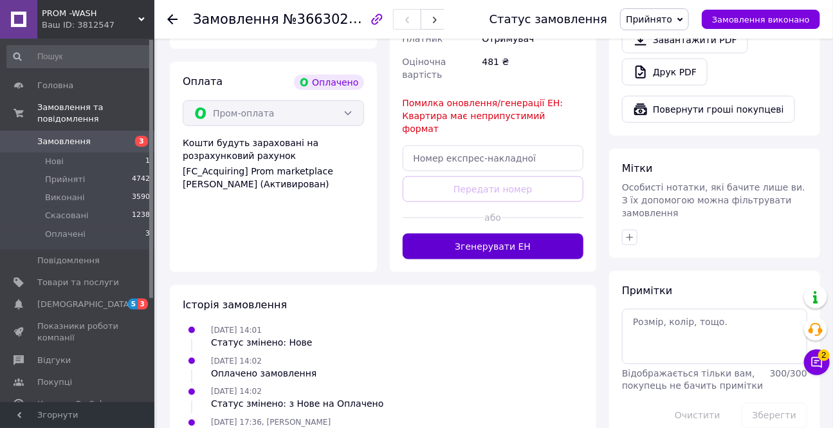
click at [482, 233] on button "Згенерувати ЕН" at bounding box center [492, 246] width 181 height 26
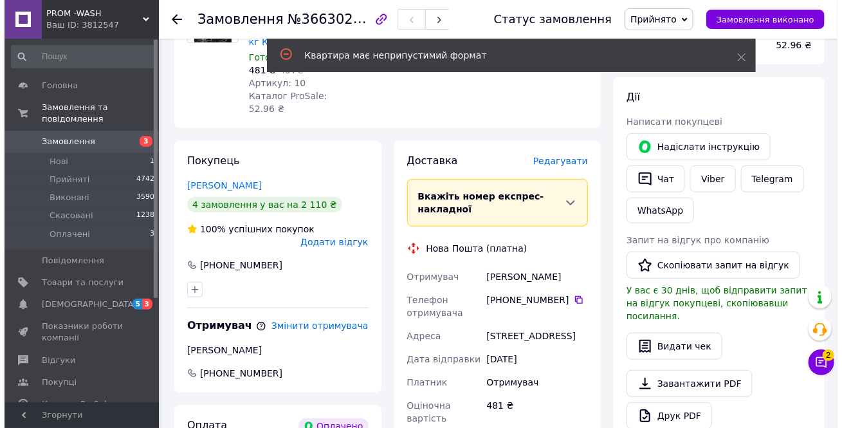
scroll to position [182, 0]
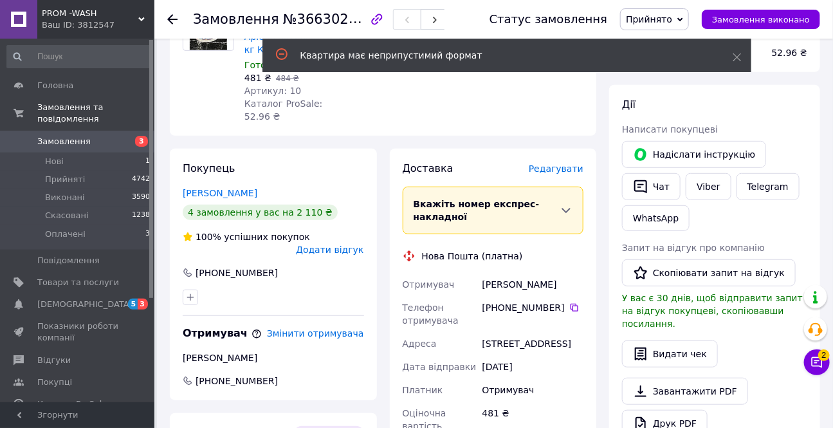
click at [553, 163] on span "Редагувати" at bounding box center [556, 168] width 55 height 10
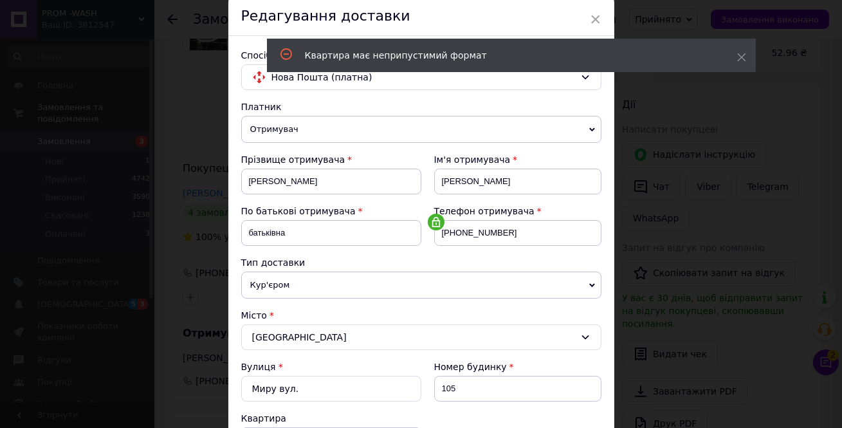
scroll to position [292, 0]
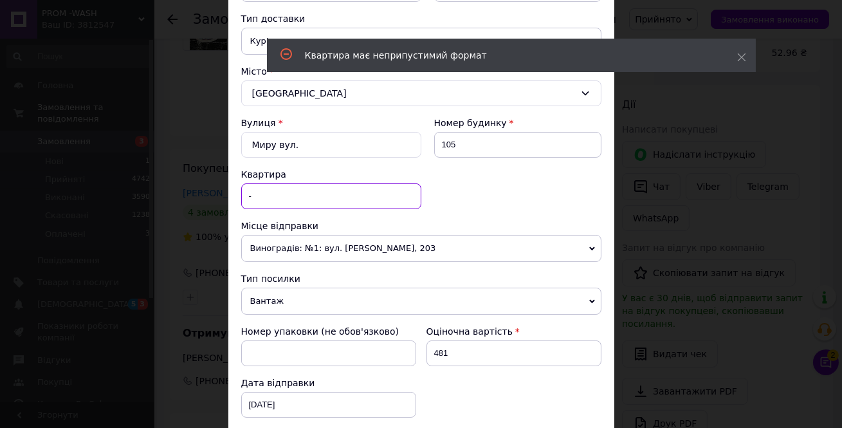
click at [281, 192] on input "-" at bounding box center [331, 196] width 180 height 26
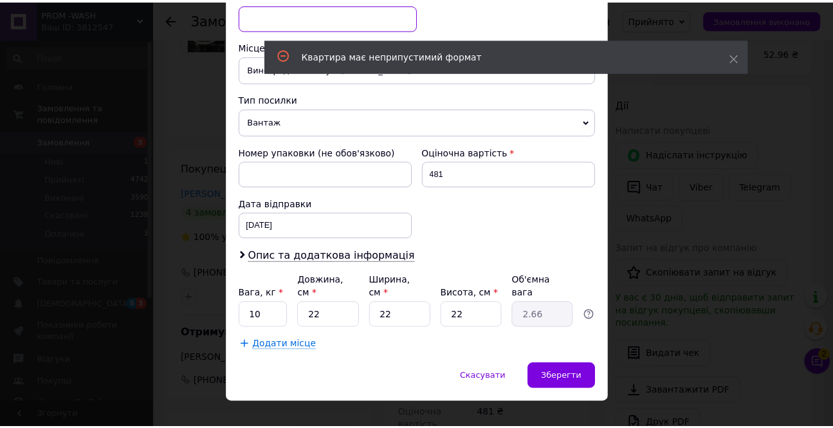
scroll to position [476, 0]
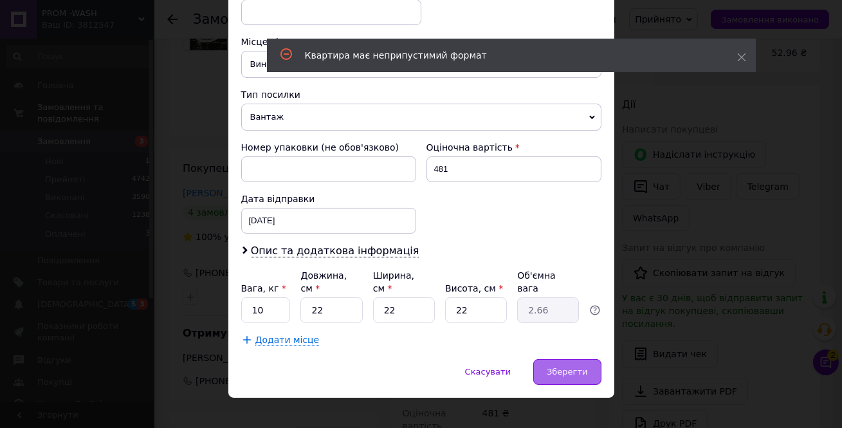
click at [585, 359] on div "Зберегти" at bounding box center [567, 372] width 68 height 26
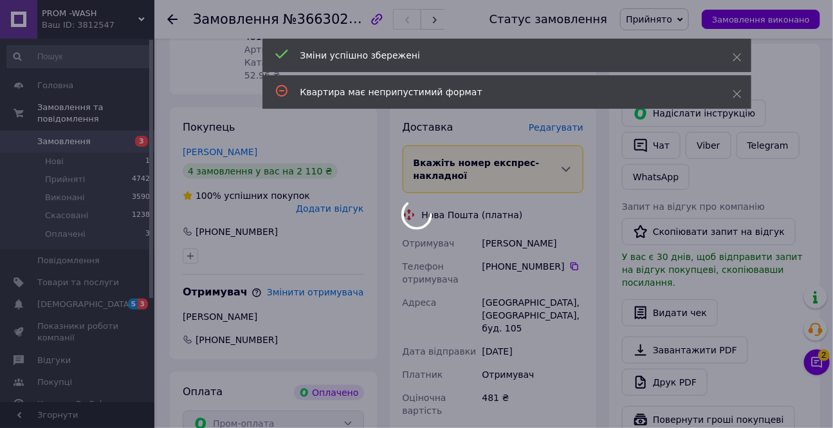
scroll to position [416, 0]
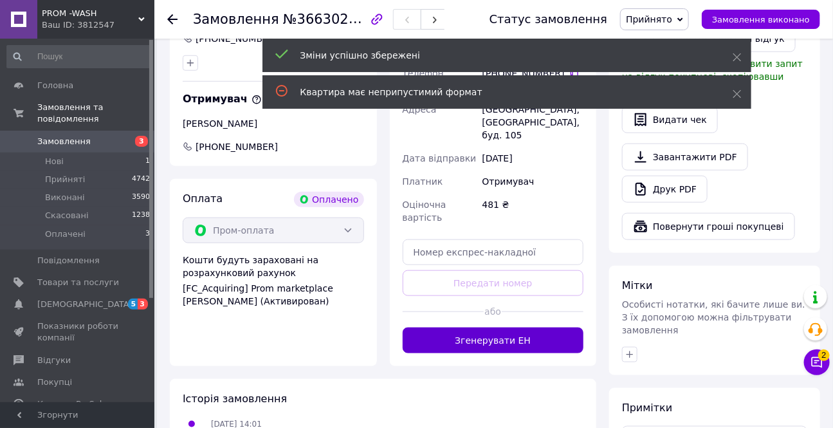
click at [536, 327] on button "Згенерувати ЕН" at bounding box center [492, 340] width 181 height 26
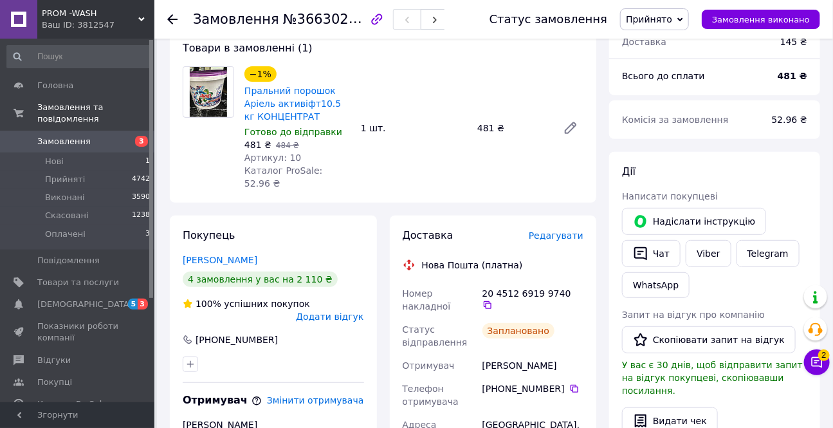
scroll to position [299, 0]
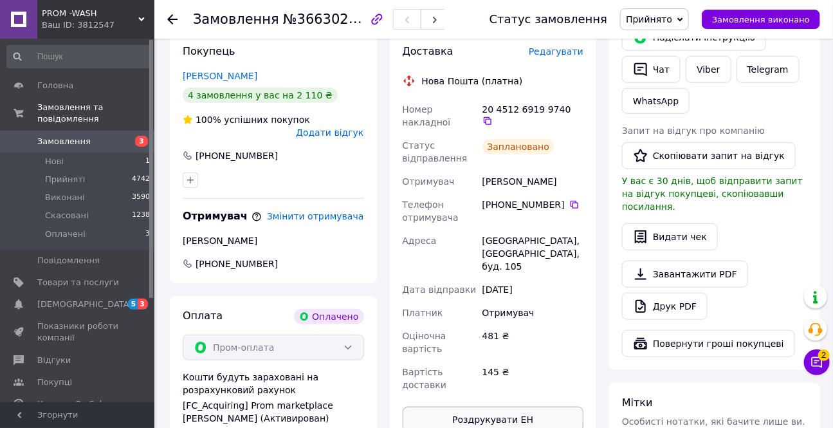
click at [503, 406] on button "Роздрукувати ЕН" at bounding box center [492, 419] width 181 height 26
click at [175, 13] on div at bounding box center [172, 19] width 10 height 13
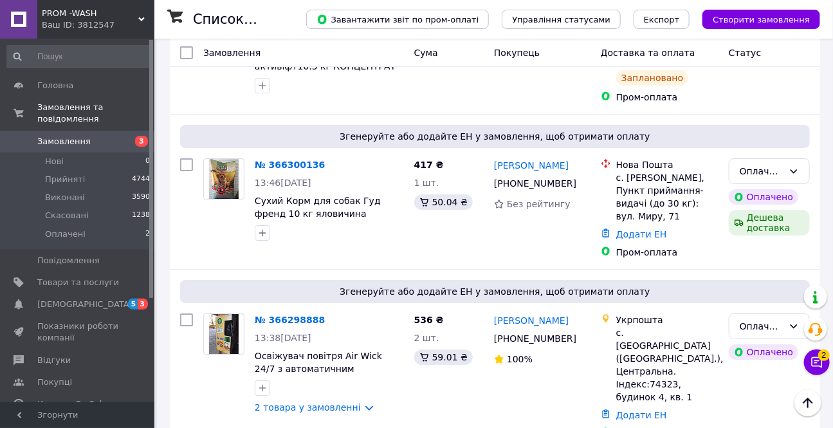
scroll to position [1578, 0]
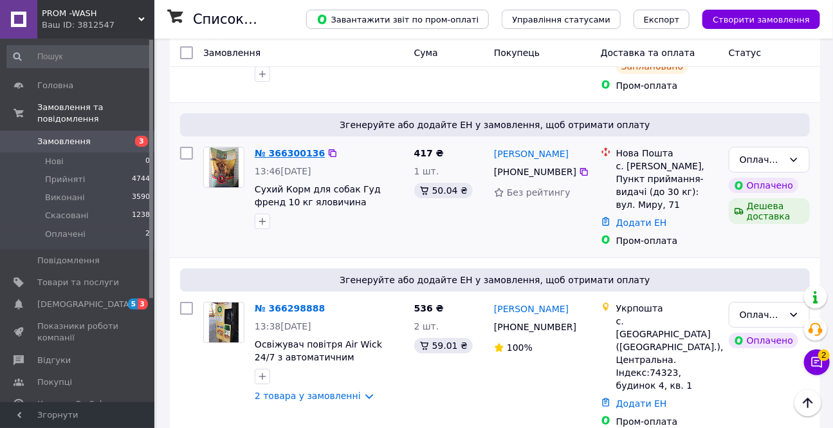
click at [270, 148] on link "№ 366300136" at bounding box center [290, 153] width 70 height 10
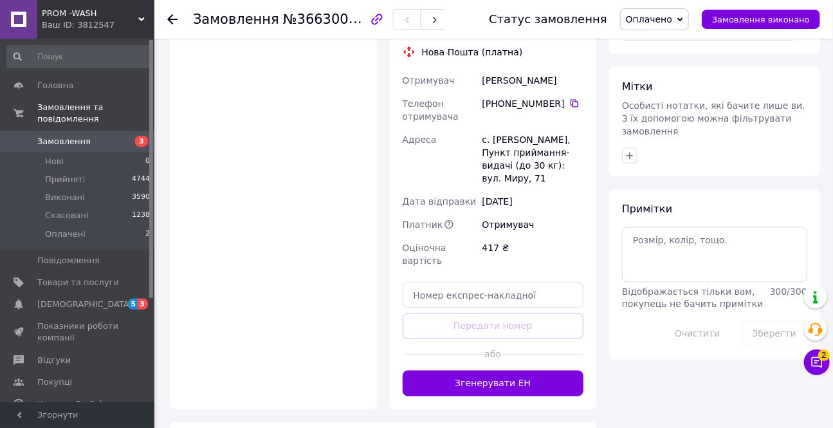
scroll to position [624, 0]
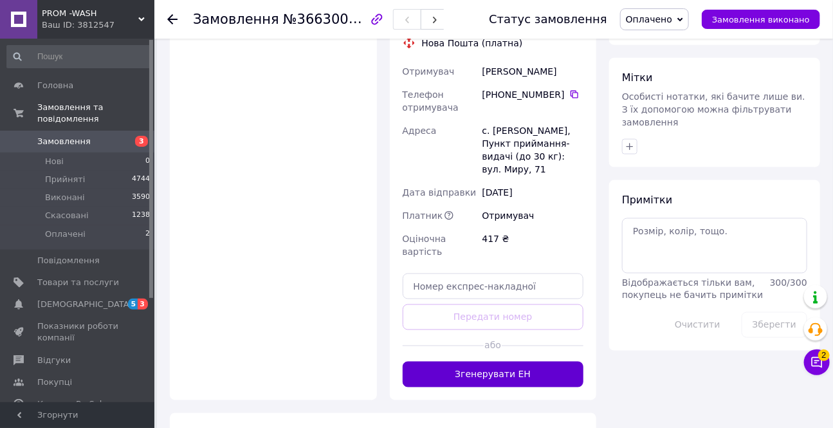
click at [472, 361] on button "Згенерувати ЕН" at bounding box center [492, 374] width 181 height 26
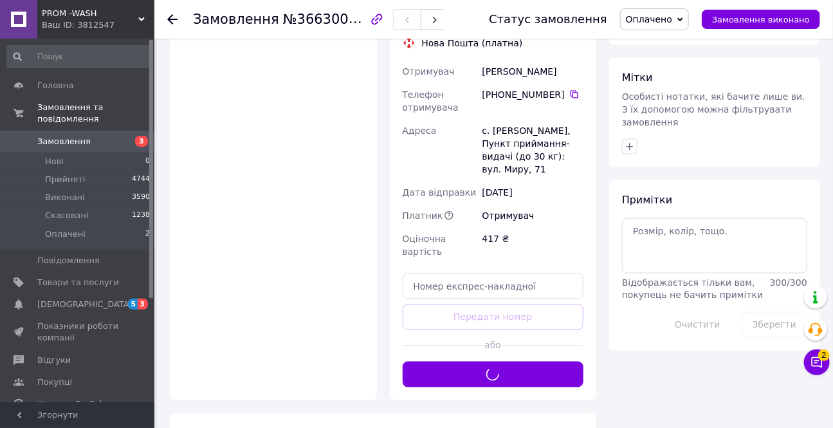
click at [666, 21] on span "Оплачено" at bounding box center [649, 19] width 46 height 10
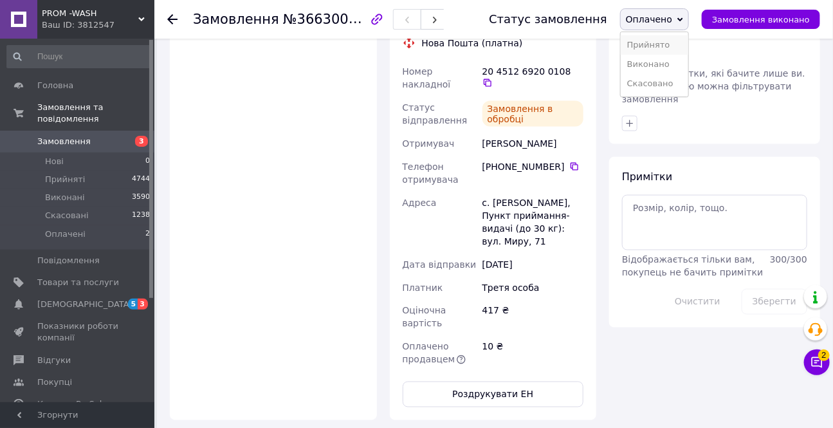
click at [660, 46] on li "Прийнято" at bounding box center [654, 44] width 68 height 19
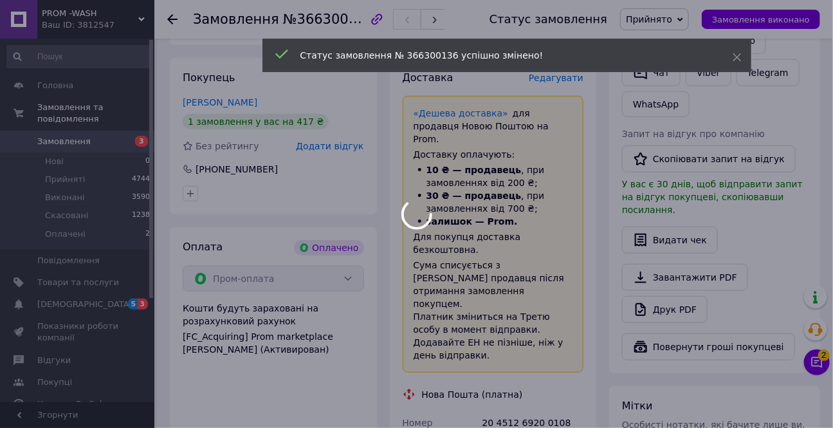
scroll to position [0, 0]
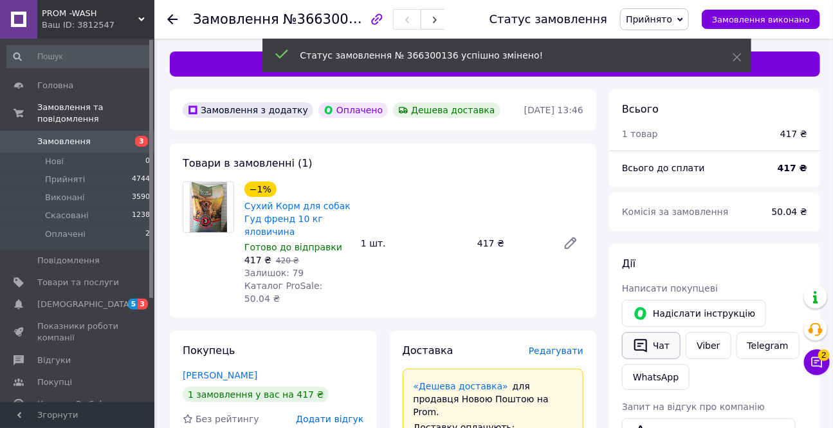
click at [652, 345] on button "Чат" at bounding box center [651, 345] width 59 height 27
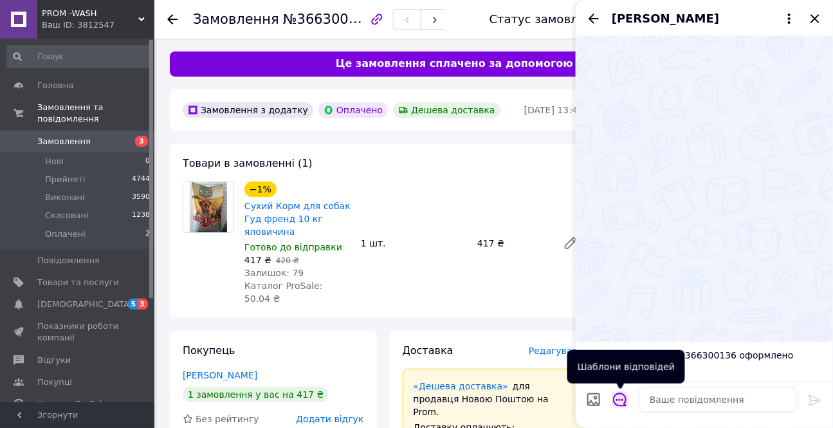
click at [619, 406] on button "Відкрити шаблони відповідей" at bounding box center [619, 399] width 17 height 17
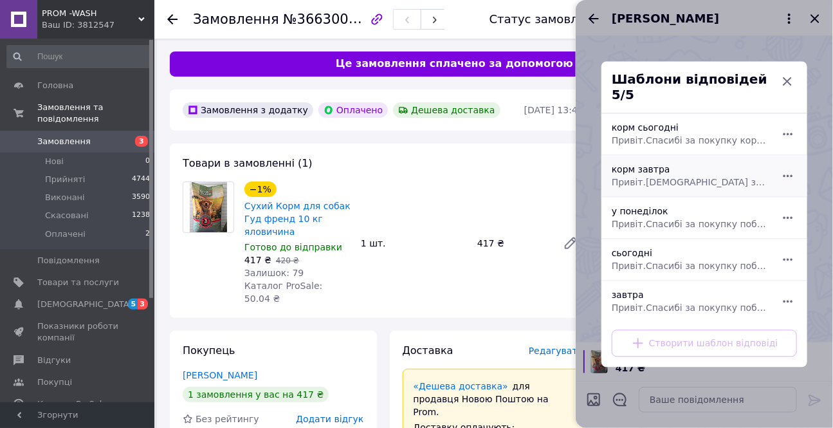
click at [638, 167] on div "корм завтра Привіт.[DEMOGRAPHIC_DATA] за покупку корму завтра відправимо" at bounding box center [689, 176] width 167 height 36
type textarea "Привіт.[DEMOGRAPHIC_DATA] за покупку корму завтра відправимо"
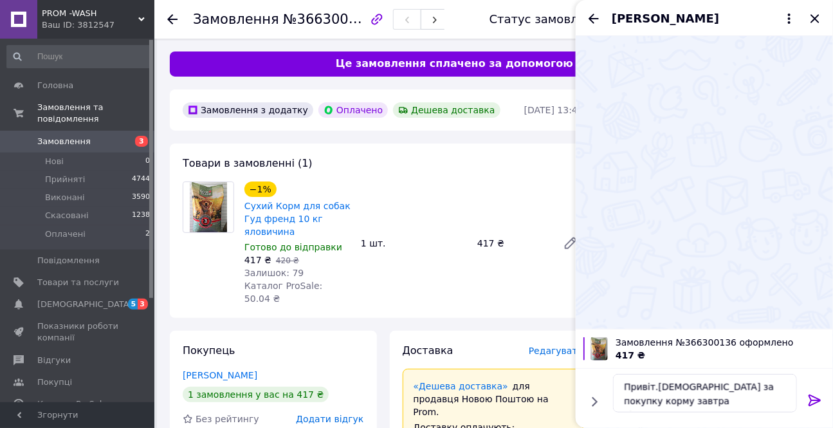
click at [813, 398] on icon at bounding box center [814, 399] width 15 height 15
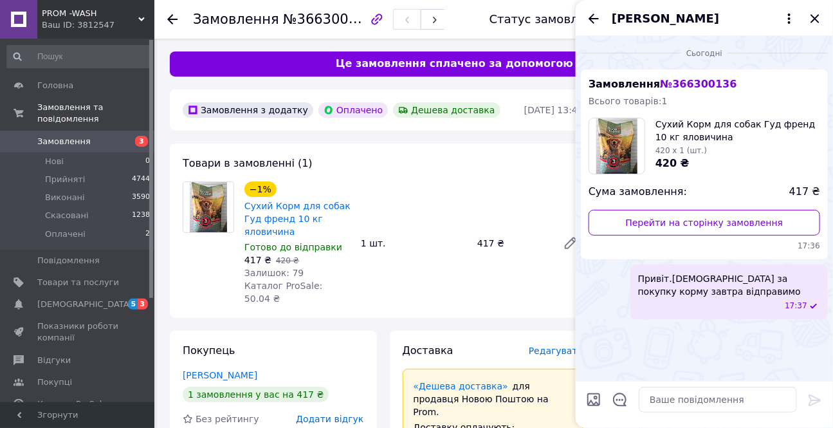
drag, startPoint x: 816, startPoint y: 19, endPoint x: 784, endPoint y: 77, distance: 66.8
click at [815, 20] on icon "Закрити" at bounding box center [814, 18] width 15 height 15
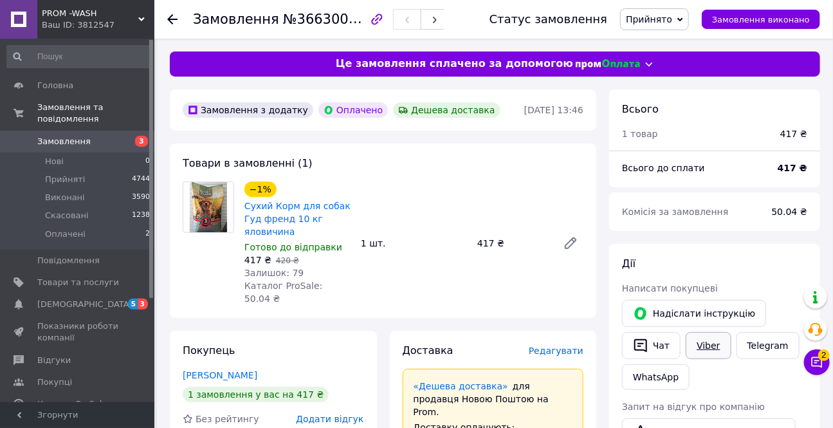
click at [694, 343] on link "Viber" at bounding box center [707, 345] width 45 height 27
drag, startPoint x: 606, startPoint y: 413, endPoint x: 592, endPoint y: 413, distance: 14.8
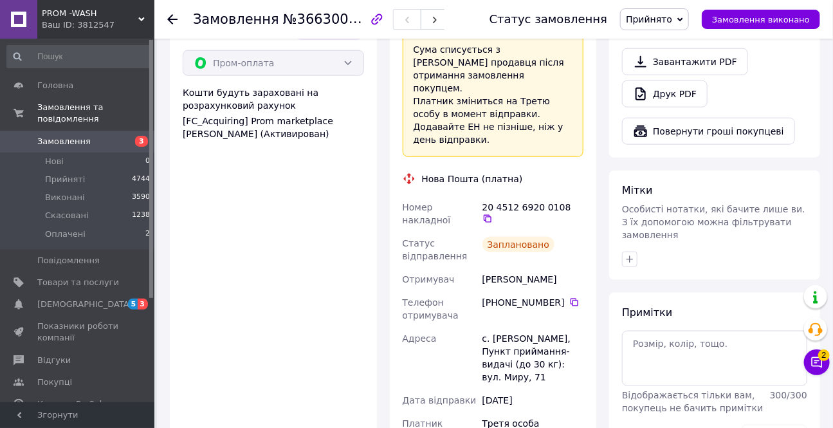
scroll to position [526, 0]
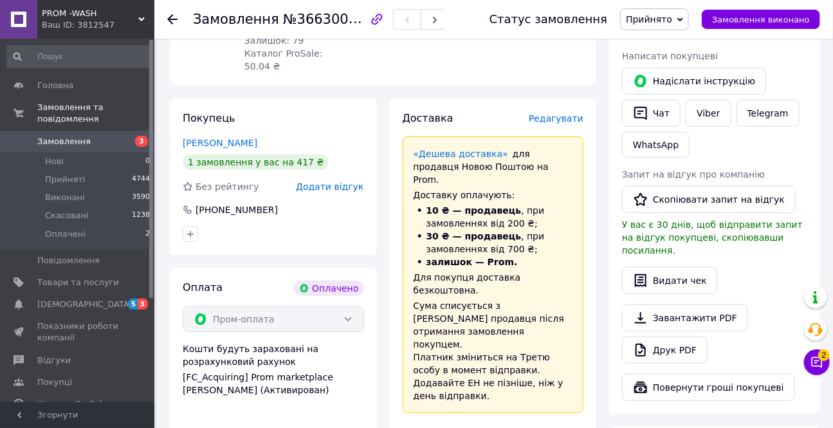
scroll to position [350, 0]
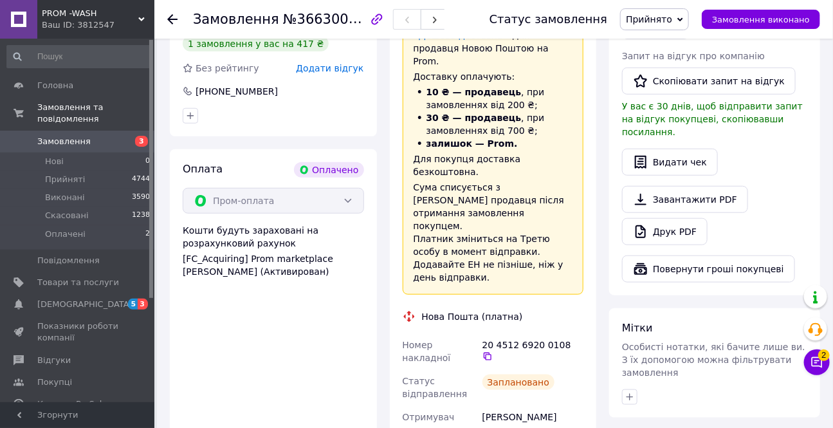
click at [174, 17] on icon at bounding box center [172, 19] width 10 height 10
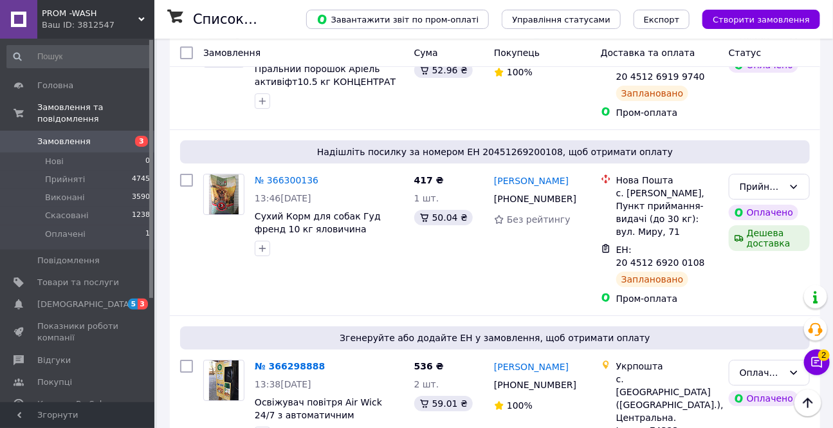
scroll to position [1578, 0]
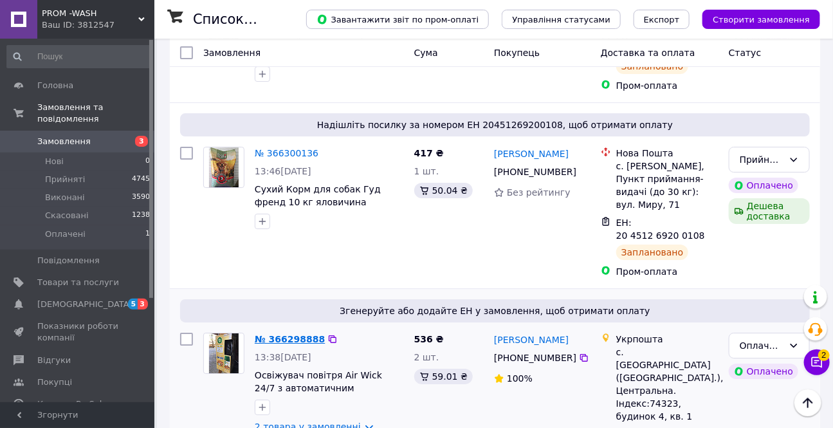
click at [276, 334] on link "№ 366298888" at bounding box center [290, 339] width 70 height 10
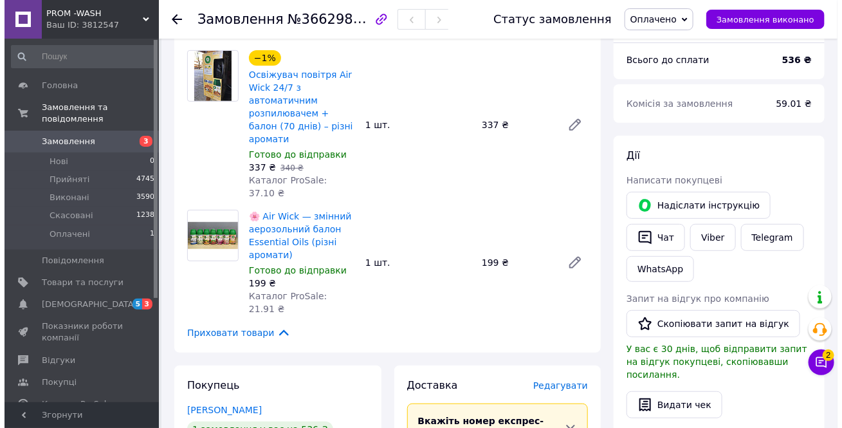
scroll to position [424, 0]
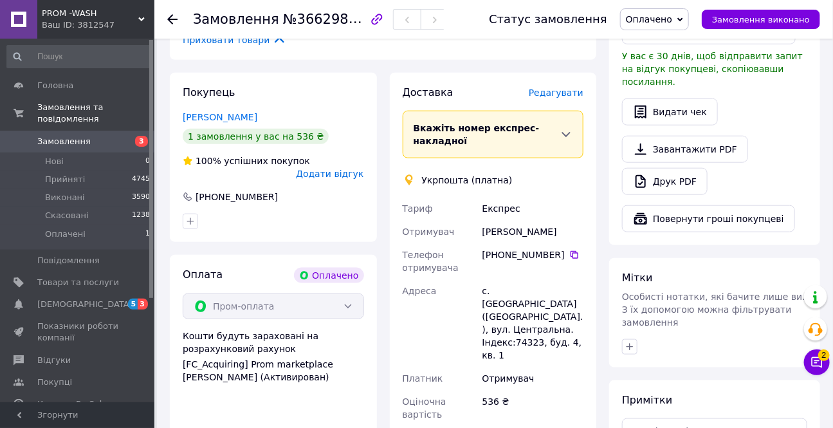
click at [559, 87] on span "Редагувати" at bounding box center [556, 92] width 55 height 10
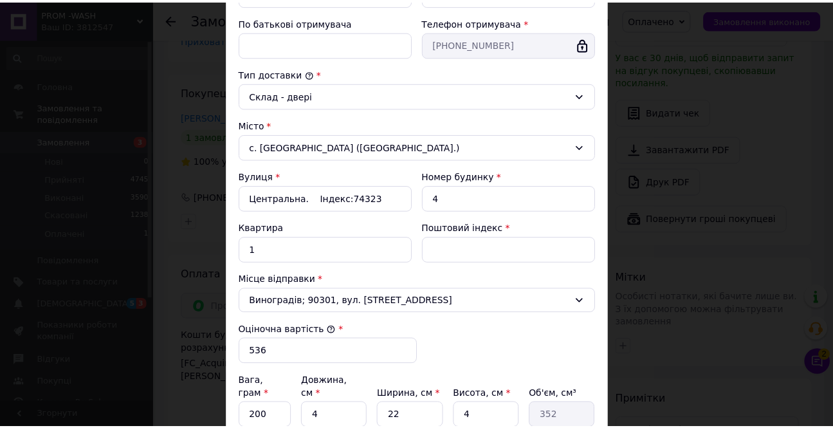
scroll to position [292, 0]
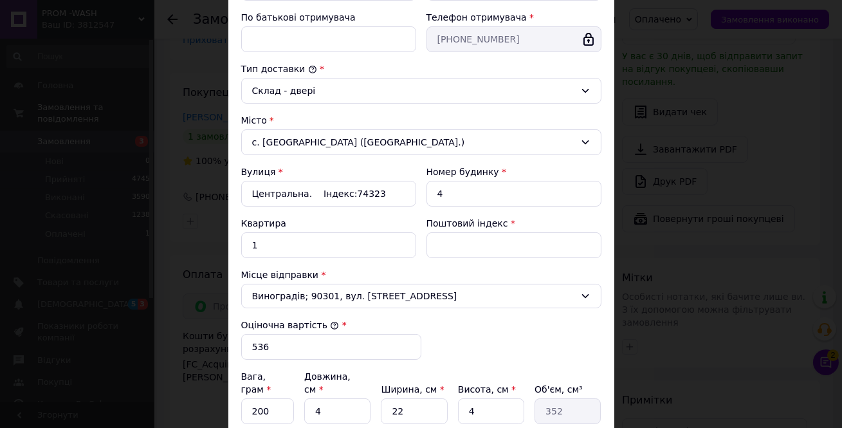
click at [716, 289] on div "× Редагування доставки Спосіб доставки Укрпошта (платна) Тариф * Експрес Платни…" at bounding box center [421, 214] width 842 height 428
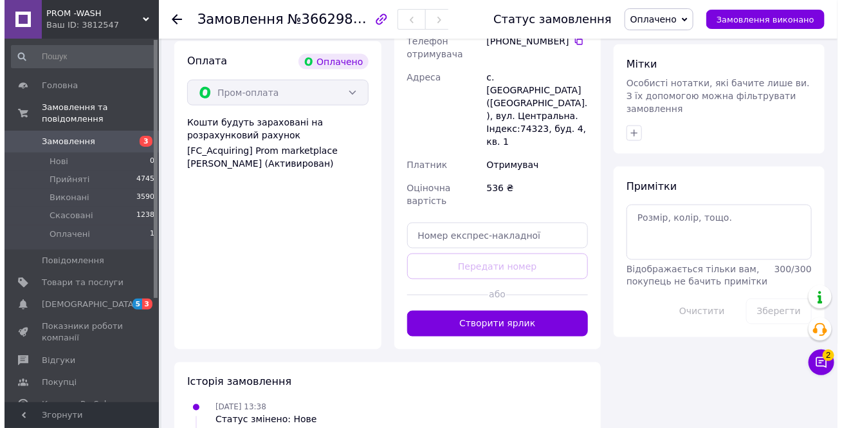
scroll to position [657, 0]
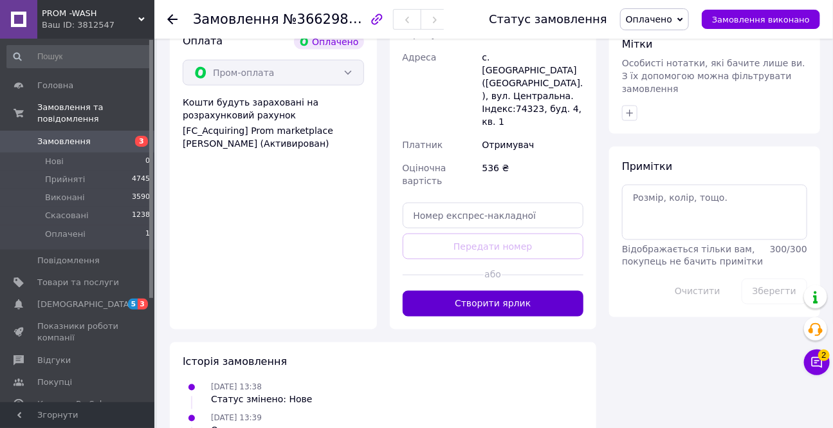
click at [491, 291] on button "Створити ярлик" at bounding box center [492, 304] width 181 height 26
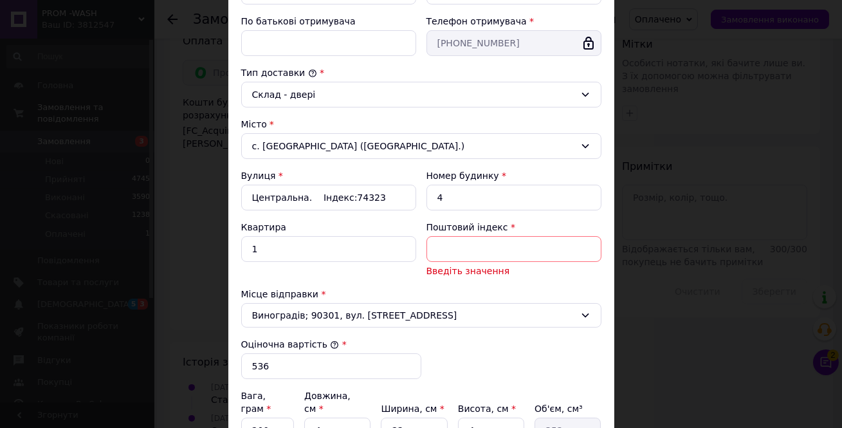
scroll to position [292, 0]
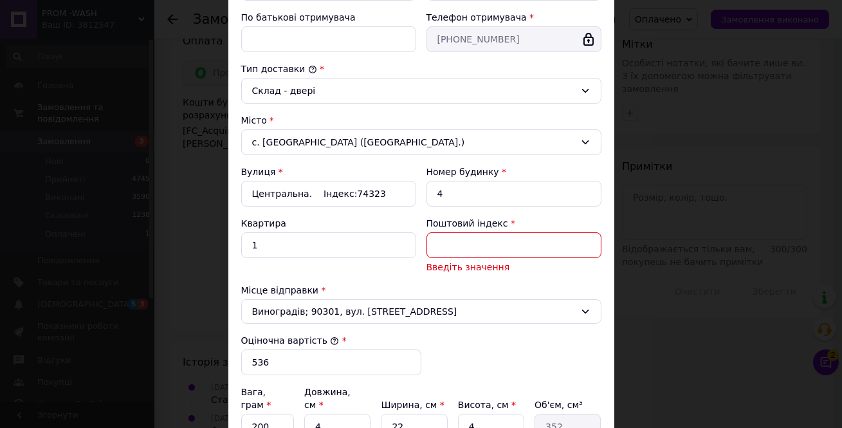
click at [502, 253] on input "Поштовий індекс" at bounding box center [513, 245] width 175 height 26
click at [654, 264] on div "× Редагування доставки Спосіб доставки Укрпошта (платна) Тариф * Експрес Платни…" at bounding box center [421, 214] width 842 height 428
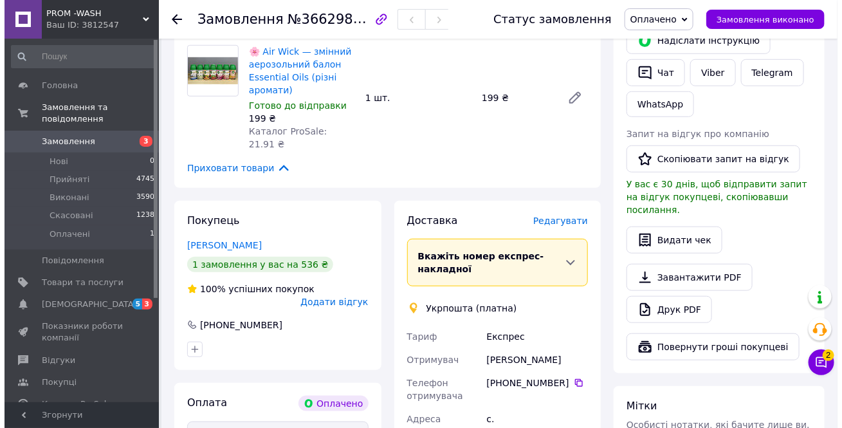
scroll to position [268, 0]
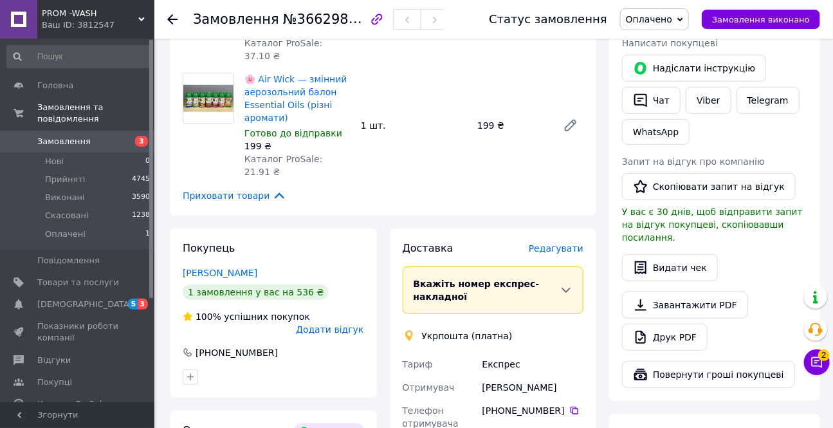
click at [565, 243] on span "Редагувати" at bounding box center [556, 248] width 55 height 10
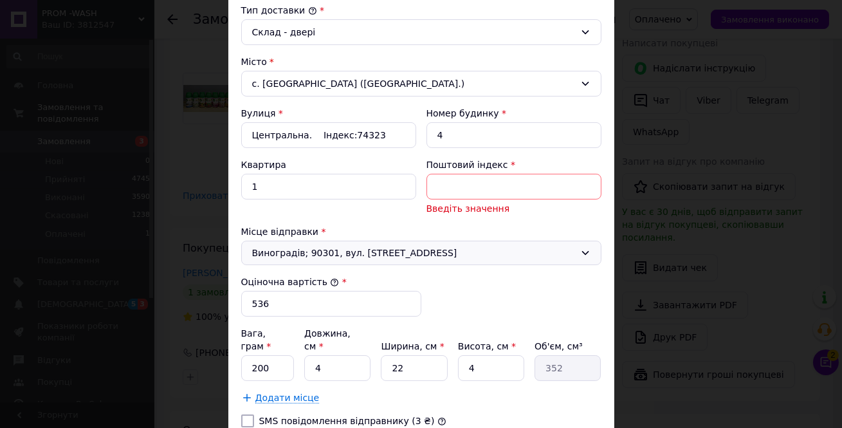
scroll to position [175, 0]
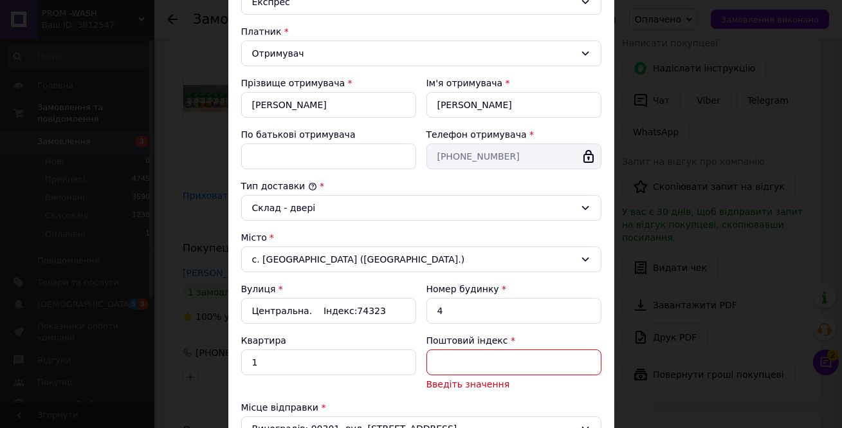
click at [467, 368] on input "Поштовий індекс" at bounding box center [513, 362] width 175 height 26
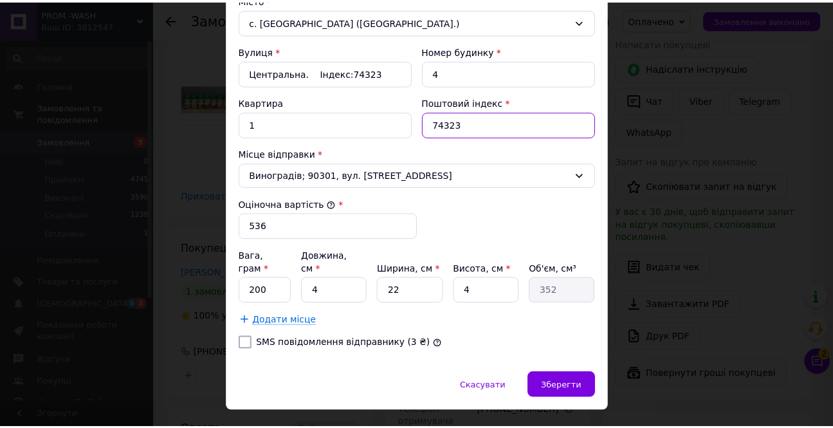
scroll to position [426, 0]
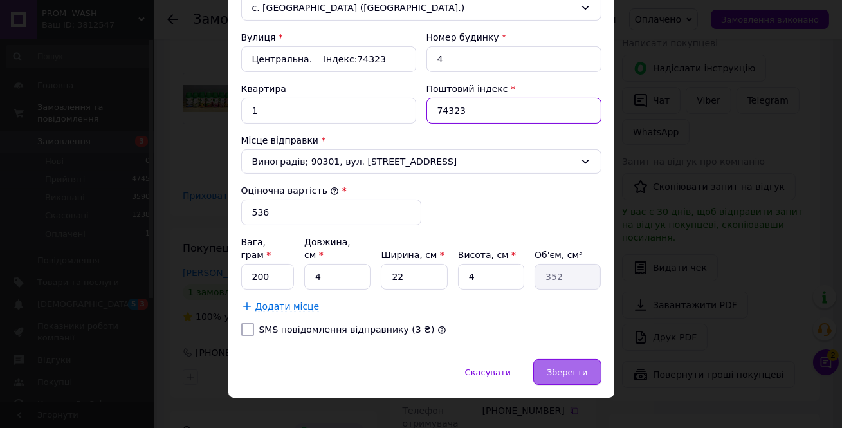
type input "74323"
click at [571, 367] on span "Зберегти" at bounding box center [567, 372] width 41 height 10
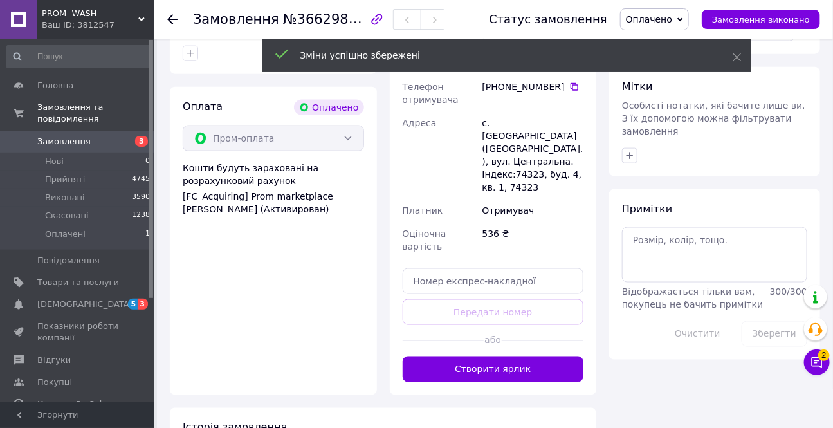
scroll to position [619, 0]
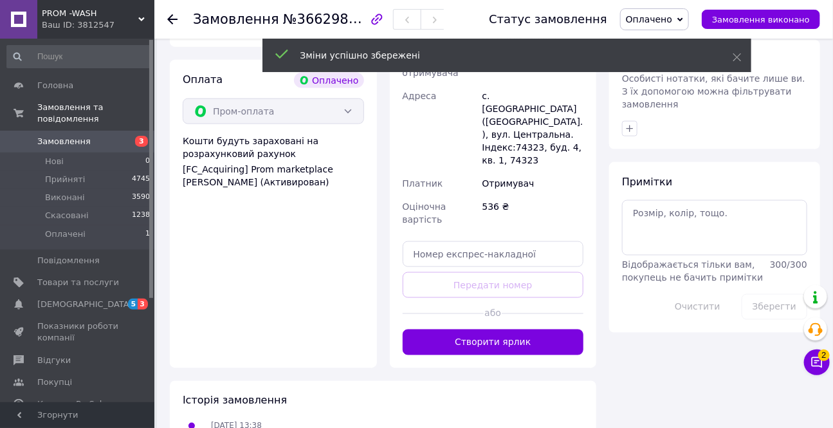
click at [521, 329] on button "Створити ярлик" at bounding box center [492, 342] width 181 height 26
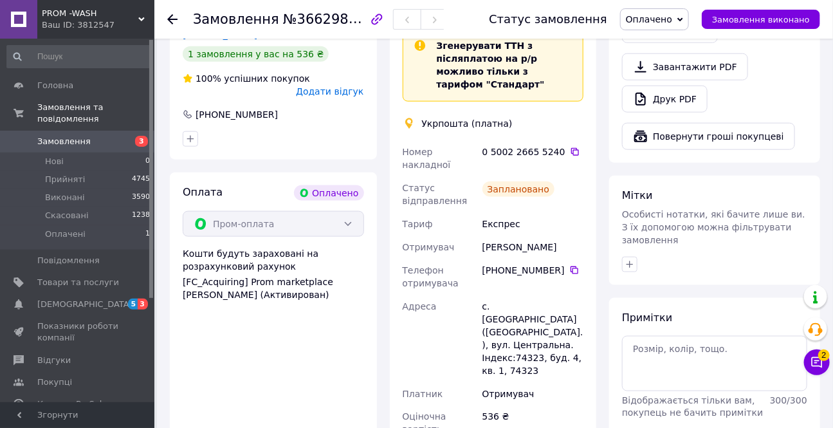
scroll to position [502, 0]
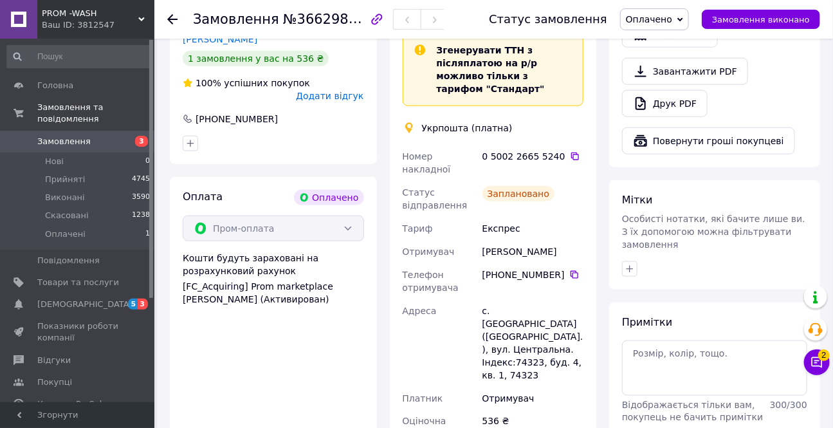
click at [650, 14] on span "Оплачено" at bounding box center [649, 19] width 46 height 10
click at [659, 40] on li "Прийнято" at bounding box center [654, 44] width 68 height 19
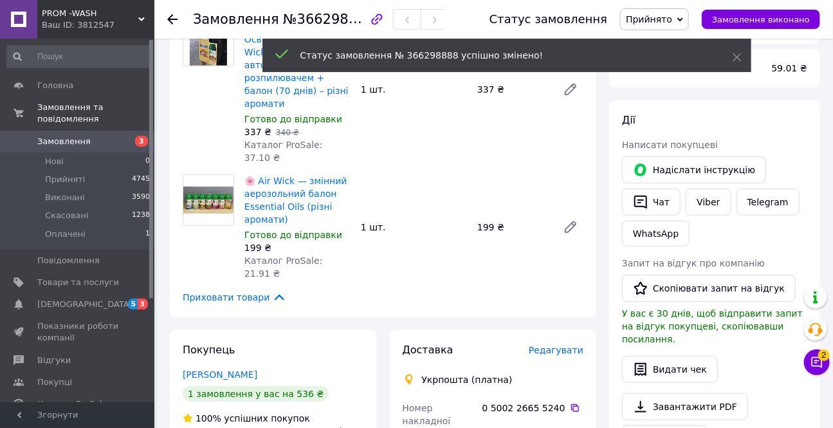
scroll to position [151, 0]
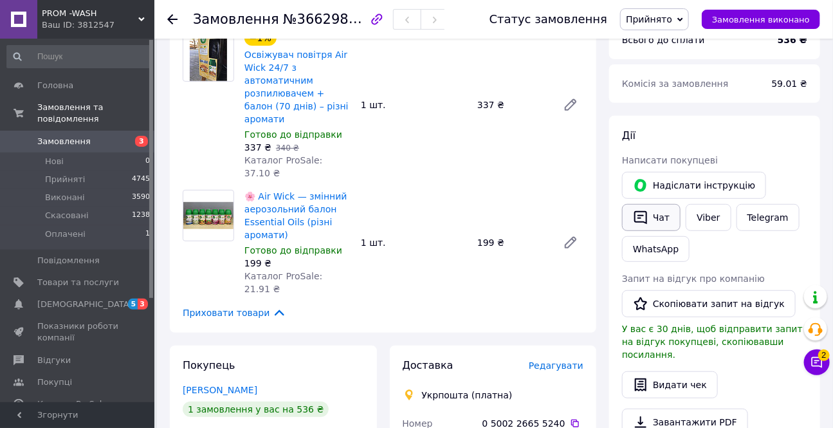
click at [651, 217] on button "Чат" at bounding box center [651, 217] width 59 height 27
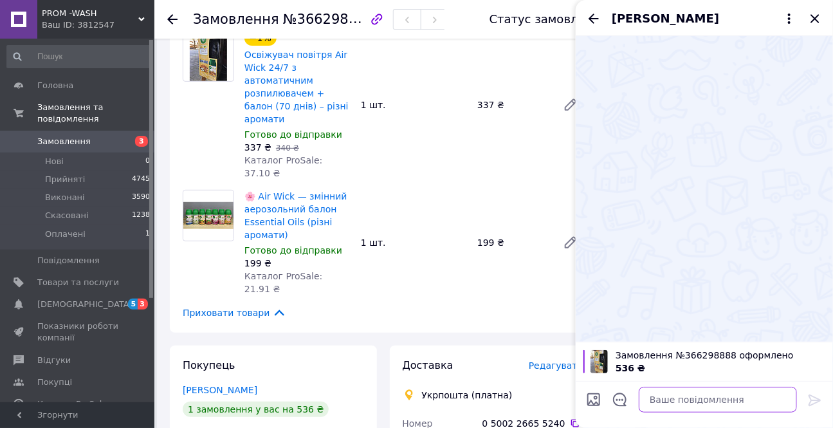
paste textarea "Привіт.Спасибі за покупку побутової хімії завтра відправимо"
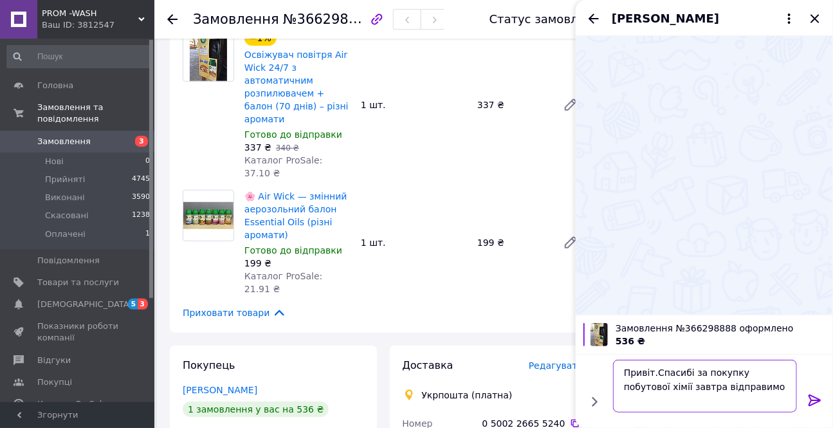
type textarea "Привіт.Спасибі за покупку побутової хімії завтра відправимо"
click at [812, 401] on icon at bounding box center [814, 399] width 15 height 15
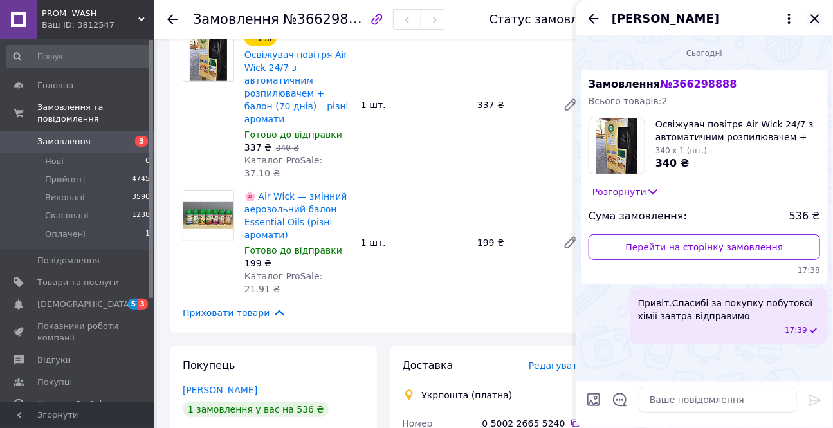
click at [815, 16] on icon "Закрити" at bounding box center [814, 18] width 15 height 15
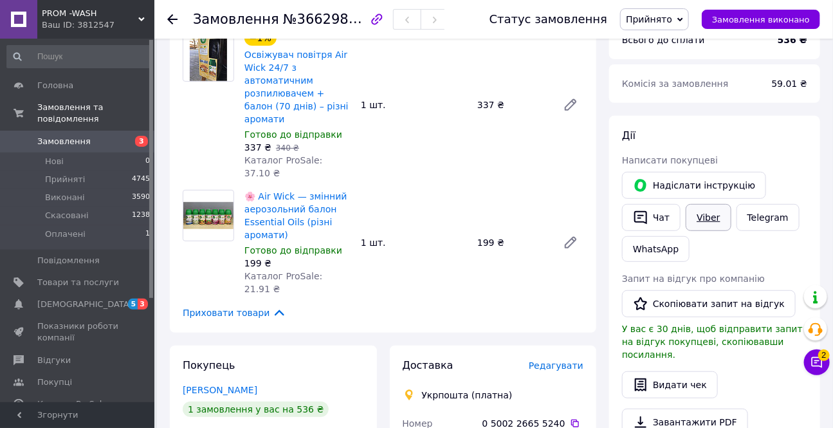
click at [703, 213] on link "Viber" at bounding box center [707, 217] width 45 height 27
drag, startPoint x: 748, startPoint y: 414, endPoint x: 741, endPoint y: 414, distance: 7.1
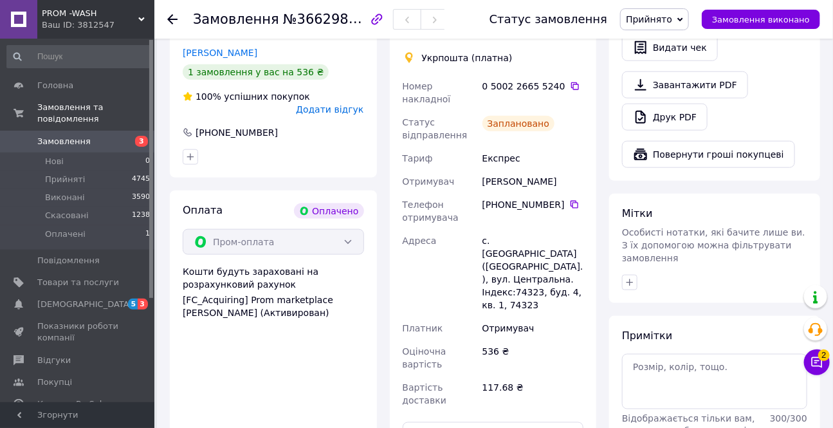
scroll to position [502, 0]
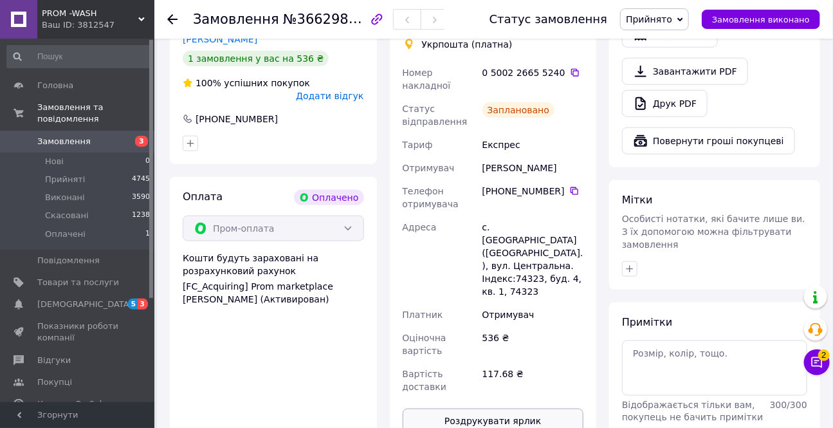
click at [491, 408] on button "Роздрукувати ярлик" at bounding box center [492, 421] width 181 height 26
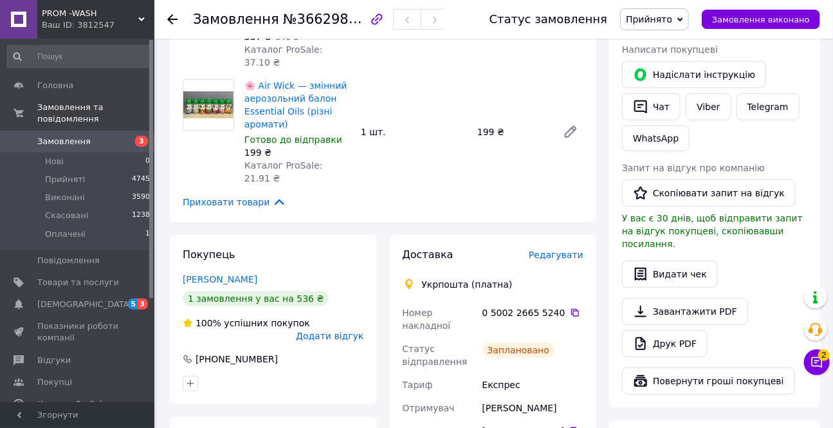
scroll to position [327, 0]
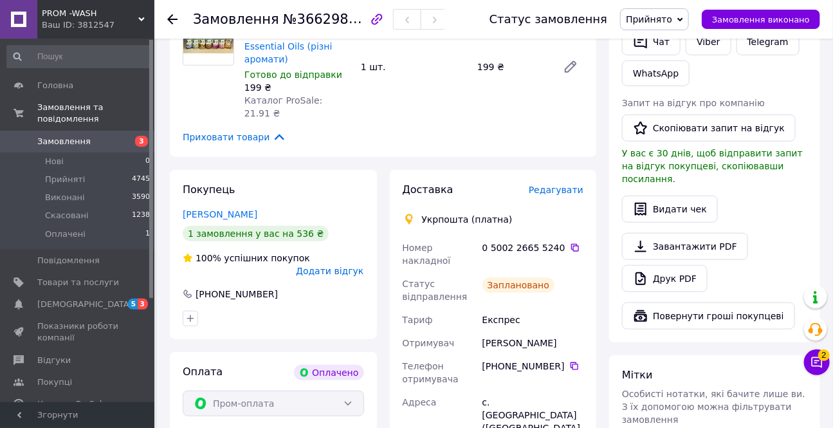
click at [174, 17] on icon at bounding box center [172, 19] width 10 height 10
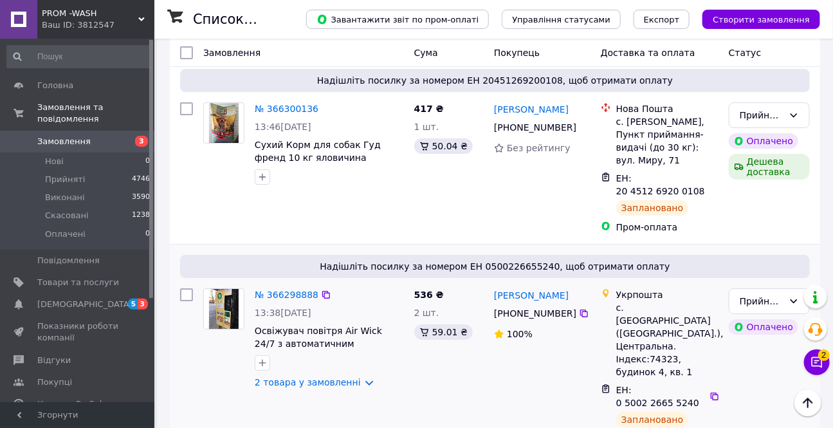
scroll to position [1753, 0]
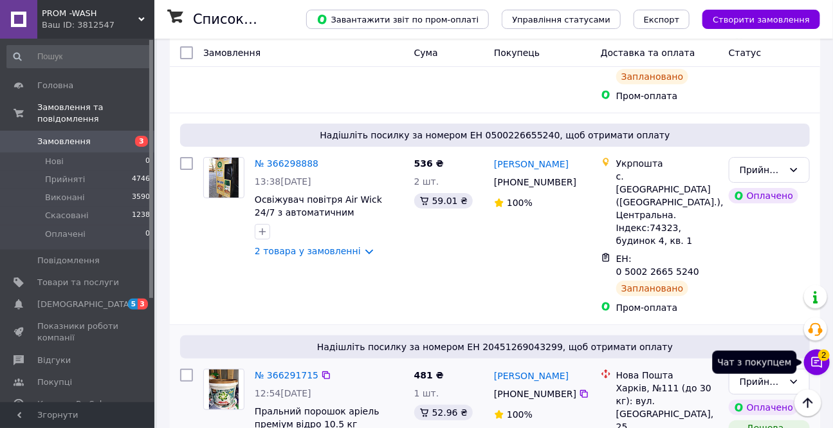
drag, startPoint x: 820, startPoint y: 364, endPoint x: 800, endPoint y: 364, distance: 19.9
click at [820, 364] on icon at bounding box center [816, 362] width 13 height 13
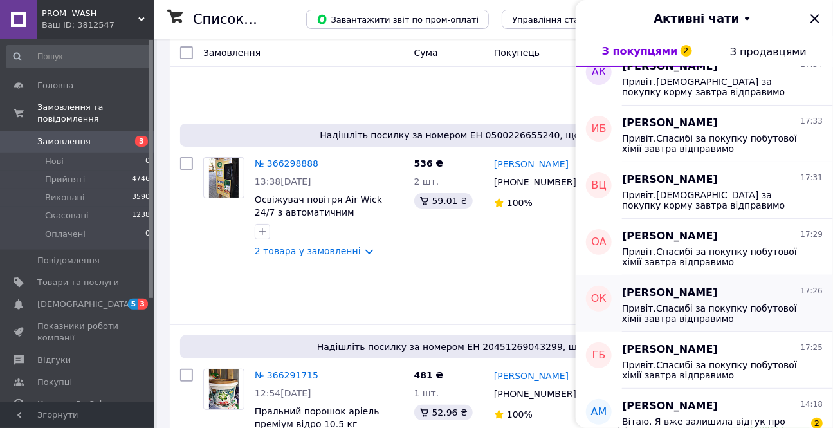
scroll to position [292, 0]
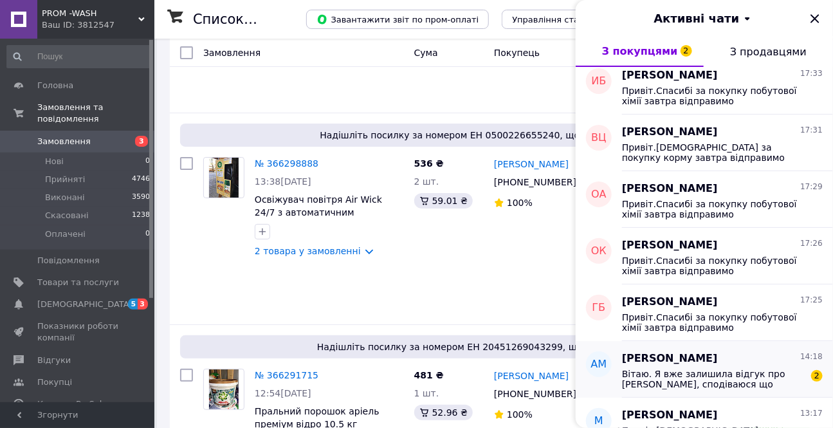
click at [676, 368] on span "Вітаю. Я вже залишила відгук про [PERSON_NAME], сподіваюся що покупців у Вас бу…" at bounding box center [713, 378] width 183 height 21
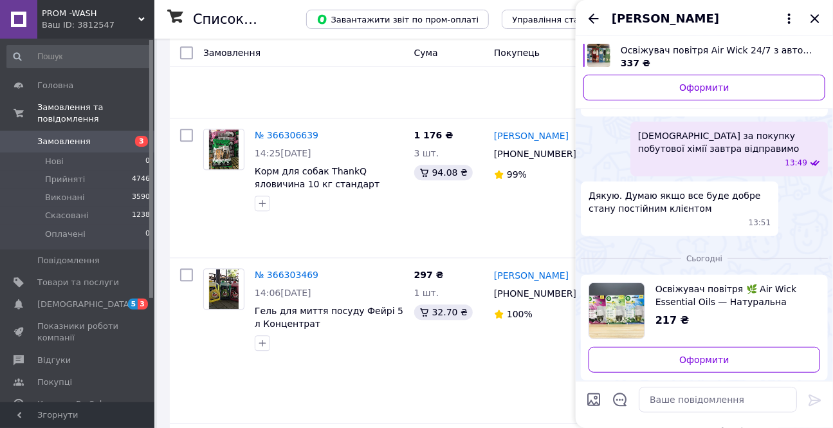
scroll to position [1871, 0]
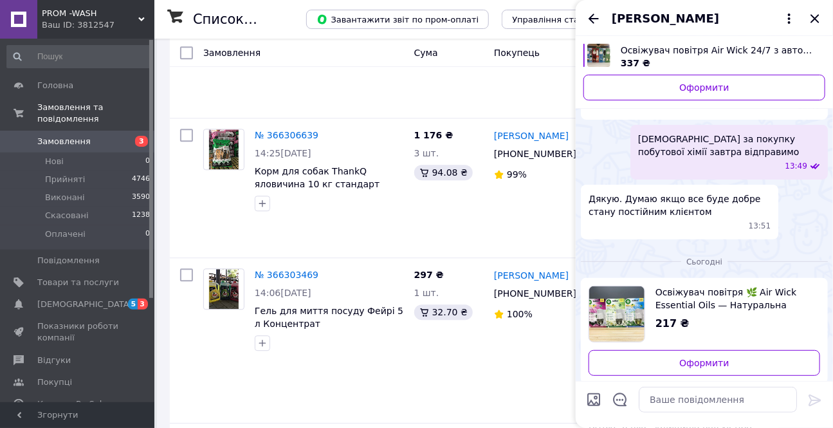
click at [682, 301] on span "Освіжувач повітря 🌿 Air Wick Essential Oils — Натуральна Свіжість та Аромат до …" at bounding box center [732, 298] width 154 height 26
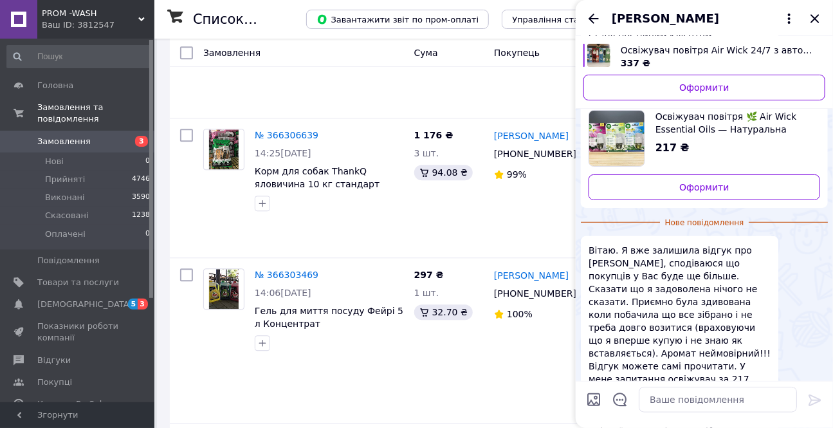
scroll to position [2105, 0]
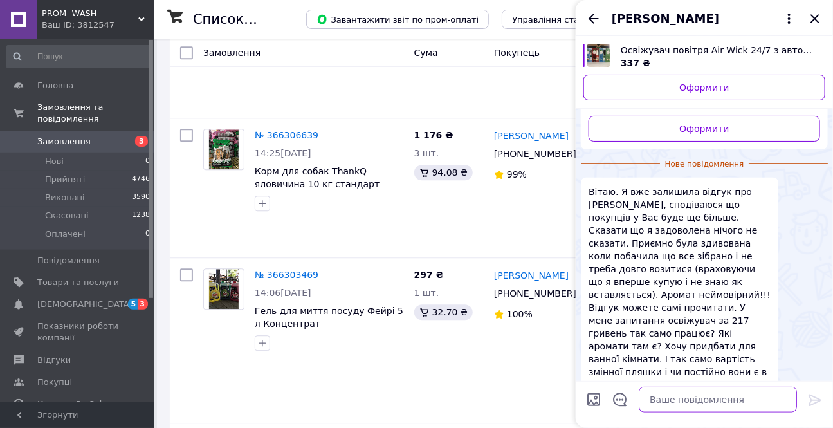
click at [669, 399] on textarea at bounding box center [717, 399] width 158 height 26
drag, startPoint x: 713, startPoint y: 297, endPoint x: 638, endPoint y: 310, distance: 76.3
click at [638, 310] on span "Вітаю. Я вже залишила відгук про [PERSON_NAME], сподіваюся що покупців у Вас бу…" at bounding box center [679, 288] width 182 height 206
copy span "освіжувач за 217 гривень"
click at [670, 404] on textarea at bounding box center [717, 399] width 158 height 26
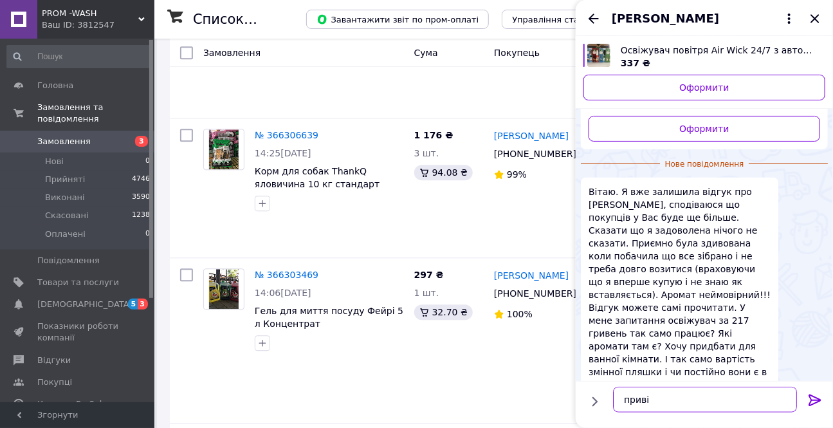
type textarea "привіт"
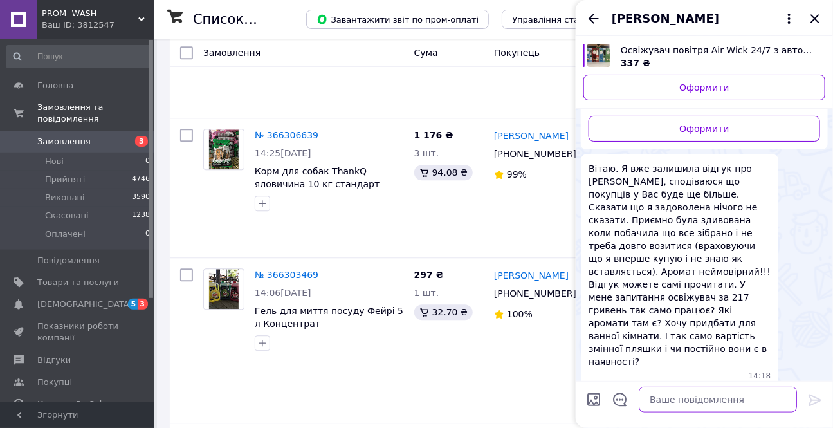
scroll to position [2117, 0]
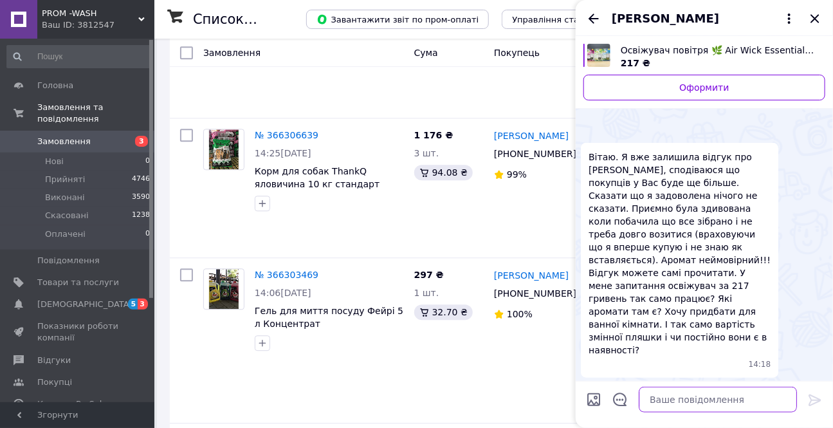
paste textarea "освіжувач за 217 гривень"
type textarea "о"
paste textarea "Air Wick Essential Oils – електричних дифузорів із флаконами ефірних олій. Усі …"
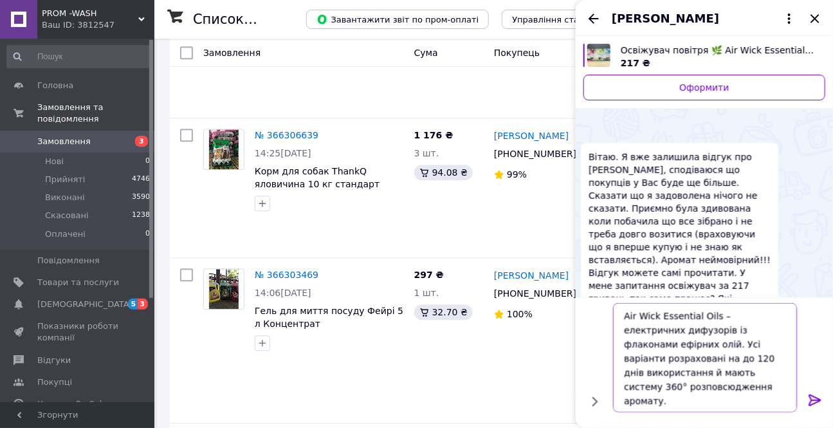
type textarea "Air Wick Essential Oils – електричних дифузорів із флаконами ефірних олій. Усі …"
click at [809, 399] on icon at bounding box center [814, 399] width 15 height 15
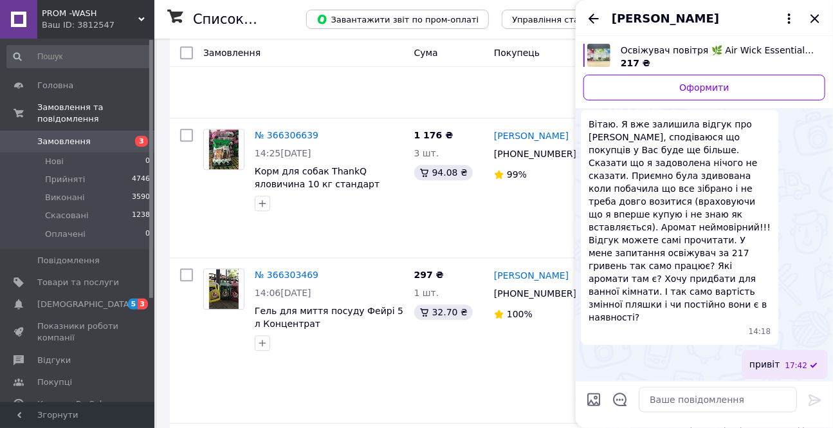
scroll to position [2182, 0]
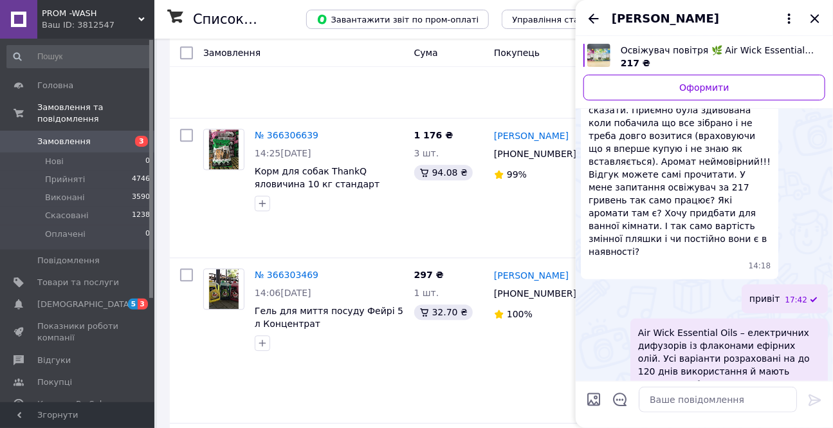
drag, startPoint x: 745, startPoint y: 326, endPoint x: 700, endPoint y: 327, distance: 45.7
click at [701, 326] on span "Air Wick Essential Oils – електричних дифузорів із флаконами ефірних олій. Усі …" at bounding box center [729, 364] width 182 height 77
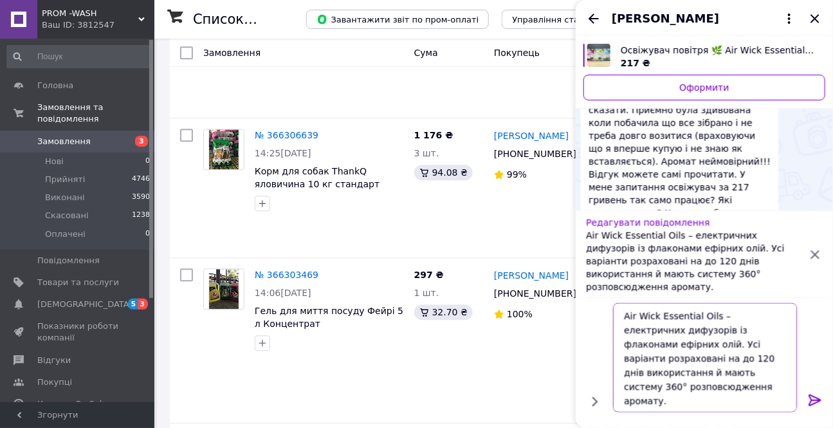
click at [777, 316] on textarea "Air Wick Essential Oils – електричних дифузорів із флаконами ефірних олій. Усі …" at bounding box center [705, 357] width 184 height 109
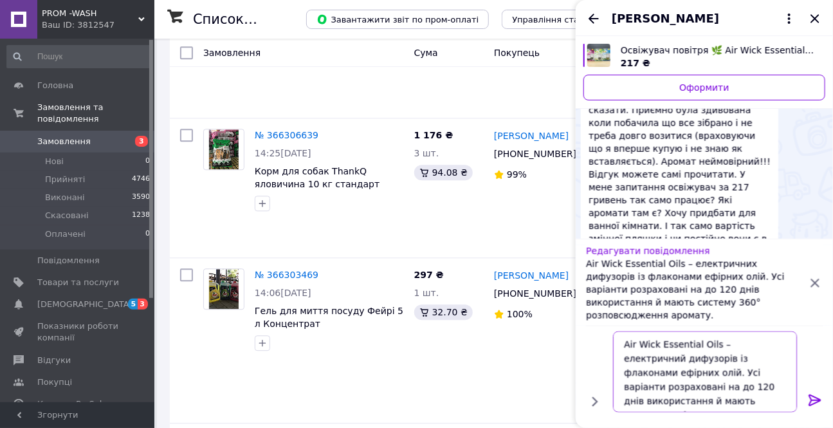
drag, startPoint x: 665, startPoint y: 360, endPoint x: 664, endPoint y: 366, distance: 6.6
click at [665, 361] on textarea "Air Wick Essential Oils – електричний дифузорів із флаконами ефірних олій. Усі …" at bounding box center [705, 371] width 184 height 81
click at [716, 361] on textarea "Air Wick Essential Oils – електричний дифузор із флаконами ефірних олій. Усі ва…" at bounding box center [705, 371] width 184 height 81
type textarea "Air Wick Essential Oils – електричний дифузор із флаконом ефірних олій. Усі вар…"
click at [814, 399] on icon at bounding box center [814, 399] width 15 height 15
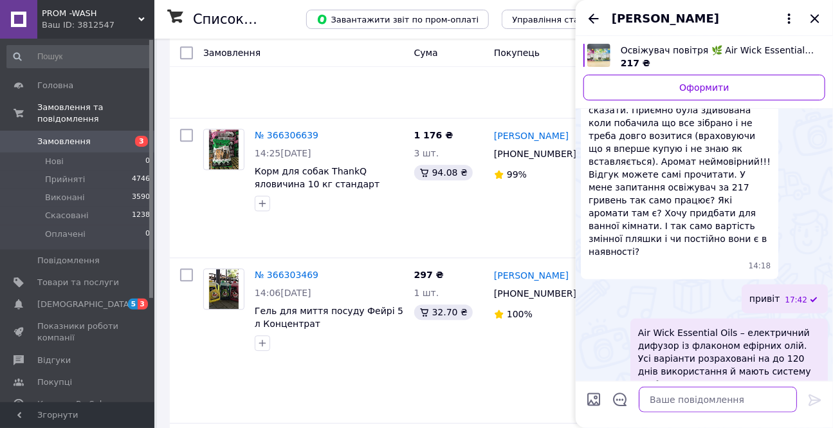
paste textarea "Кожен ароматизатор складається з електричного дифузора та змінного флакону з еф…"
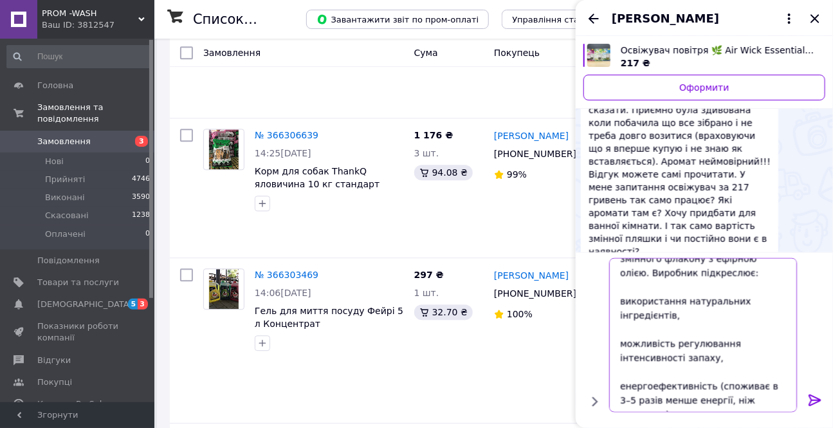
scroll to position [41, 0]
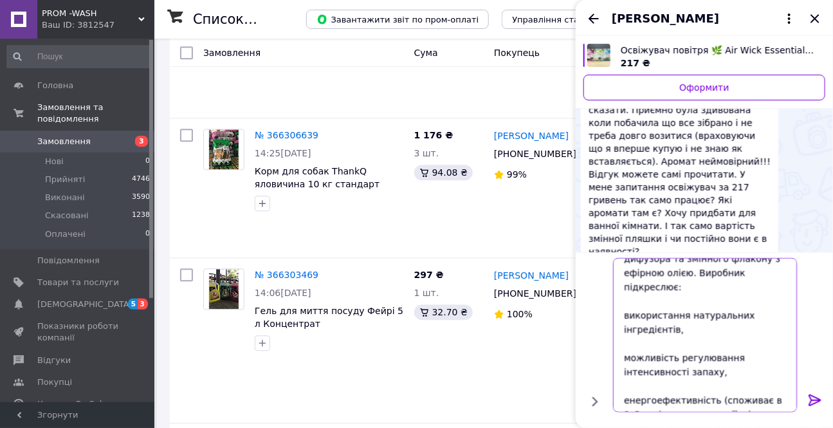
type textarea "Кожен ароматизатор складається з електричного дифузора та змінного флакону з еф…"
click at [812, 394] on icon at bounding box center [814, 399] width 15 height 15
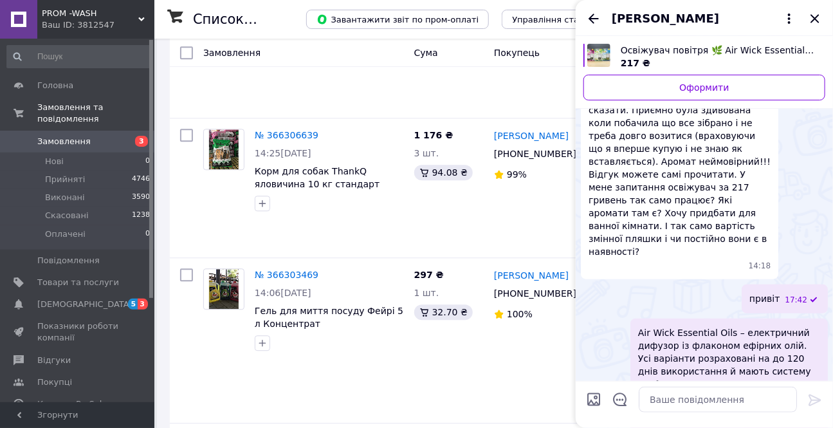
scroll to position [2371, 0]
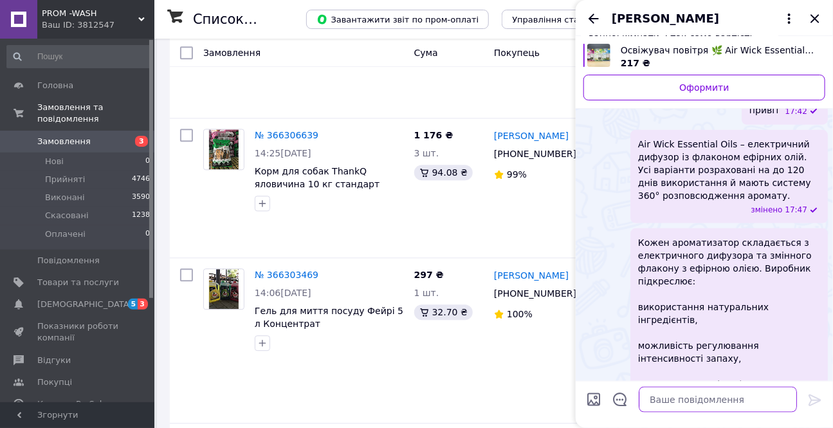
click at [678, 400] on textarea at bounding box center [717, 399] width 158 height 26
type textarea "це в розетку"
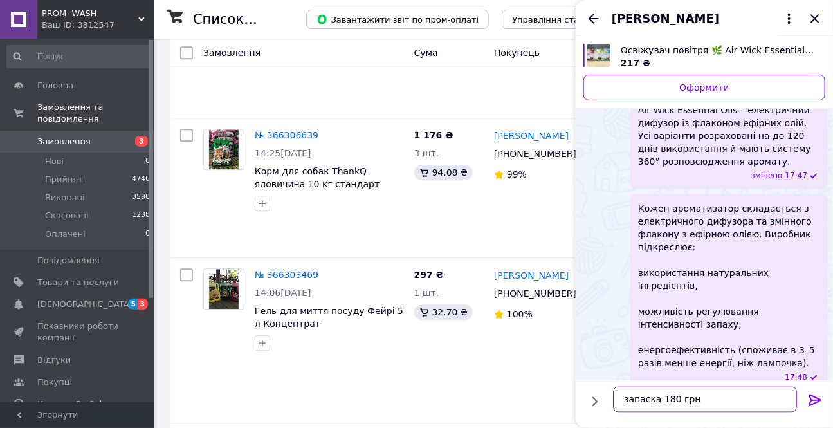
type textarea "запаска 180 грн"
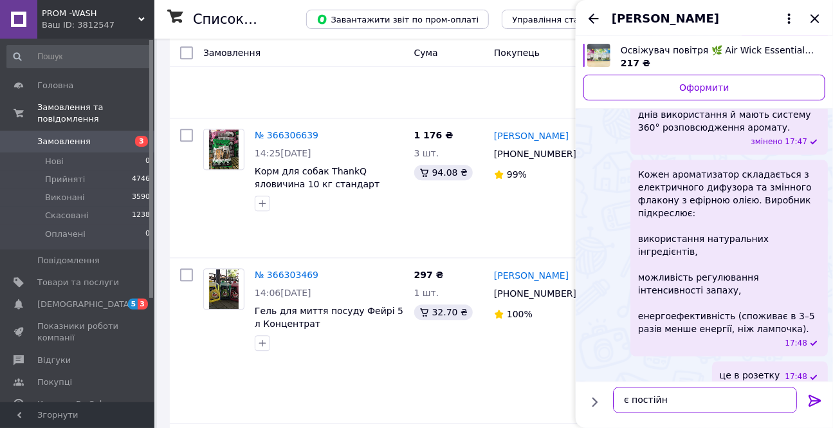
type textarea "є постійно"
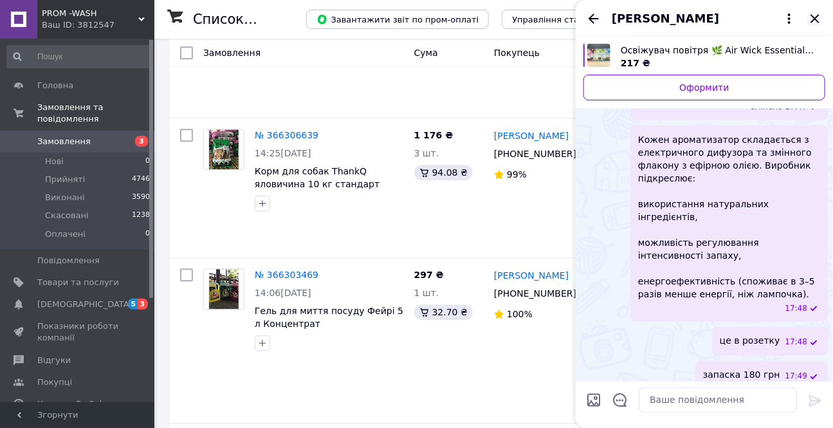
click at [820, 15] on icon "Закрити" at bounding box center [814, 18] width 15 height 15
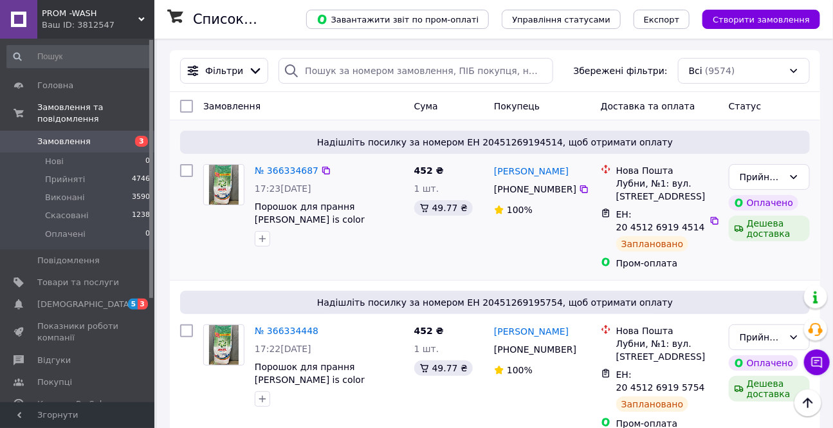
scroll to position [0, 0]
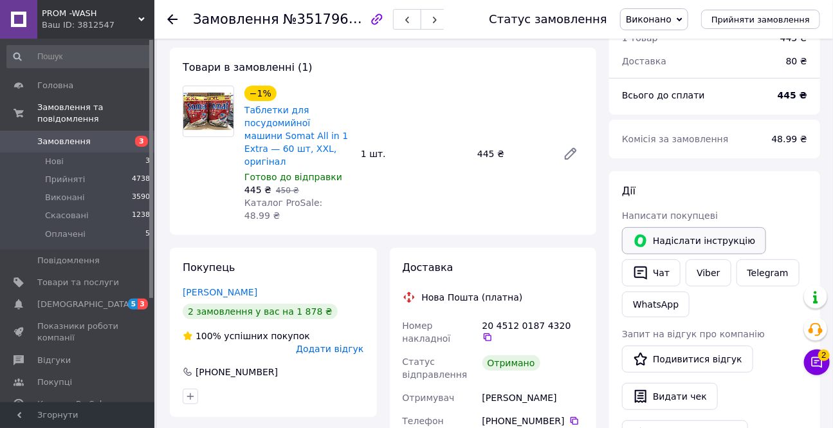
scroll to position [58, 0]
